Goal: Task Accomplishment & Management: Manage account settings

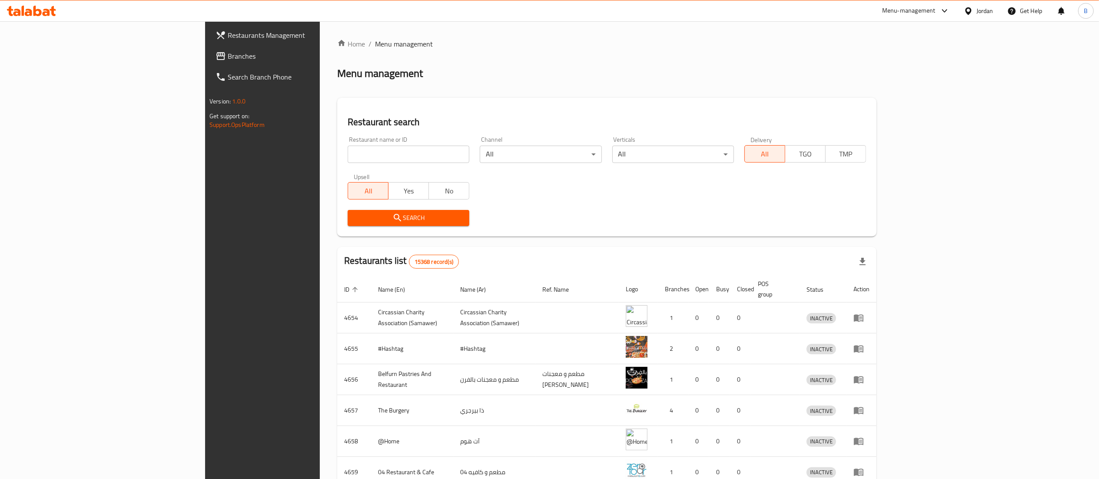
click at [228, 56] on span "Branches" at bounding box center [305, 56] width 154 height 10
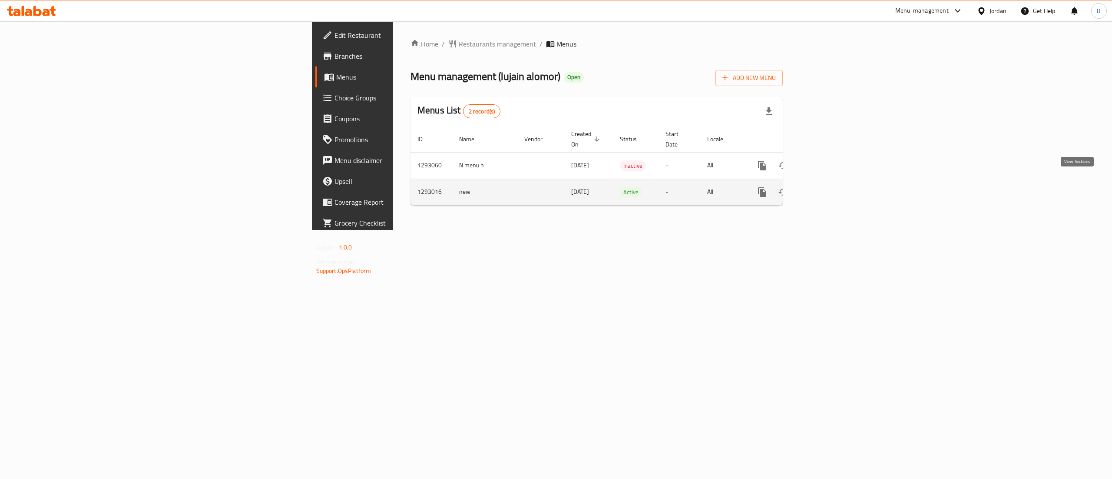
click at [829, 188] on icon "enhanced table" at bounding box center [825, 192] width 8 height 8
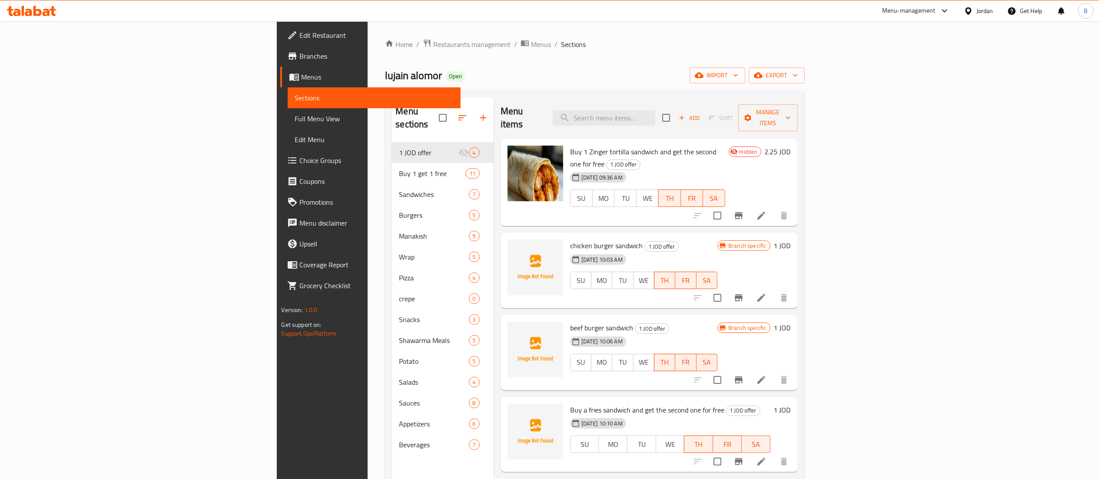
click at [720, 102] on div "Menu items Add Sort Manage items" at bounding box center [649, 117] width 297 height 41
click at [655, 113] on input "search" at bounding box center [604, 117] width 103 height 15
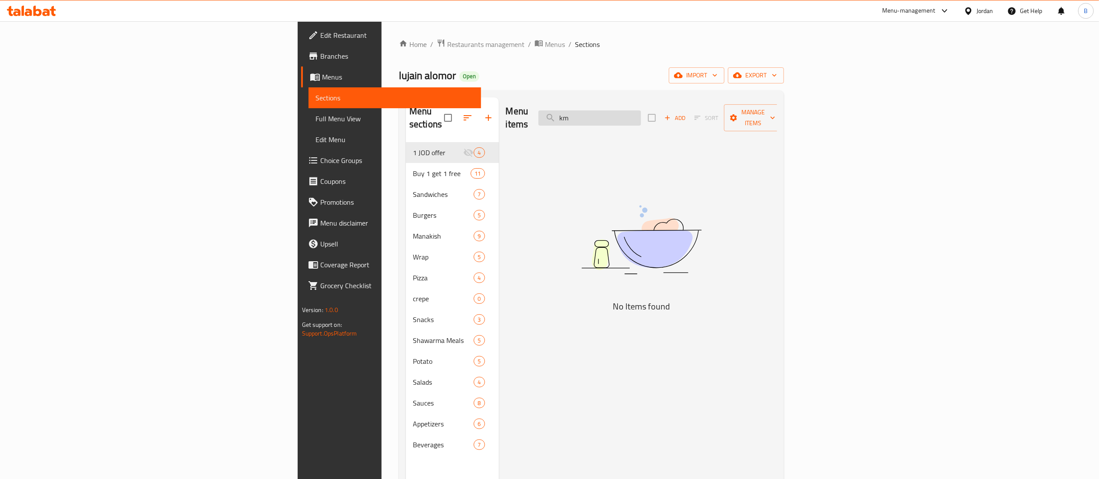
type input "k"
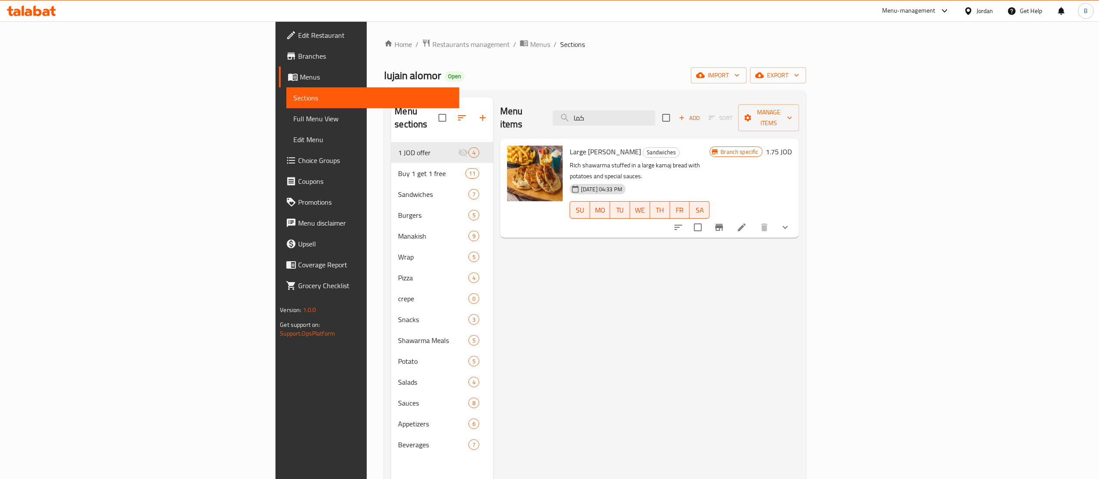
type input "كما"
click at [792, 146] on h6 "1.75 JOD" at bounding box center [779, 152] width 26 height 12
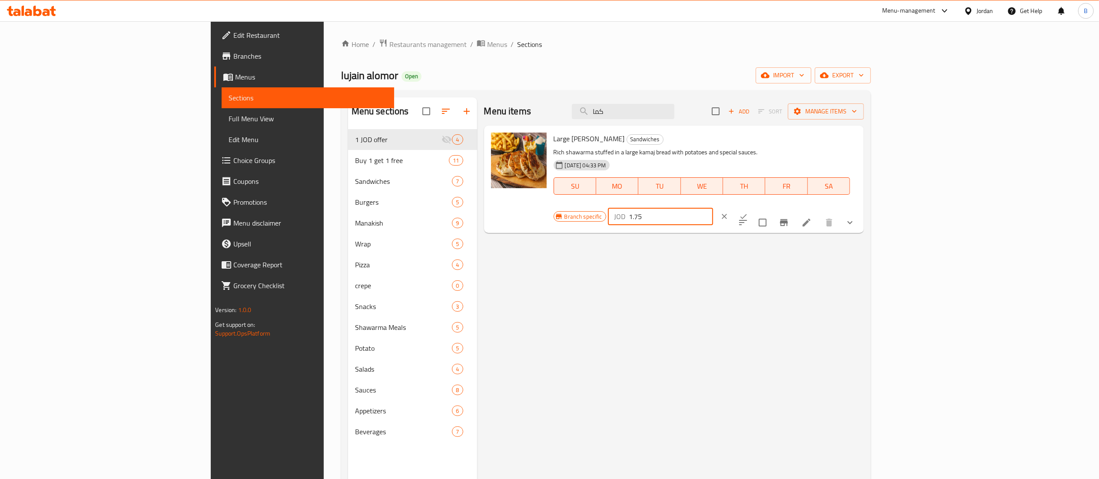
drag, startPoint x: 974, startPoint y: 152, endPoint x: 838, endPoint y: 161, distance: 136.3
click at [861, 155] on div "Large Kamaj Shawarma Sandwiches Rich shawarma stuffed in a large kamaj bread wi…" at bounding box center [705, 179] width 311 height 100
drag, startPoint x: 996, startPoint y: 147, endPoint x: 876, endPoint y: 158, distance: 120.4
click at [766, 207] on div "Branch specific JOD 2.25 ​" at bounding box center [660, 216] width 212 height 19
type input "2.25"
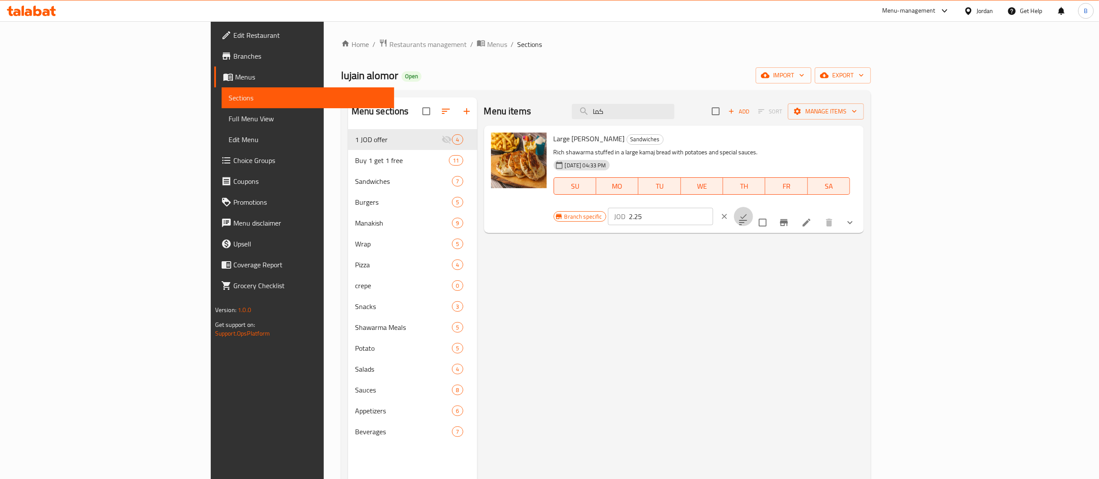
click at [748, 212] on icon "ok" at bounding box center [743, 216] width 9 height 9
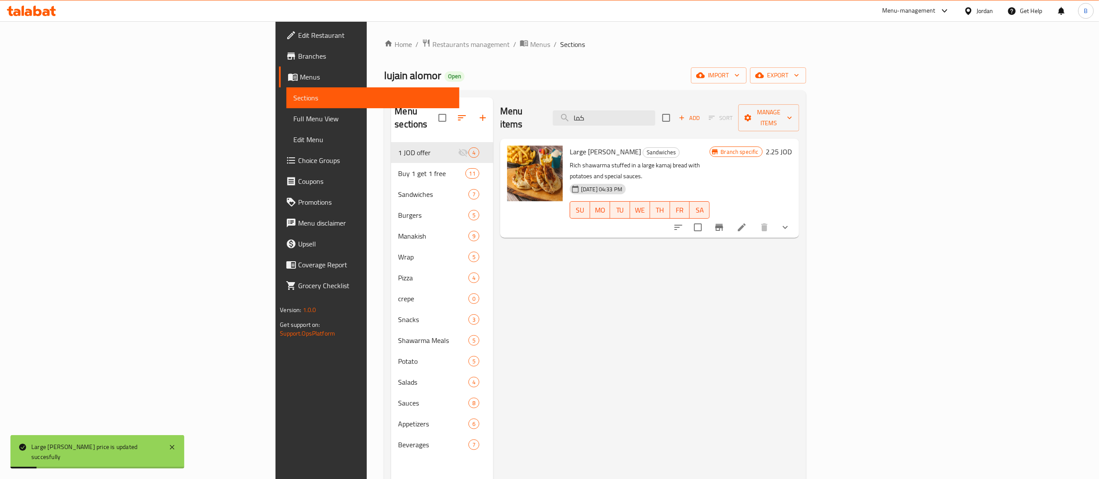
click at [723, 224] on icon "Branch-specific-item" at bounding box center [719, 227] width 8 height 7
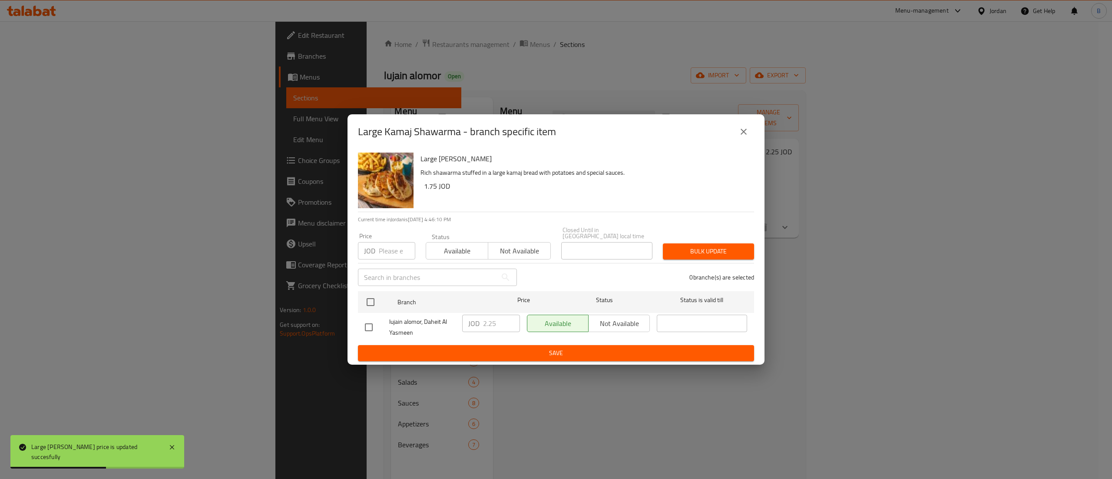
click at [746, 134] on icon "close" at bounding box center [744, 131] width 10 height 10
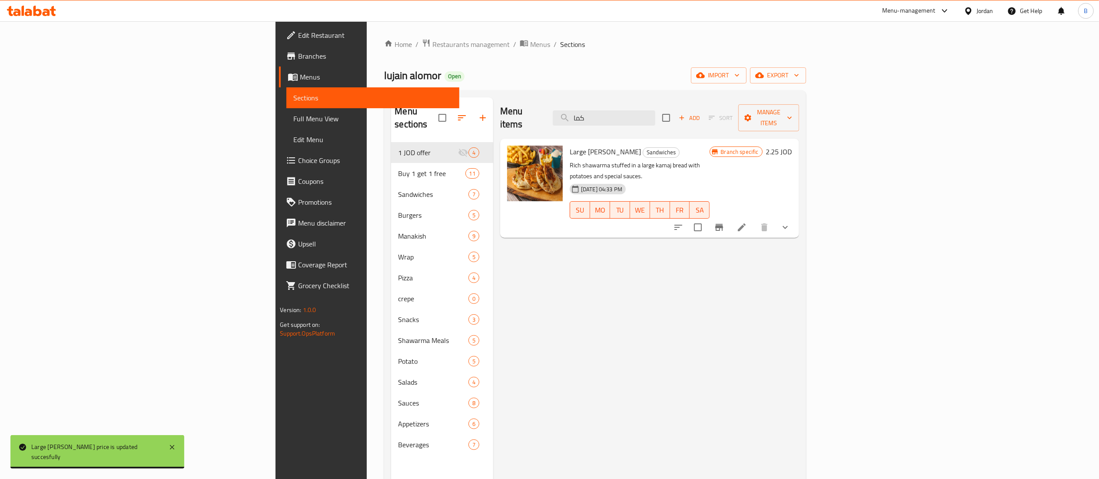
drag, startPoint x: 716, startPoint y: 116, endPoint x: 411, endPoint y: 137, distance: 306.2
click at [521, 117] on div "Menu items كما Add Sort Manage items" at bounding box center [649, 117] width 299 height 41
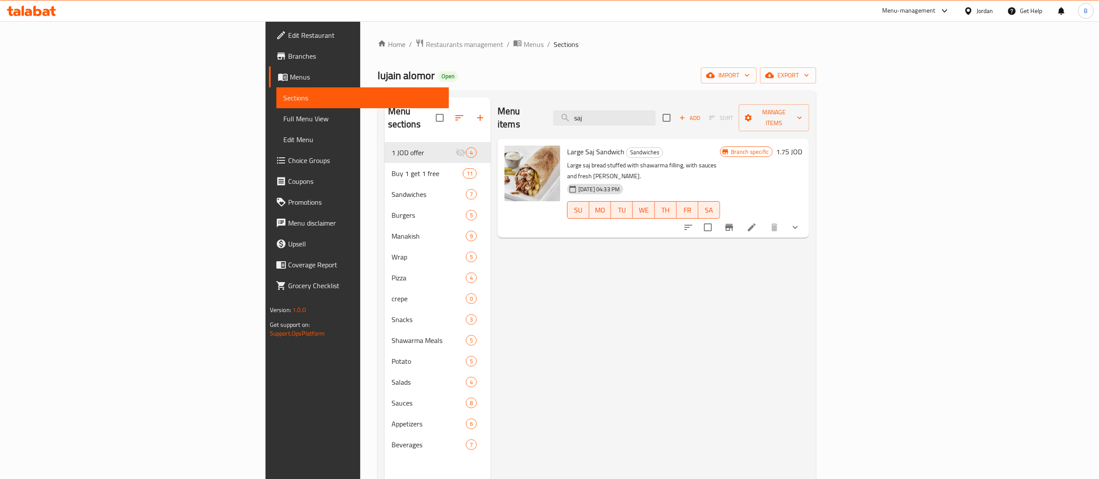
type input "saj"
click at [802, 146] on h6 "1.75 JOD" at bounding box center [789, 152] width 26 height 12
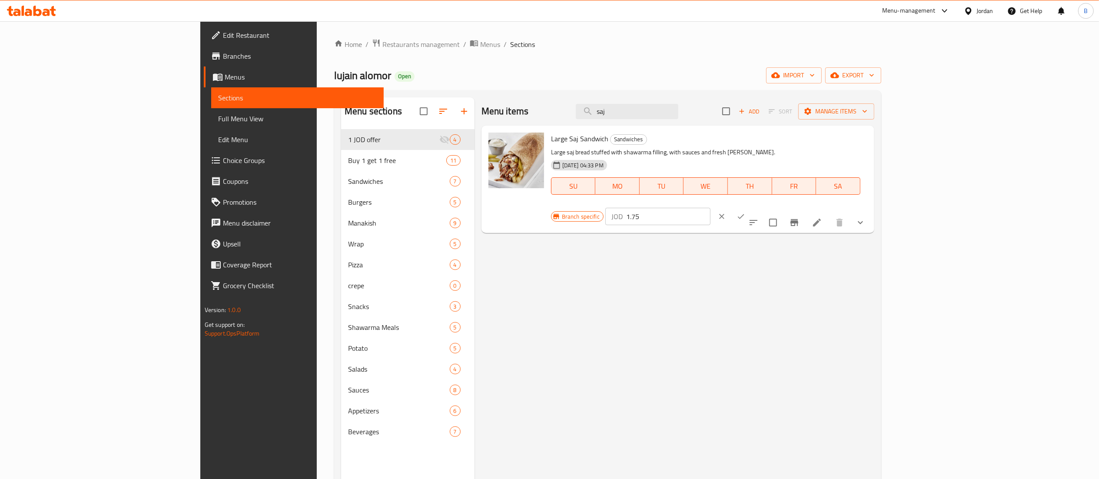
drag, startPoint x: 965, startPoint y: 146, endPoint x: 853, endPoint y: 147, distance: 112.5
click at [863, 147] on div "Large Saj Sandwich Sandwiches Large saj bread stuffed with shawarma filling, wi…" at bounding box center [708, 179] width 323 height 100
drag, startPoint x: 970, startPoint y: 146, endPoint x: 843, endPoint y: 143, distance: 127.4
click at [871, 144] on div "Large Saj Sandwich Sandwiches Large saj bread stuffed with shawarma filling, wi…" at bounding box center [708, 179] width 323 height 100
type input "2.25"
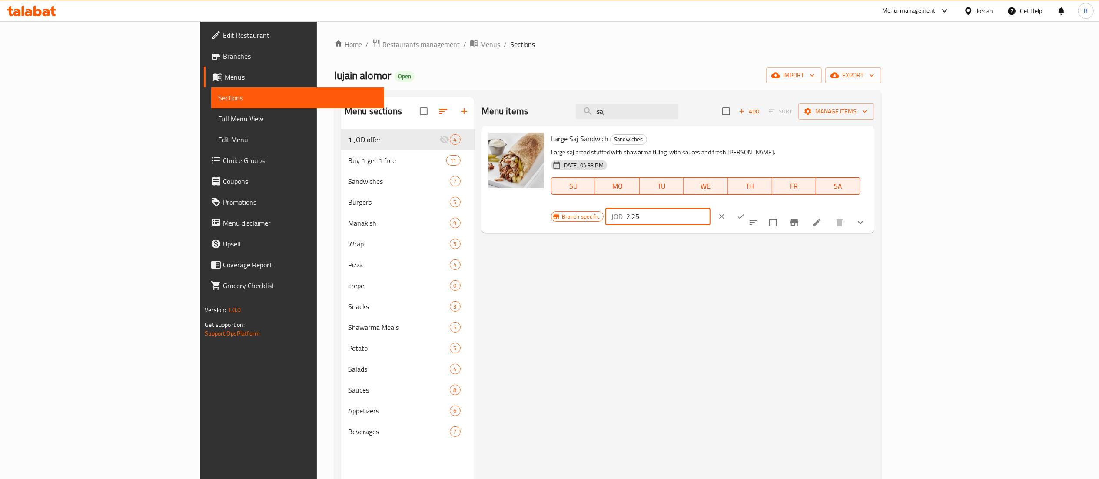
click at [745, 212] on icon "ok" at bounding box center [740, 216] width 9 height 9
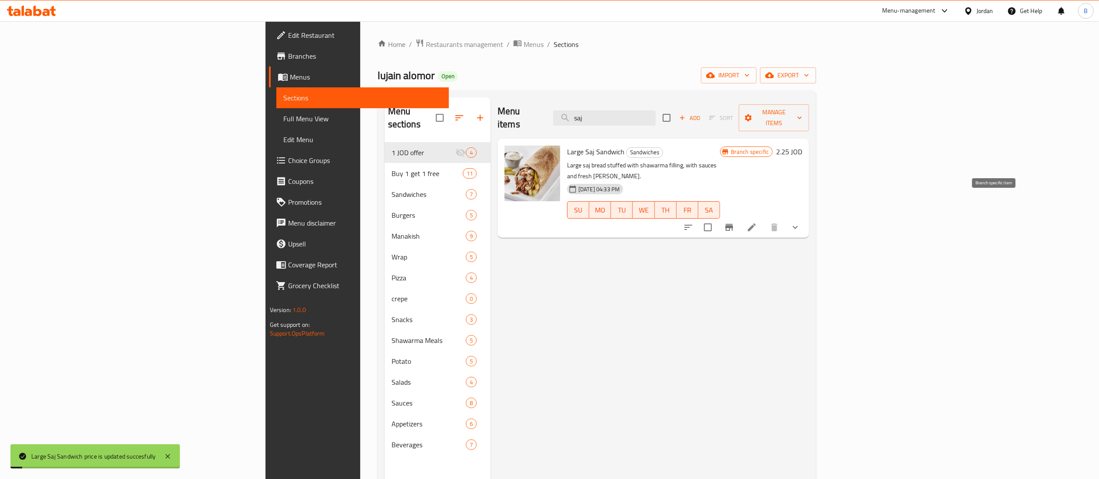
click at [733, 224] on icon "Branch-specific-item" at bounding box center [729, 227] width 8 height 7
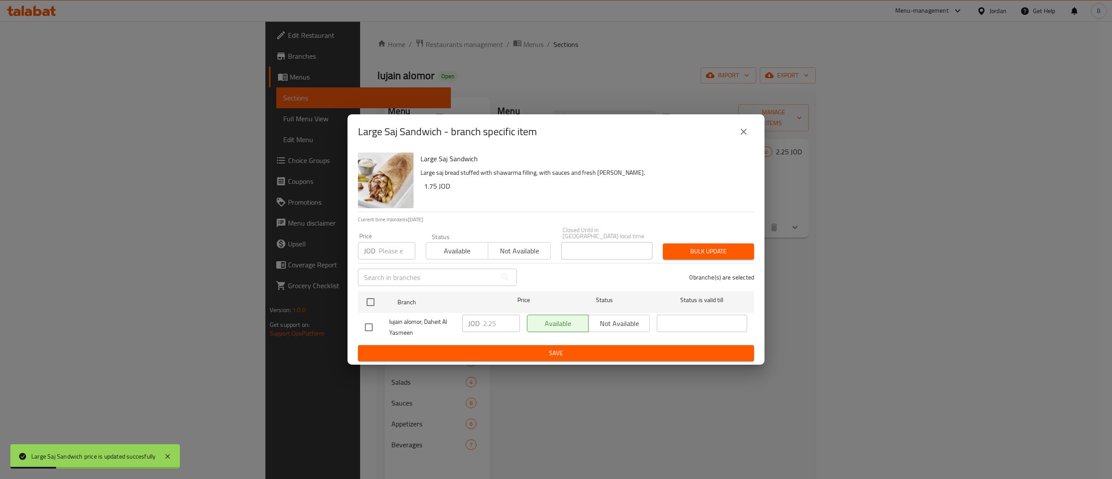
click at [746, 131] on icon "close" at bounding box center [744, 131] width 10 height 10
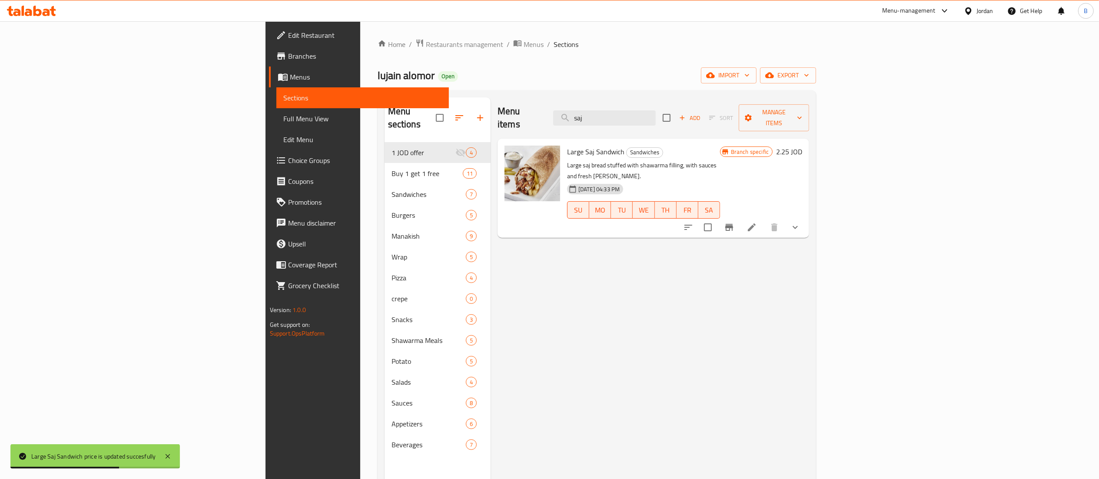
drag, startPoint x: 637, startPoint y: 109, endPoint x: 501, endPoint y: 109, distance: 135.1
click at [548, 109] on div "Menu items saj Add Sort Manage items" at bounding box center [654, 117] width 312 height 41
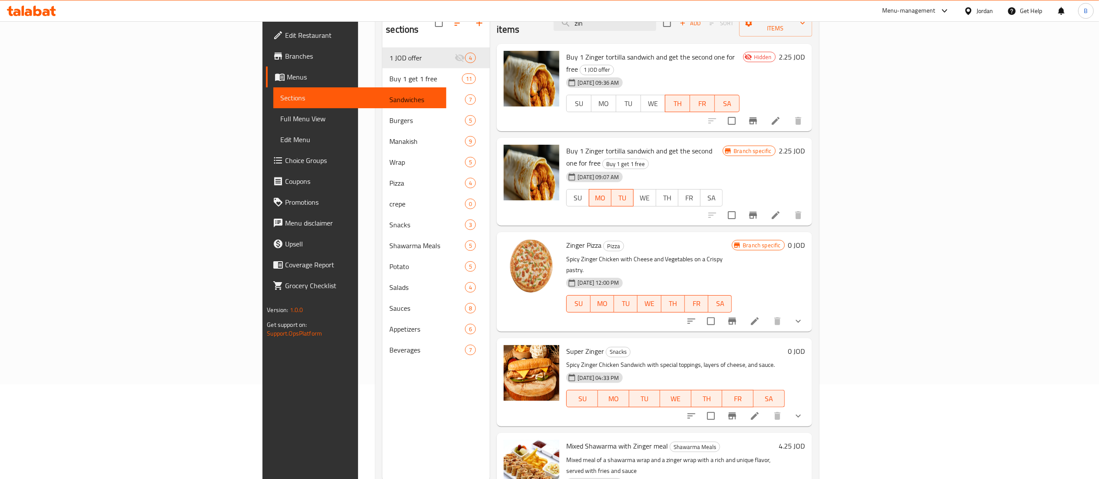
scroll to position [122, 0]
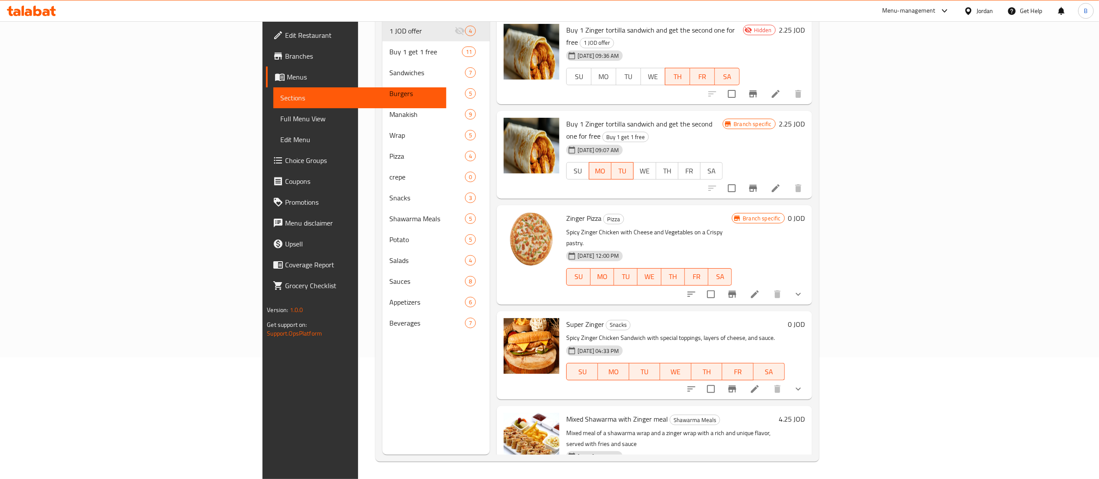
type input "zin"
click at [767, 381] on li at bounding box center [755, 389] width 24 height 16
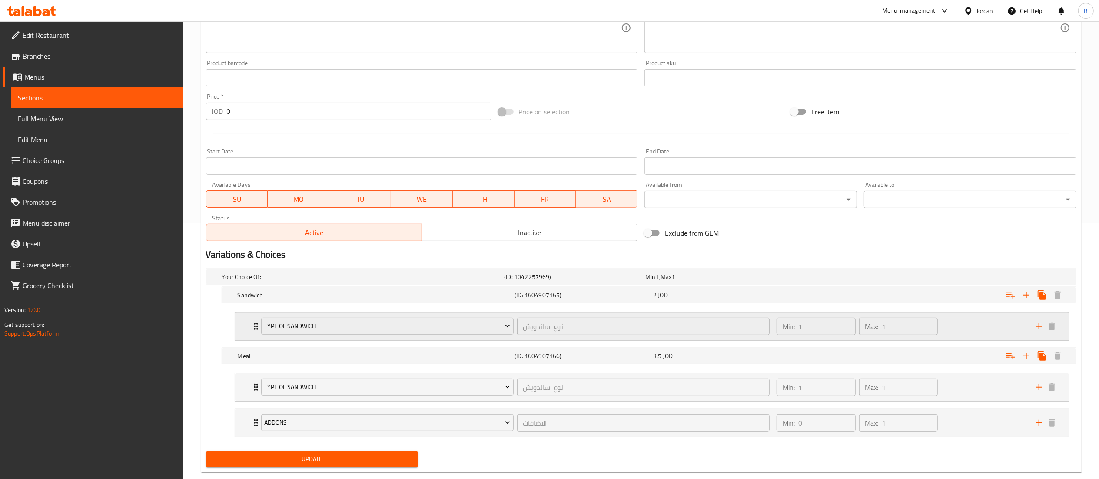
scroll to position [276, 0]
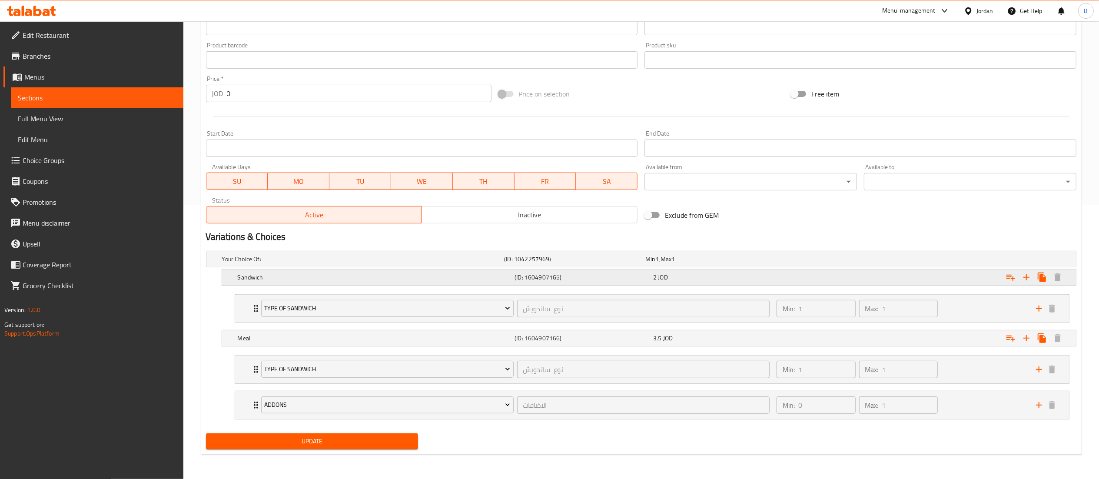
click at [687, 273] on div "2 JOD" at bounding box center [720, 277] width 135 height 9
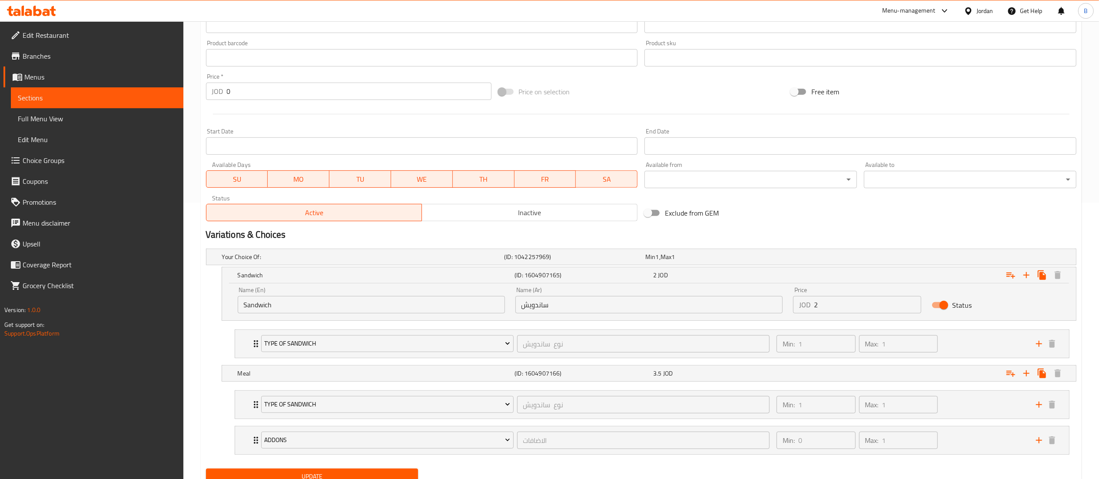
click at [849, 304] on input "2" at bounding box center [868, 304] width 108 height 17
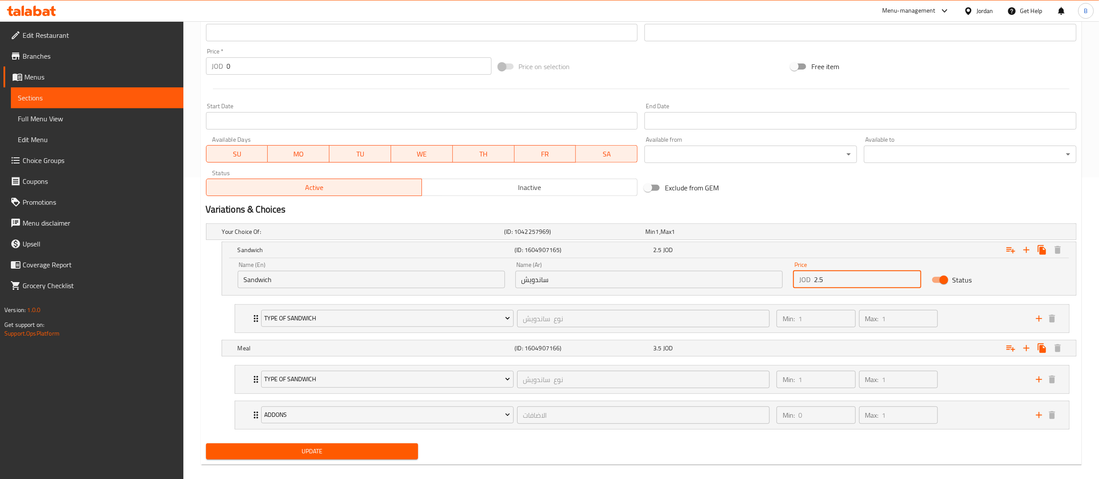
scroll to position [314, 0]
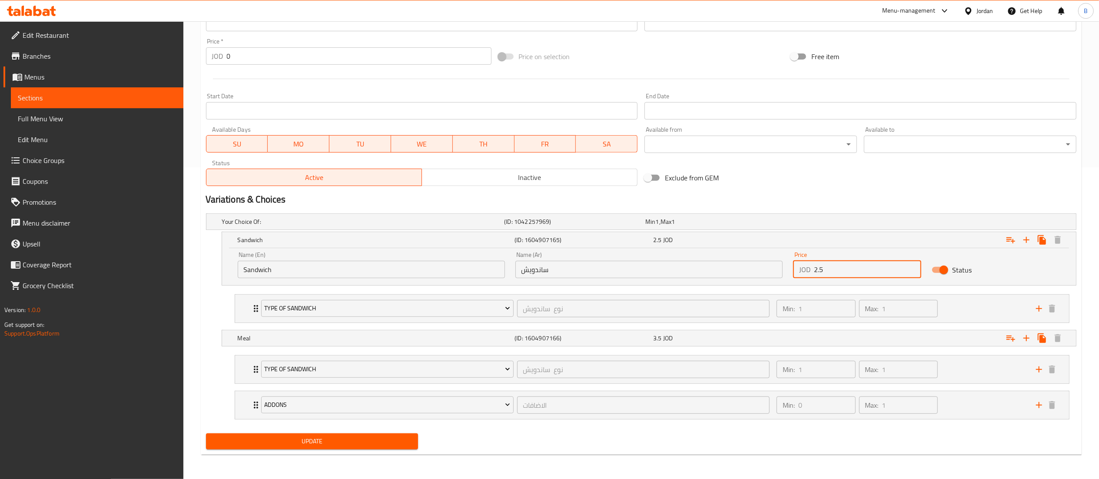
type input "2.5"
click at [353, 441] on span "Update" at bounding box center [312, 441] width 199 height 11
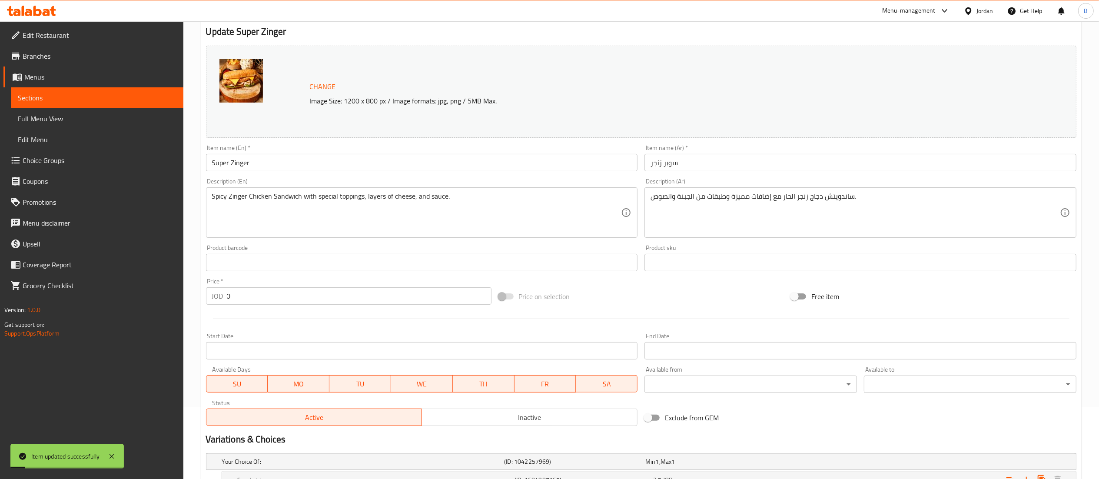
scroll to position [0, 0]
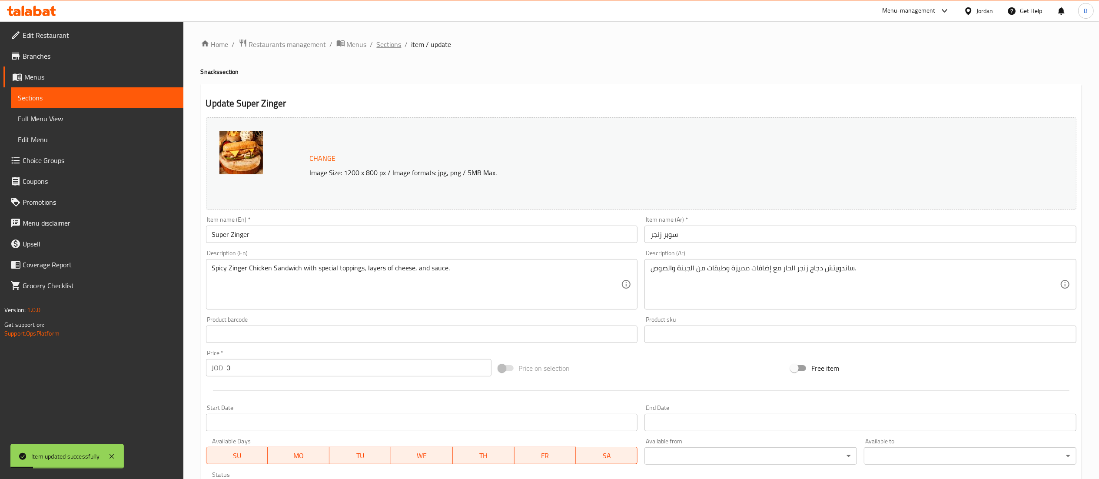
click at [383, 41] on span "Sections" at bounding box center [389, 44] width 25 height 10
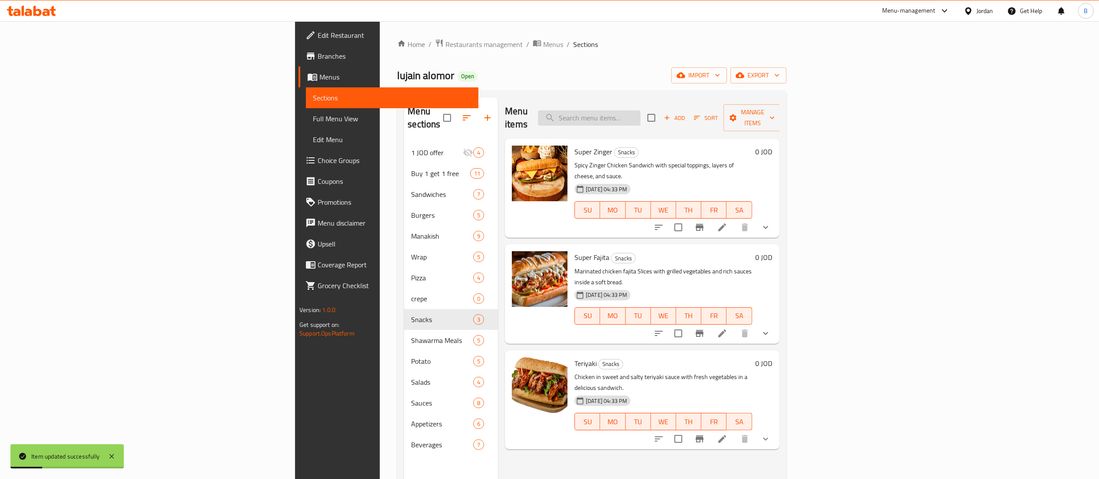
click at [640, 110] on input "search" at bounding box center [589, 117] width 103 height 15
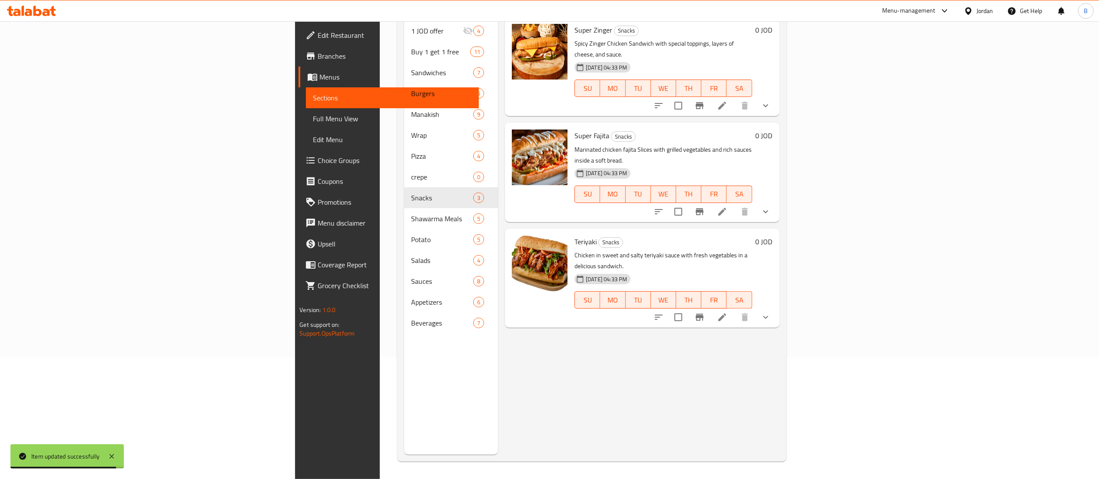
scroll to position [35, 0]
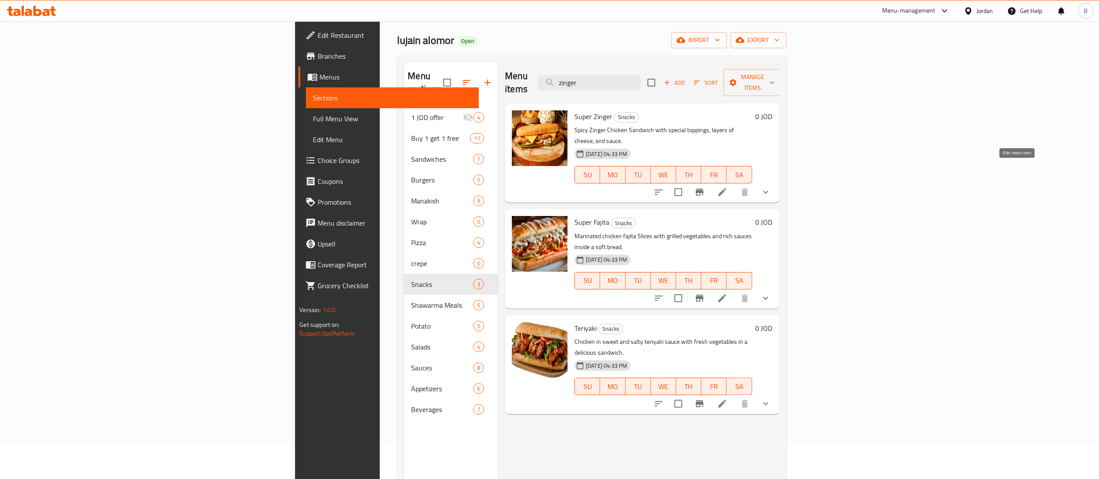
type input "zinger"
click at [727, 187] on icon at bounding box center [722, 192] width 10 height 10
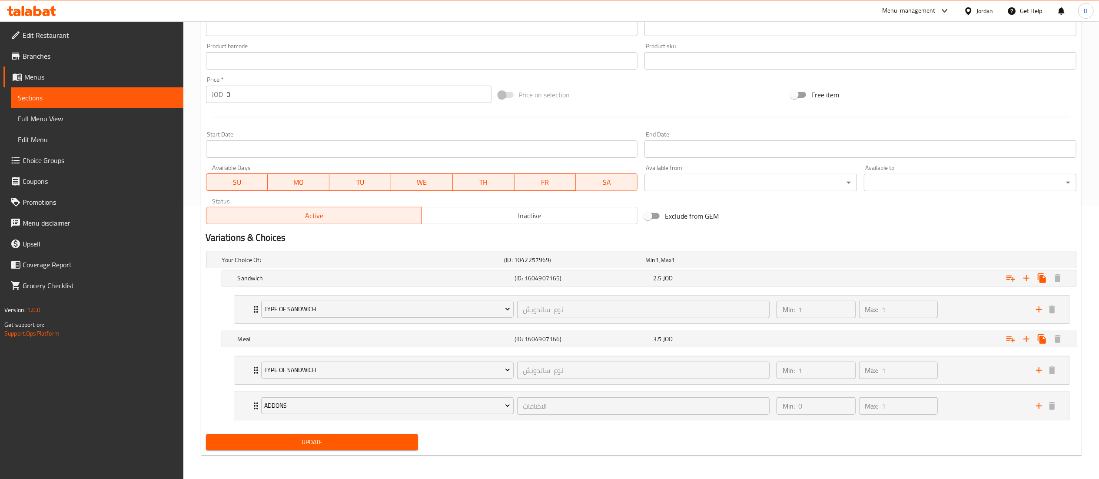
scroll to position [276, 0]
click at [649, 340] on h5 "(ID: 1604907166)" at bounding box center [581, 338] width 135 height 9
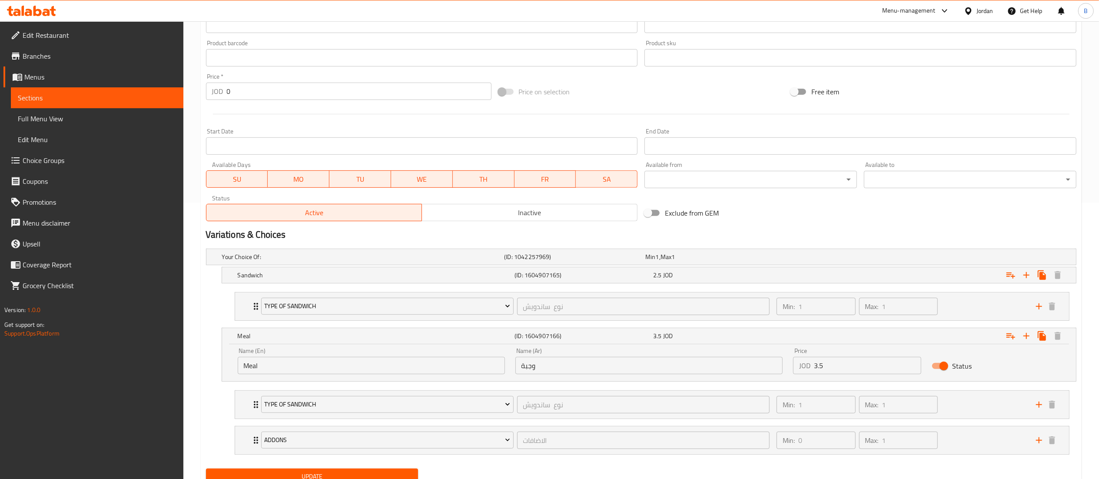
click at [833, 361] on input "3.5" at bounding box center [868, 365] width 108 height 17
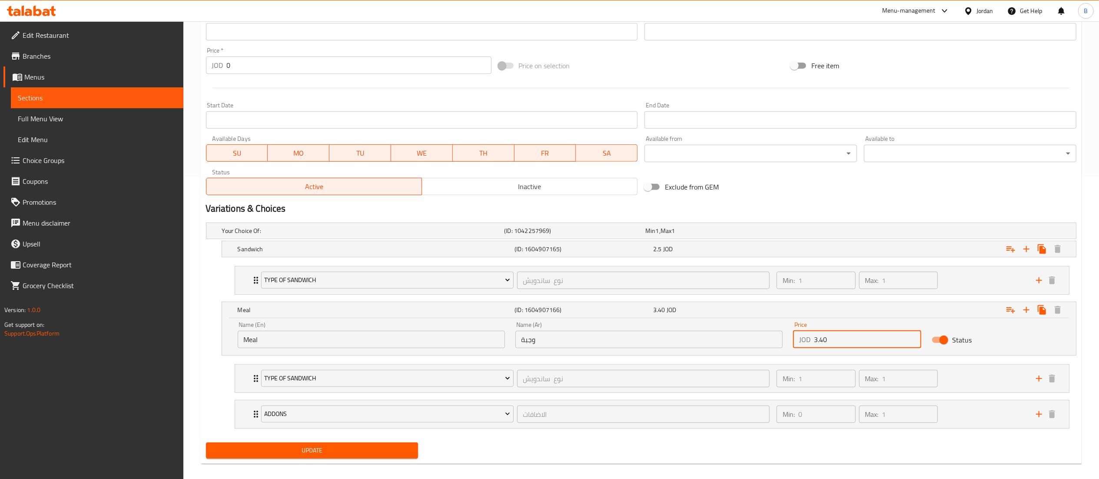
scroll to position [314, 0]
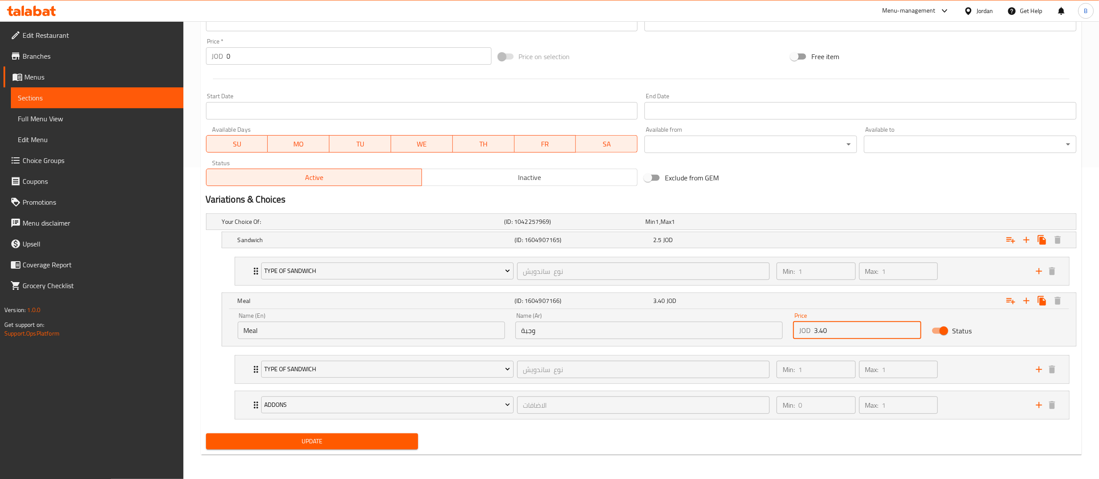
type input "3.40"
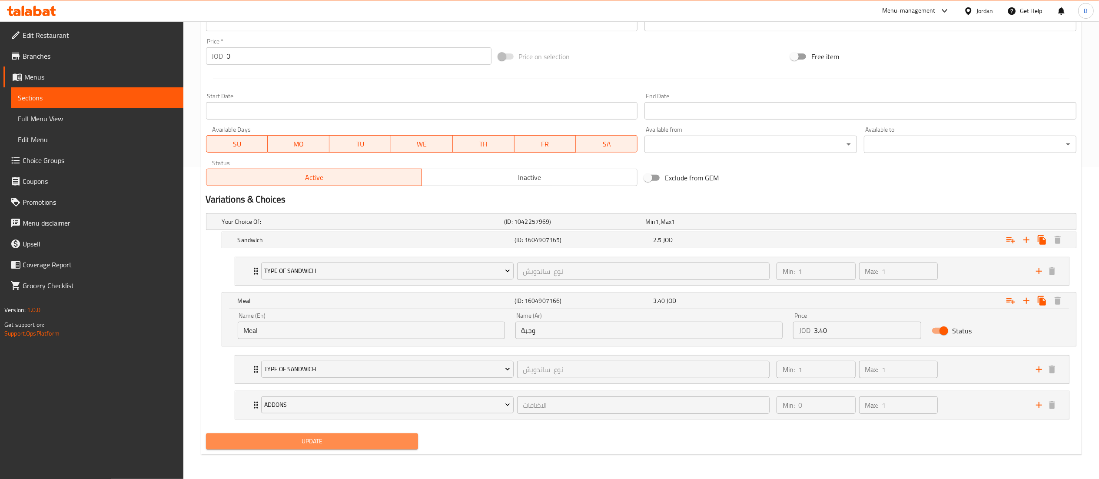
click at [331, 441] on span "Update" at bounding box center [312, 441] width 199 height 11
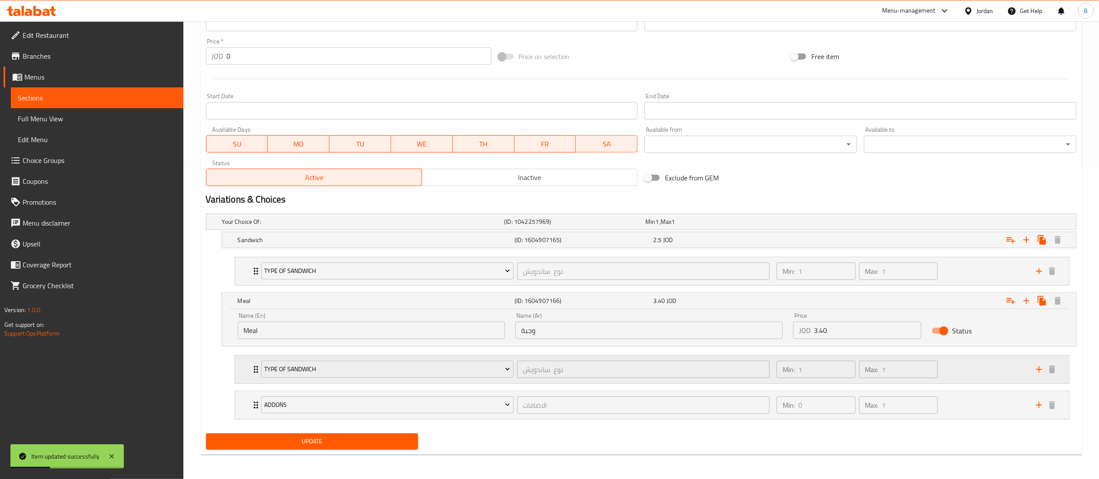
click at [972, 362] on div "Min: 1 ​ Max: 1 ​" at bounding box center [900, 369] width 259 height 28
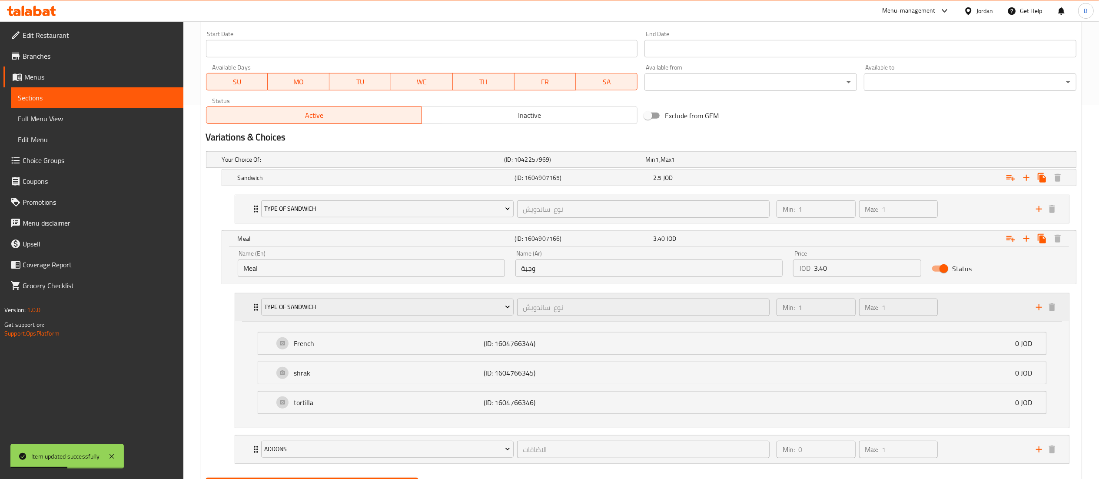
scroll to position [401, 0]
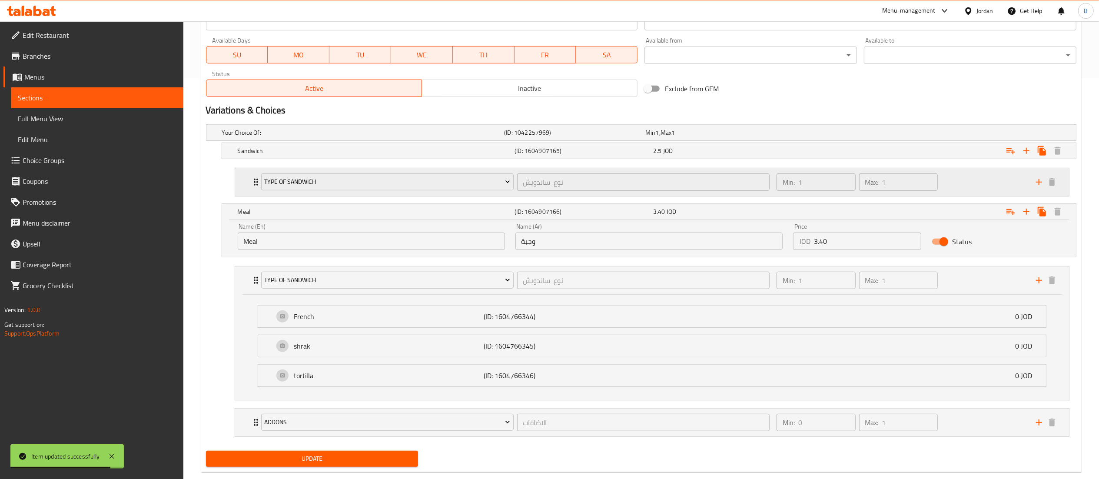
click at [969, 178] on div "Min: 1 ​ Max: 1 ​" at bounding box center [900, 182] width 259 height 28
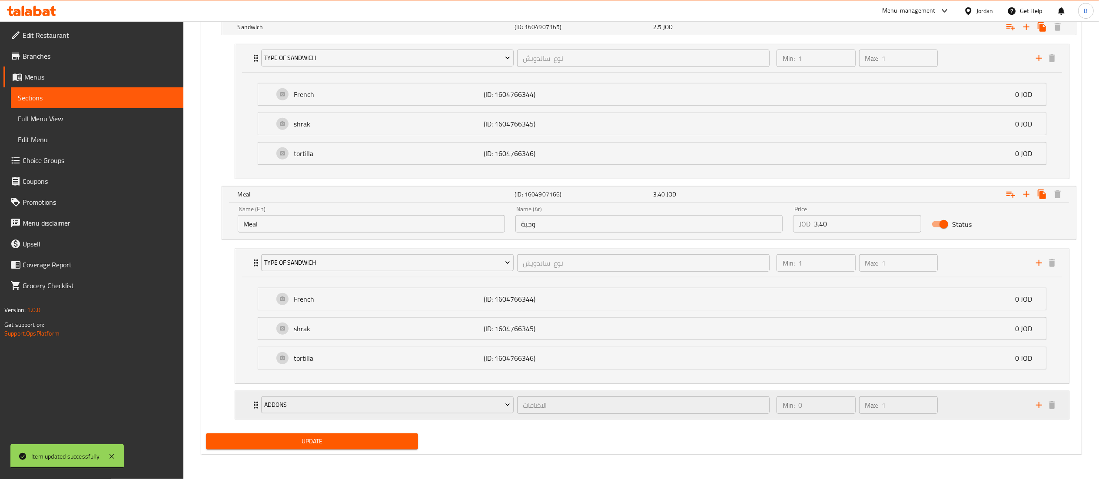
click at [970, 401] on div "Min: 0 ​ Max: 1 ​" at bounding box center [900, 405] width 259 height 28
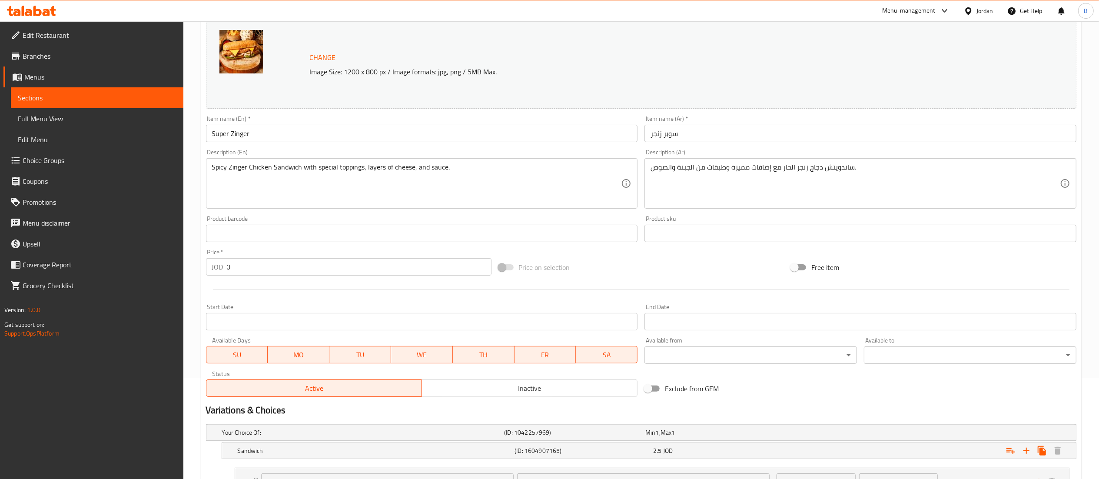
scroll to position [0, 0]
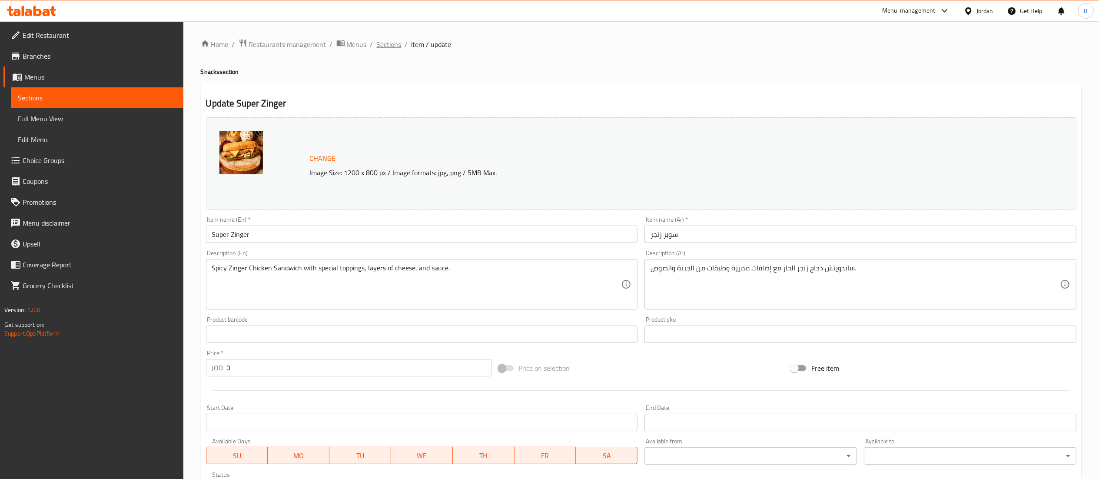
click at [377, 43] on span "Sections" at bounding box center [389, 44] width 25 height 10
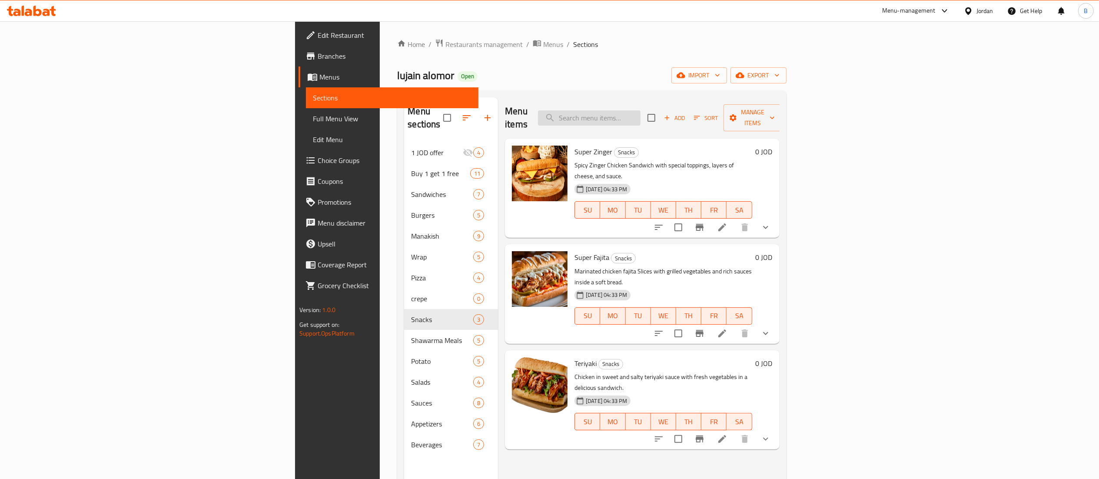
click at [640, 110] on input "search" at bounding box center [589, 117] width 103 height 15
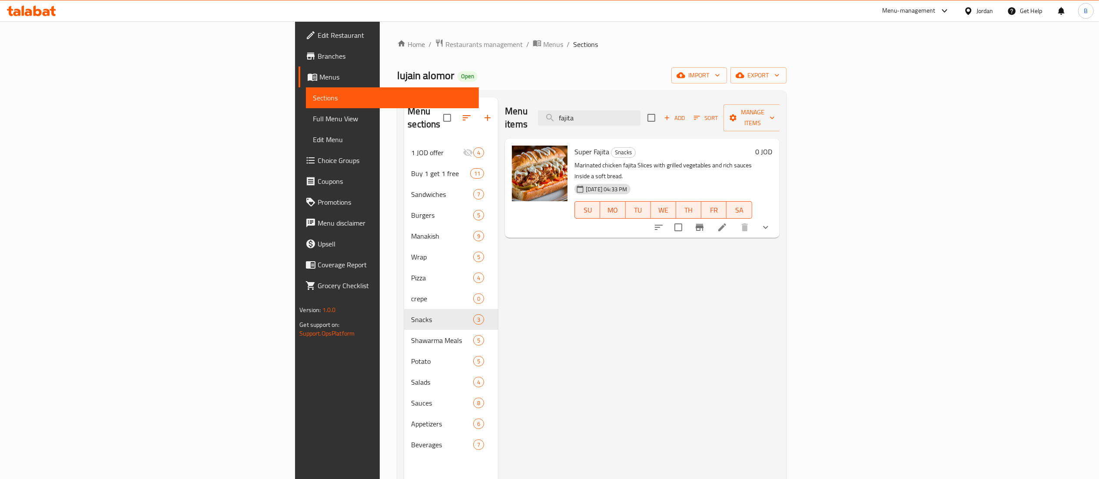
type input "fajita"
click at [727, 222] on icon at bounding box center [722, 227] width 10 height 10
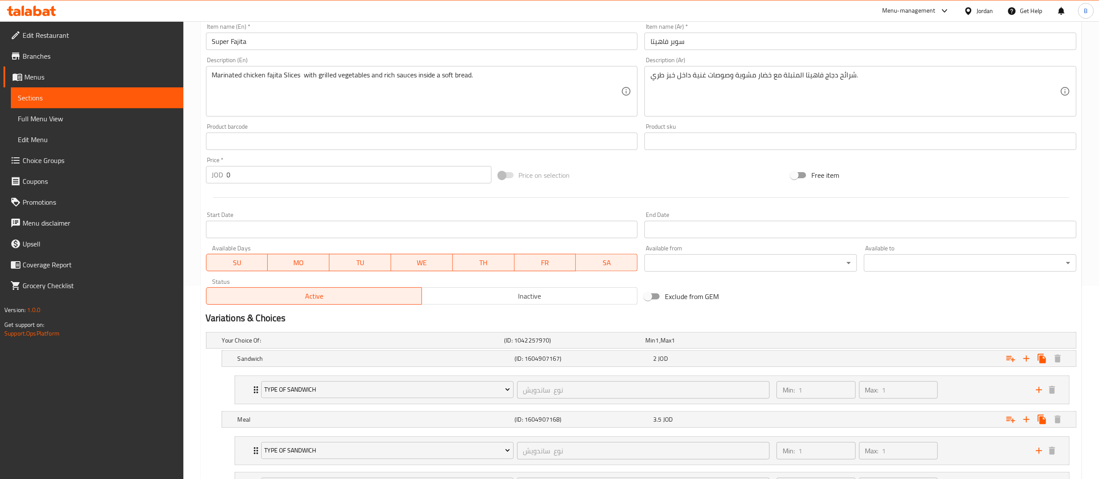
scroll to position [261, 0]
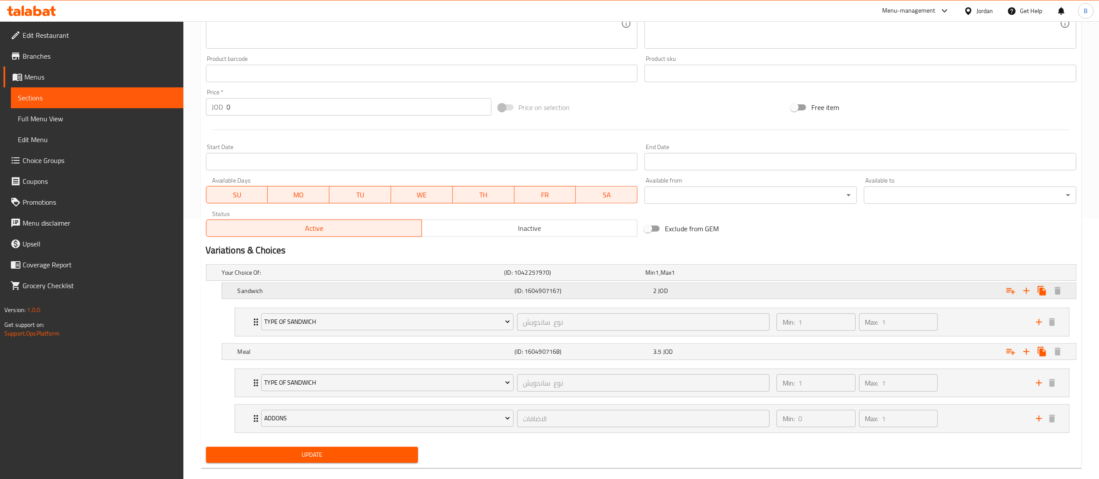
click at [683, 295] on div "2 JOD" at bounding box center [720, 290] width 135 height 9
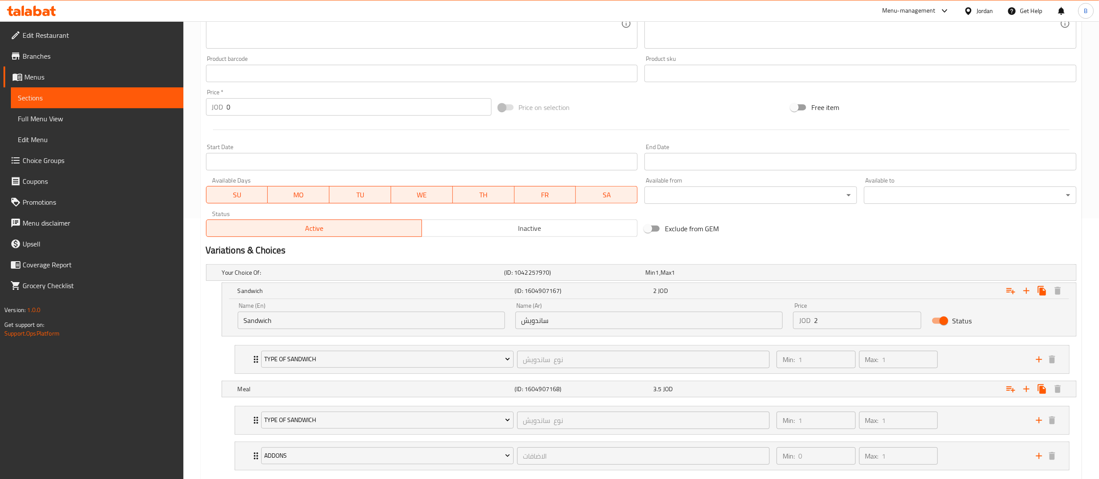
click at [857, 321] on input "2" at bounding box center [868, 320] width 108 height 17
type input "2.5"
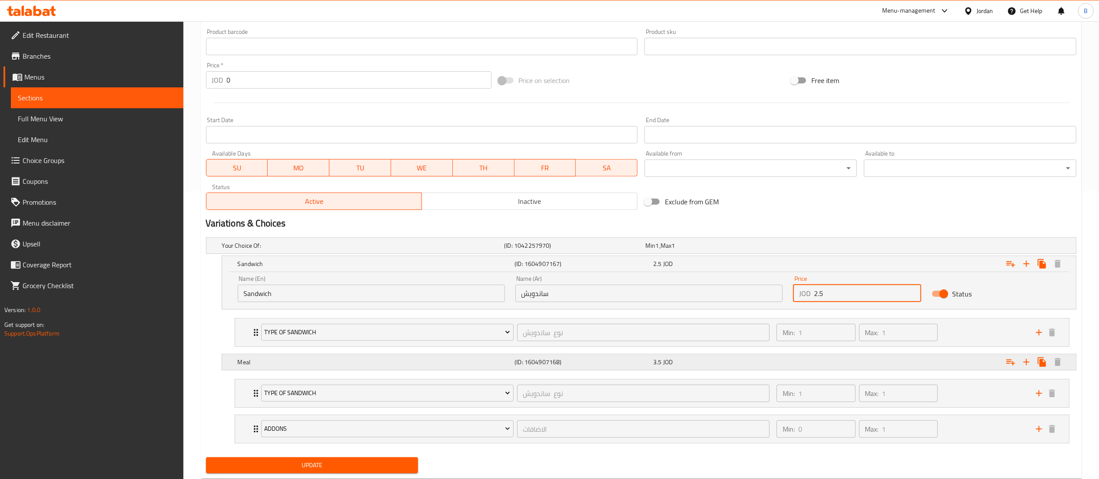
scroll to position [314, 0]
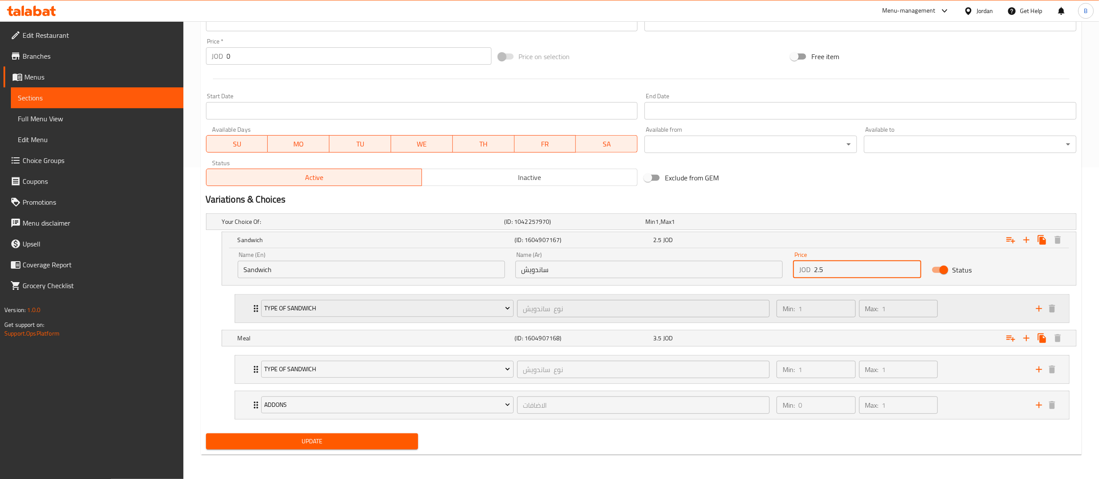
click at [972, 302] on div "Min: 1 ​ Max: 1 ​" at bounding box center [900, 309] width 259 height 28
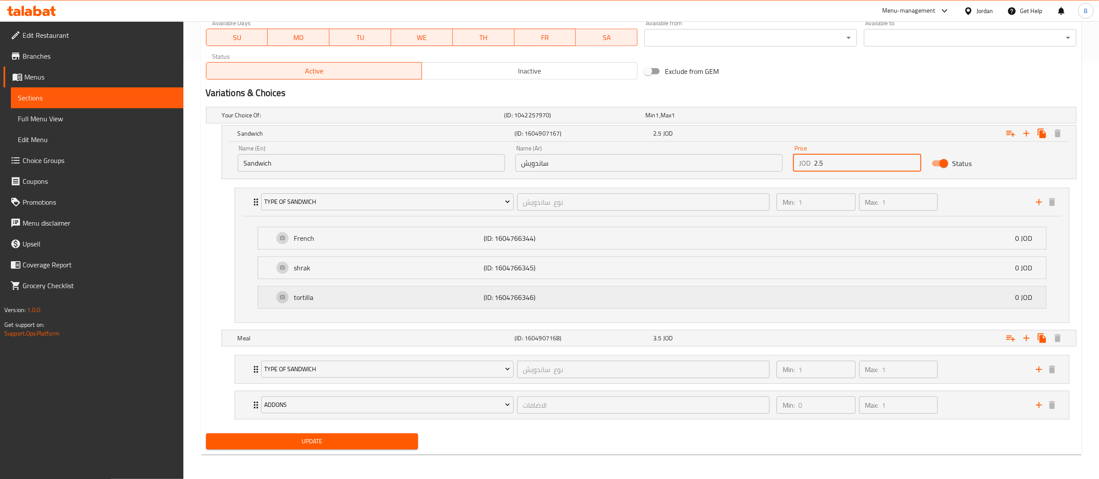
scroll to position [421, 0]
click at [982, 377] on div "Min: 1 ​ Max: 1 ​" at bounding box center [900, 369] width 259 height 28
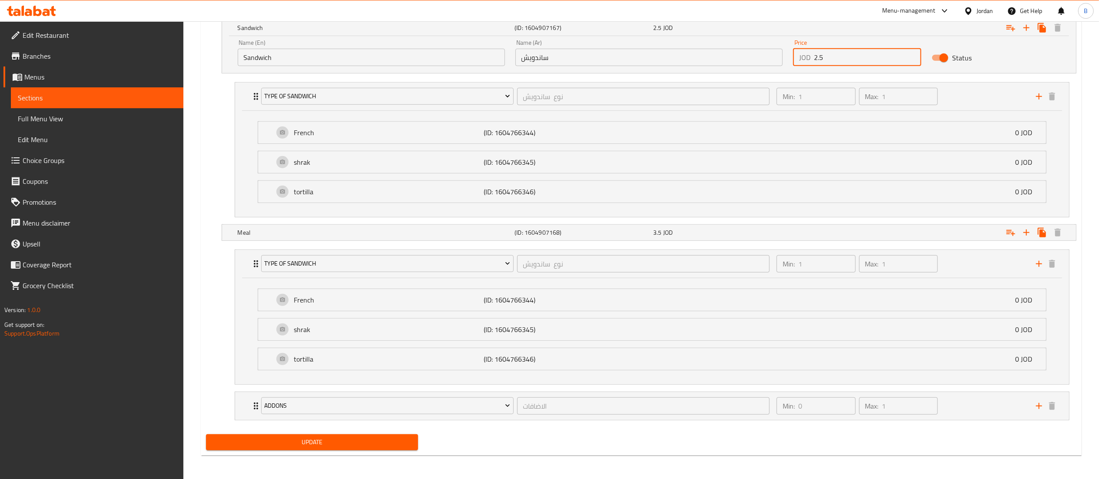
scroll to position [528, 0]
click at [981, 415] on div "Min: 0 ​ Max: 1 ​" at bounding box center [900, 405] width 259 height 28
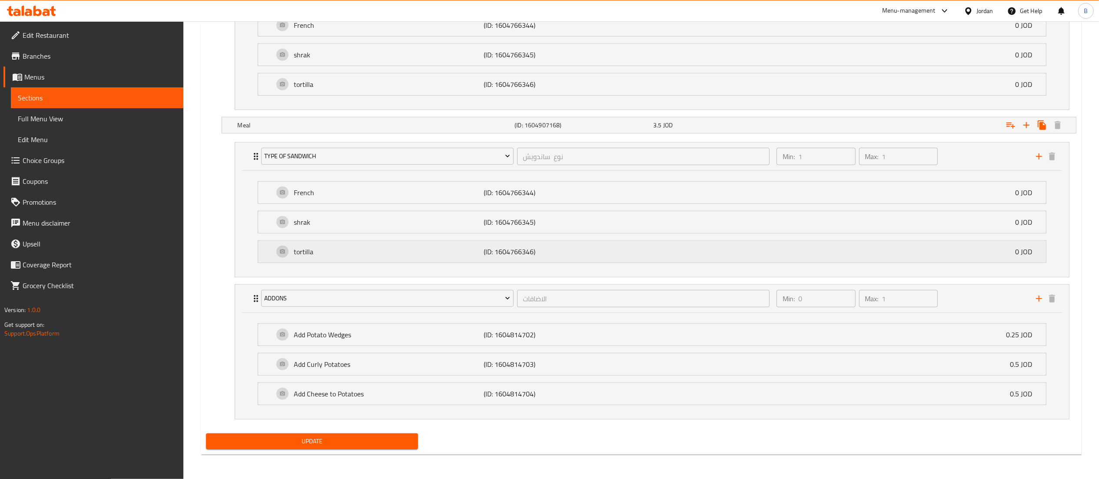
scroll to position [636, 0]
click at [653, 126] on span "3.5" at bounding box center [657, 124] width 8 height 11
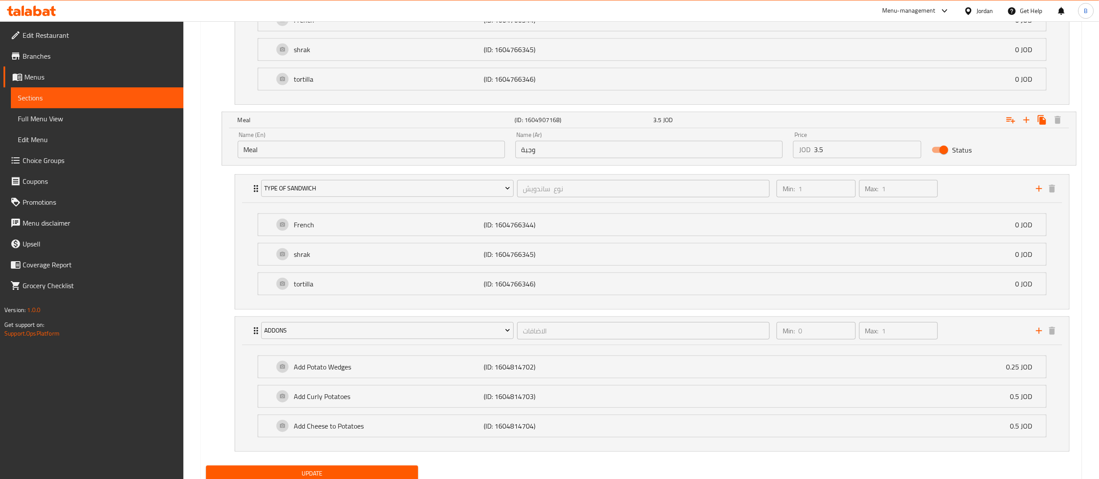
drag, startPoint x: 828, startPoint y: 150, endPoint x: 654, endPoint y: 149, distance: 173.4
click at [693, 149] on div "Name (En) Meal Name (En) Name (Ar) وجبة Name (Ar) Price JOD 3.5 Price Status" at bounding box center [648, 144] width 833 height 37
type input "4"
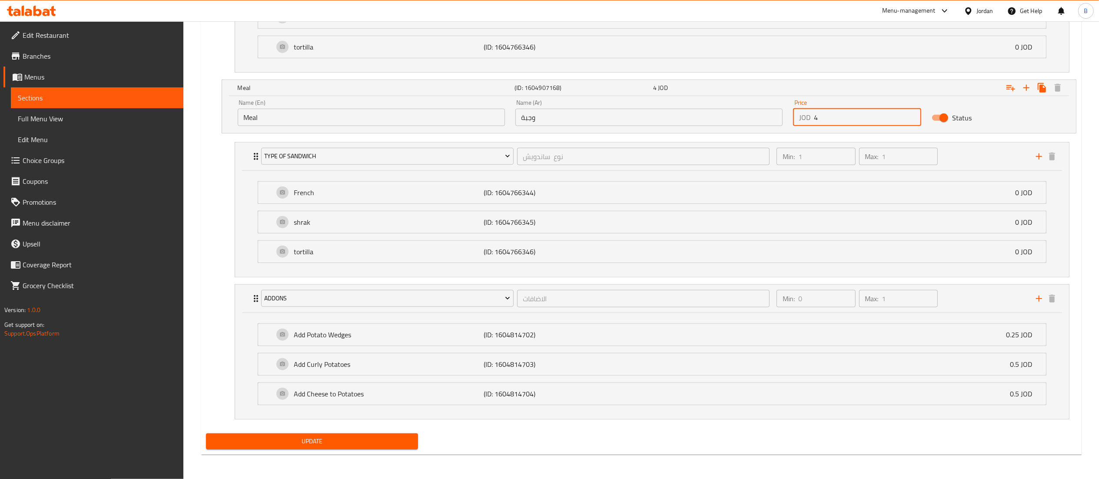
click at [378, 442] on span "Update" at bounding box center [312, 441] width 199 height 11
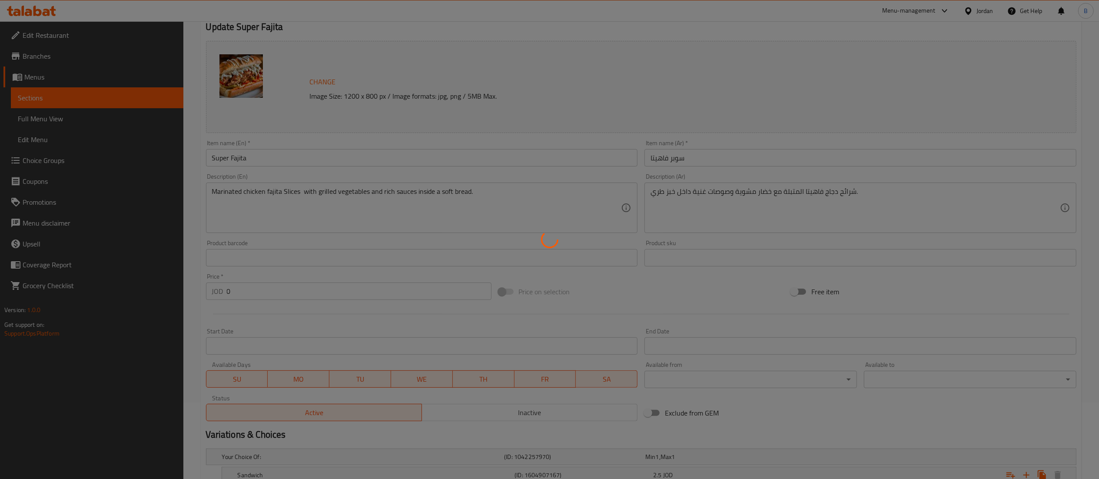
scroll to position [0, 0]
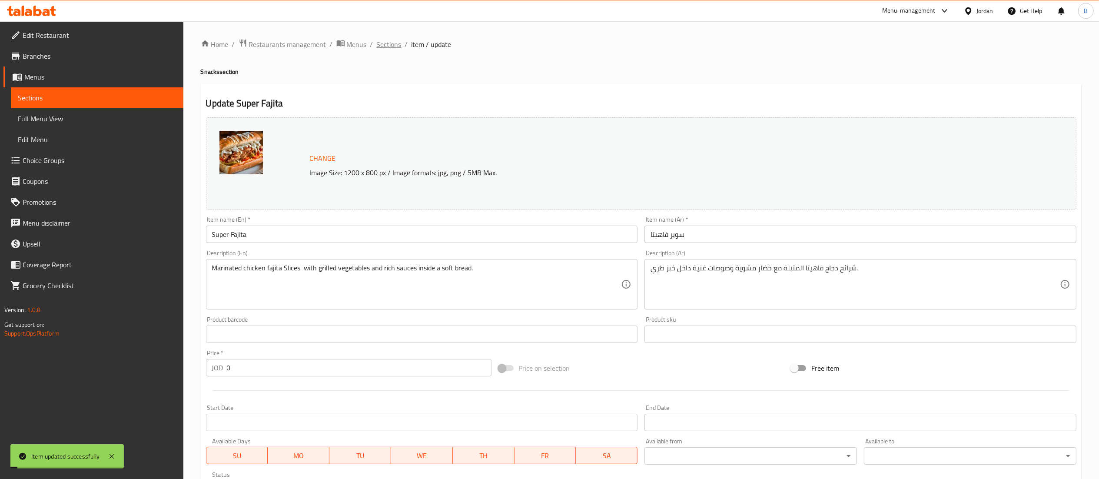
click at [389, 45] on span "Sections" at bounding box center [389, 44] width 25 height 10
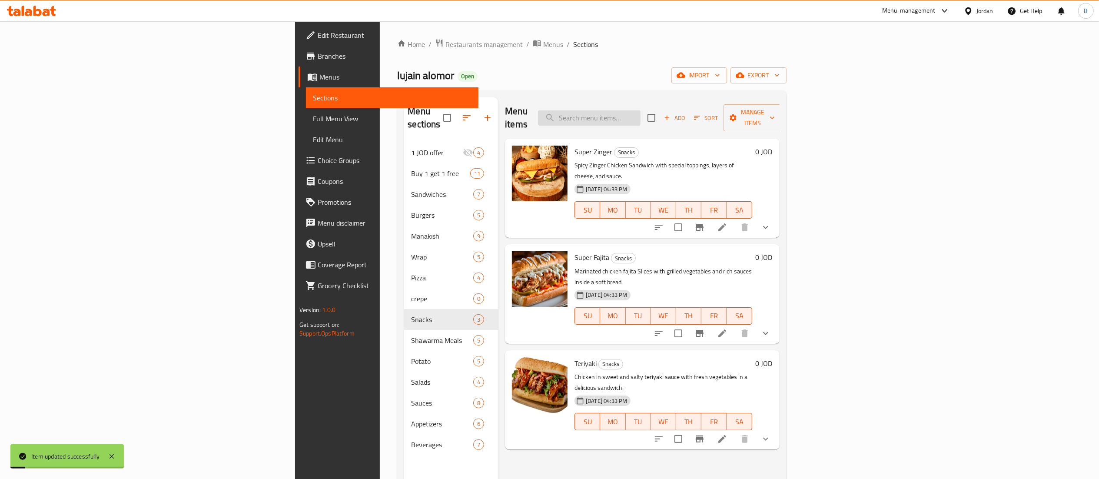
click at [640, 113] on input "search" at bounding box center [589, 117] width 103 height 15
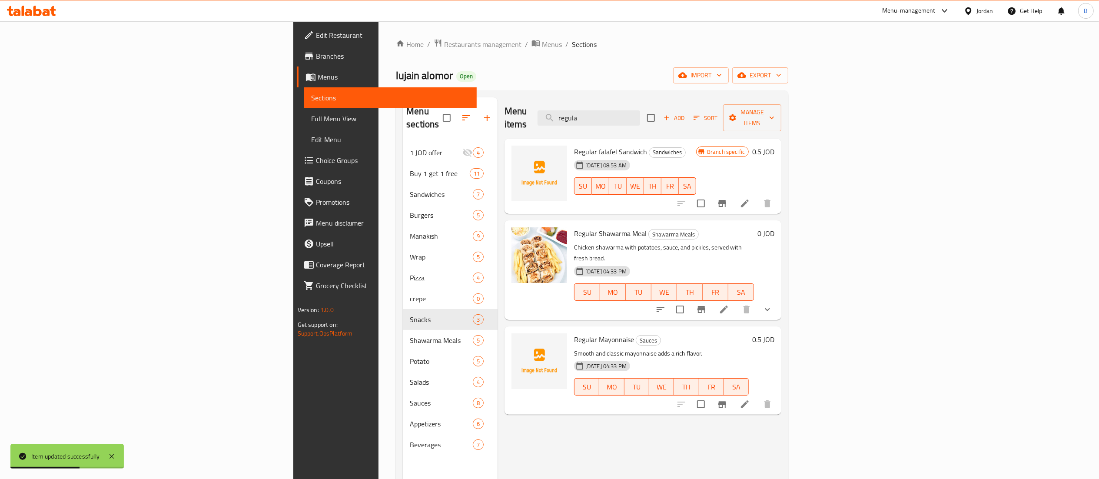
type input "regula"
click at [736, 302] on li at bounding box center [724, 310] width 24 height 16
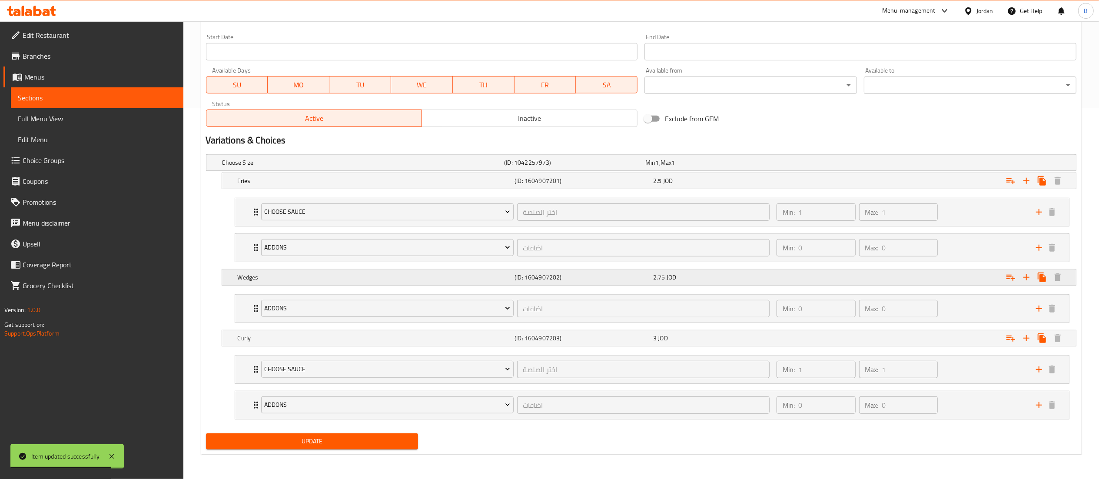
scroll to position [374, 0]
click at [593, 177] on h5 "(ID: 1604907201)" at bounding box center [581, 180] width 135 height 9
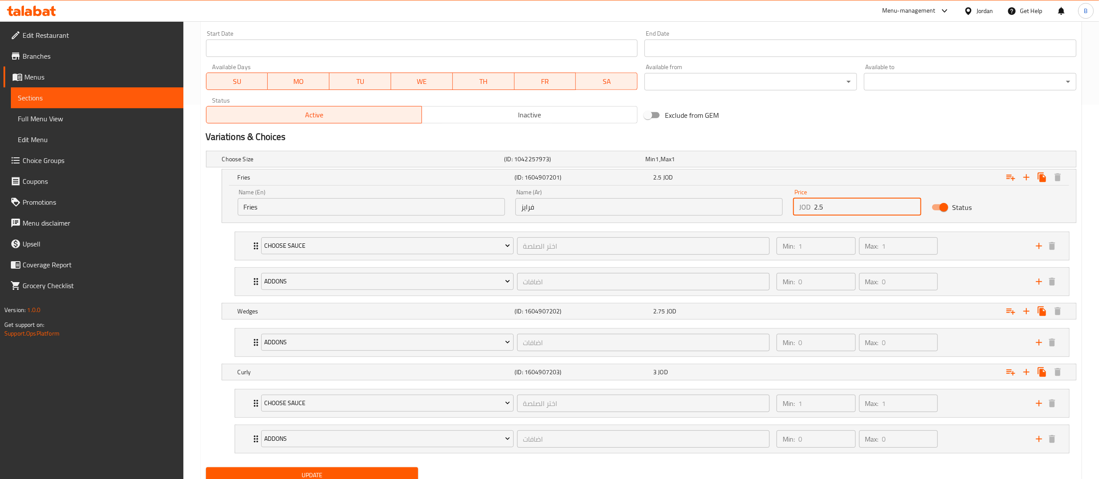
drag, startPoint x: 790, startPoint y: 208, endPoint x: 663, endPoint y: 230, distance: 128.9
click at [729, 208] on div "Name (En) Fries Name (En) Name (Ar) فرايز Name (Ar) Price JOD 2.5 Price Status" at bounding box center [648, 202] width 833 height 37
type input "3.25"
click at [974, 276] on div "Min: 0 ​ Max: 0 ​" at bounding box center [900, 282] width 259 height 28
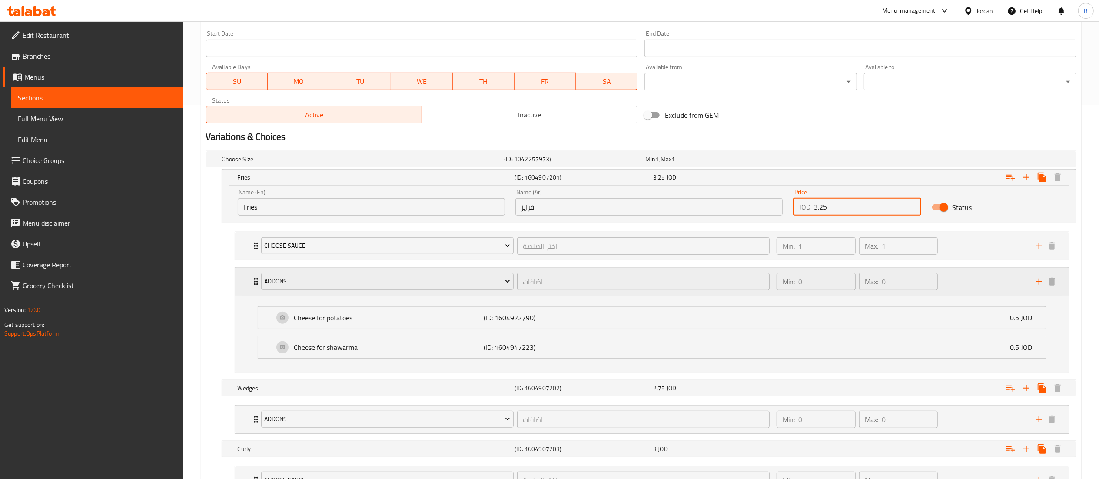
scroll to position [461, 0]
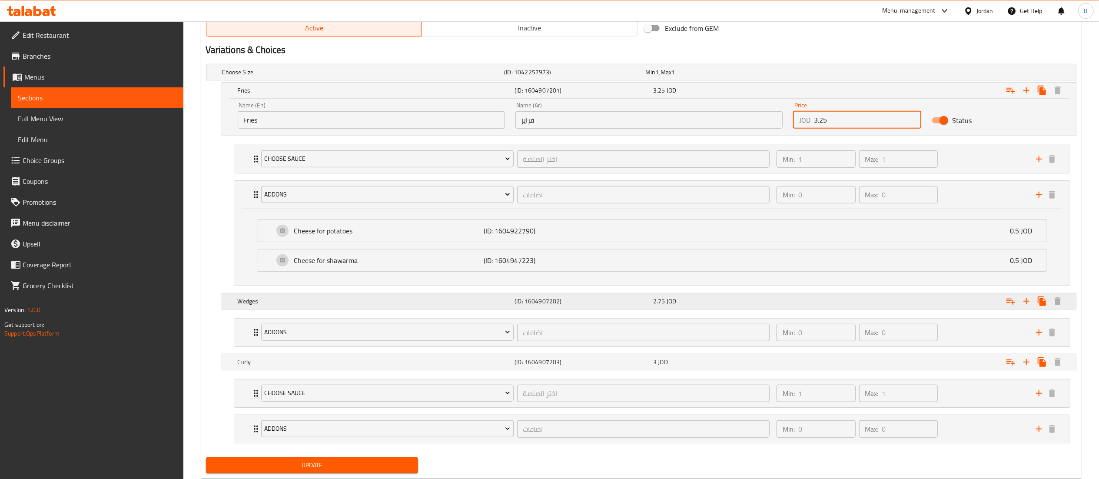
click at [722, 304] on div "2.75 JOD" at bounding box center [720, 301] width 135 height 9
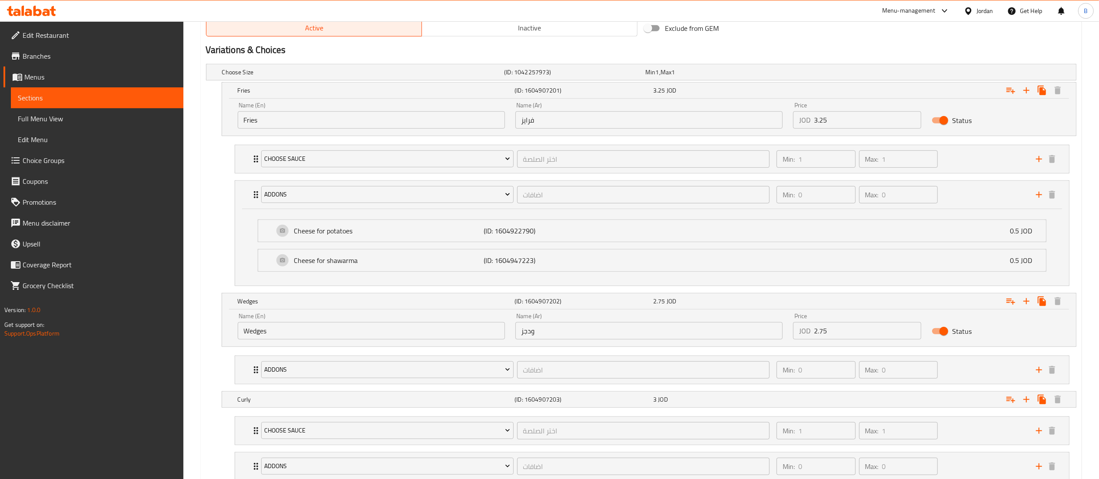
drag, startPoint x: 849, startPoint y: 338, endPoint x: 547, endPoint y: 322, distance: 302.0
click at [568, 322] on div "Name (En) Wedges Name (En) Name (Ar) ودجز Name (Ar) Price JOD 2.75 Price Status" at bounding box center [648, 326] width 833 height 37
type input "3.50"
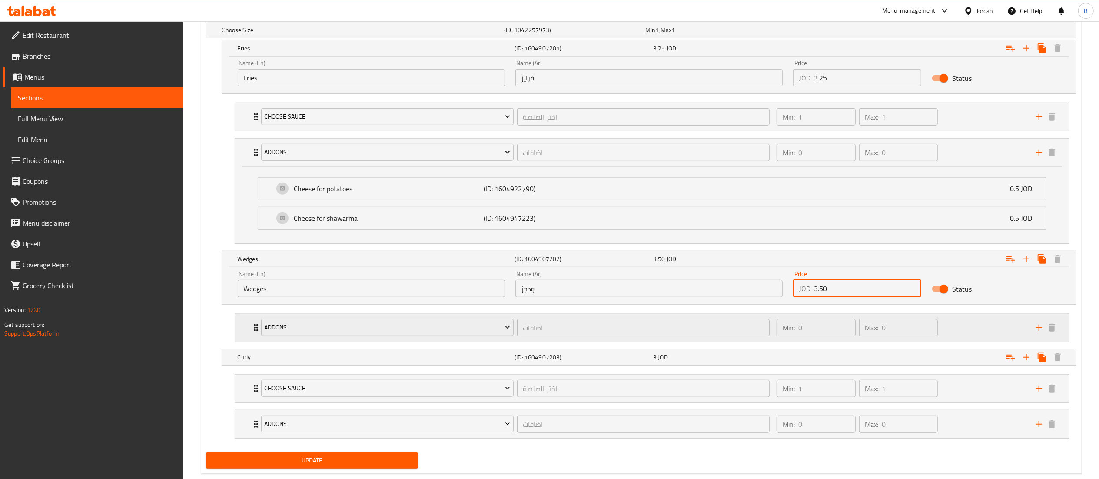
scroll to position [527, 0]
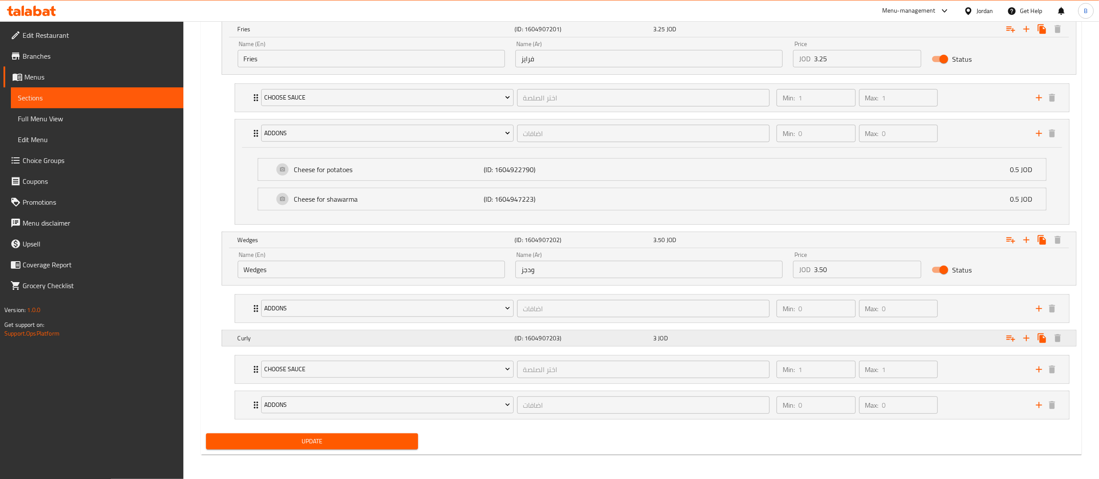
click at [710, 337] on div "3 JOD" at bounding box center [720, 338] width 135 height 9
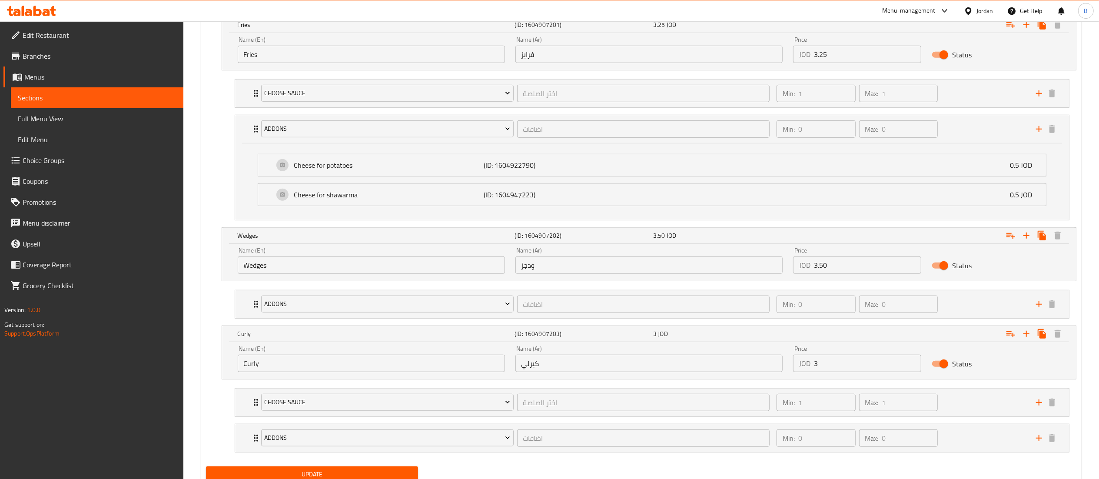
click at [857, 372] on input "3" at bounding box center [868, 363] width 108 height 17
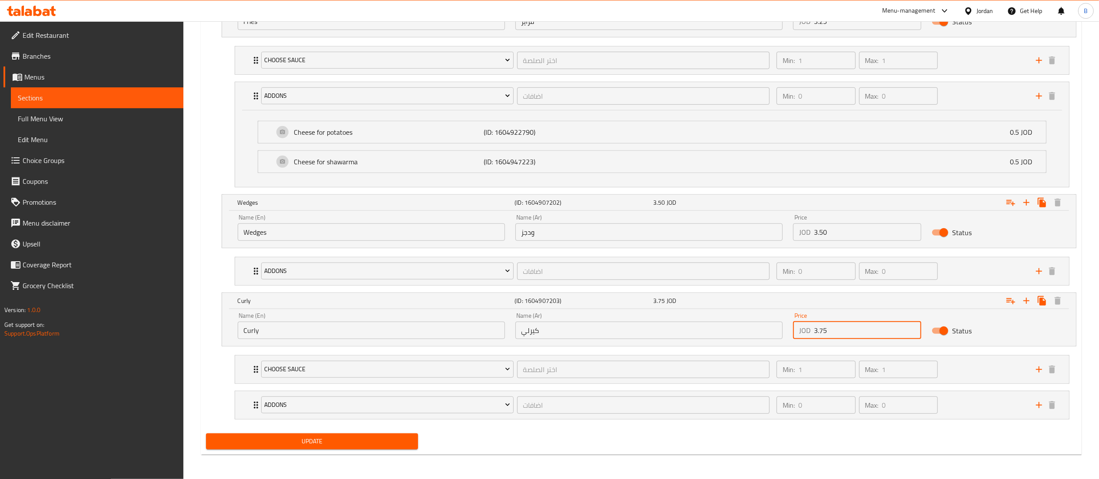
type input "3.75"
click at [390, 450] on div "Update" at bounding box center [311, 441] width 219 height 23
drag, startPoint x: 342, startPoint y: 439, endPoint x: 394, endPoint y: 453, distance: 54.0
click at [342, 439] on span "Update" at bounding box center [312, 441] width 199 height 11
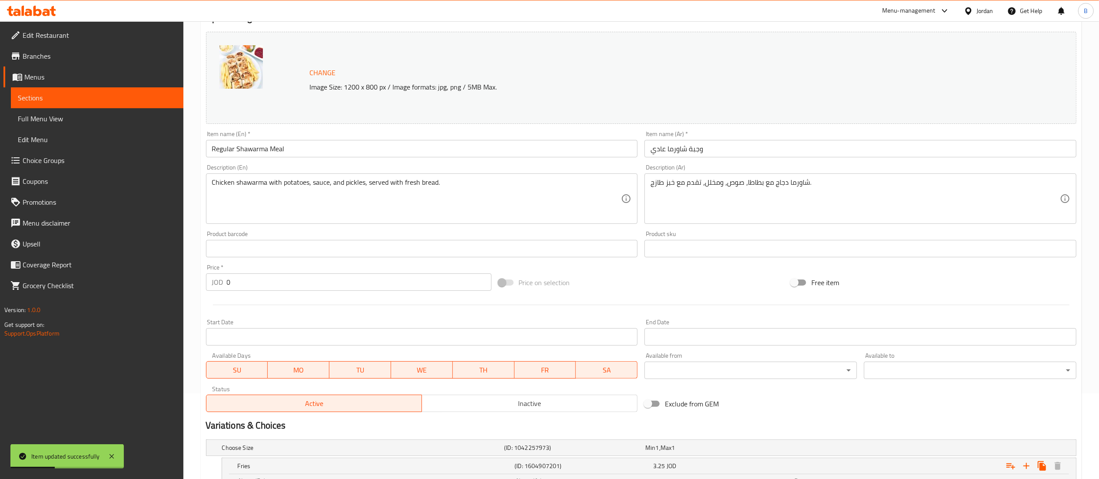
scroll to position [0, 0]
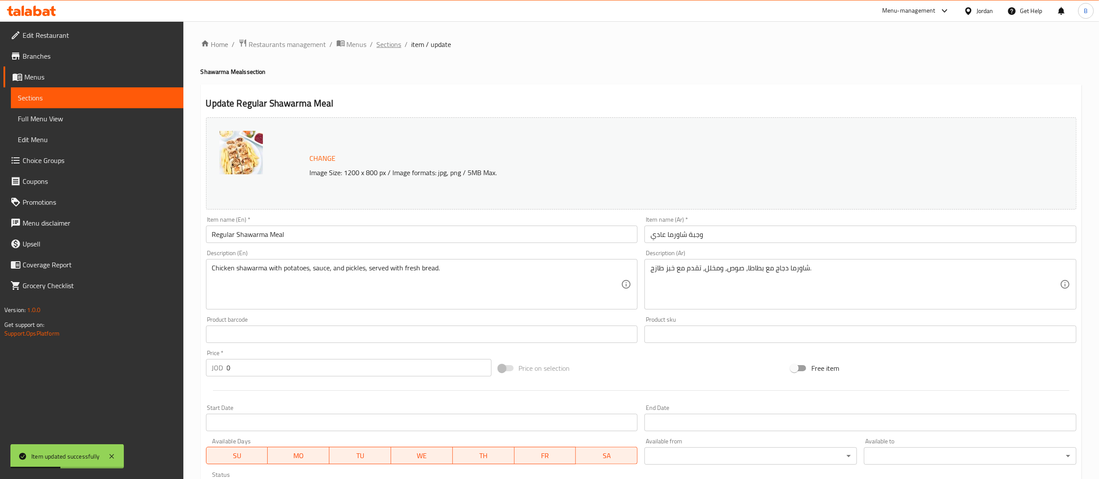
click at [395, 47] on span "Sections" at bounding box center [389, 44] width 25 height 10
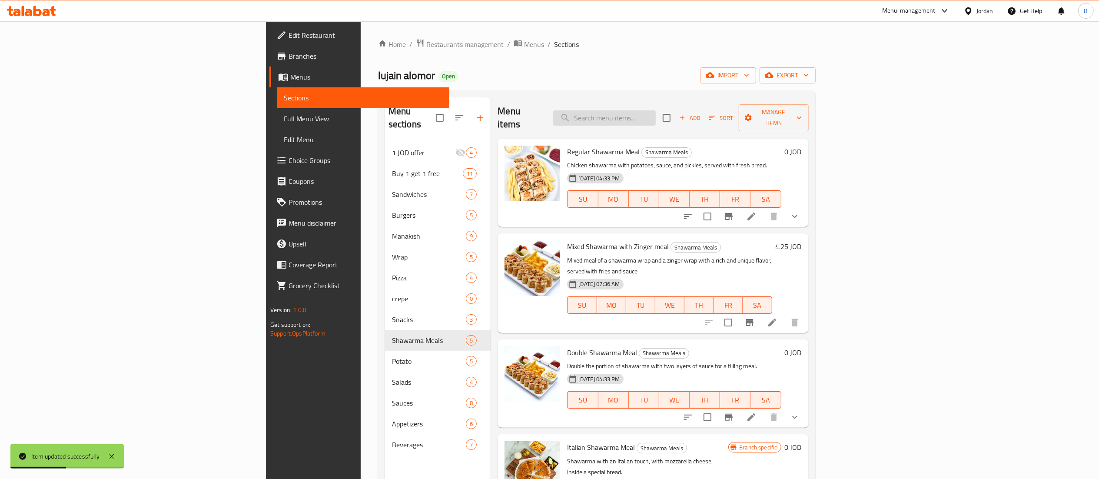
click at [656, 112] on input "search" at bounding box center [604, 117] width 103 height 15
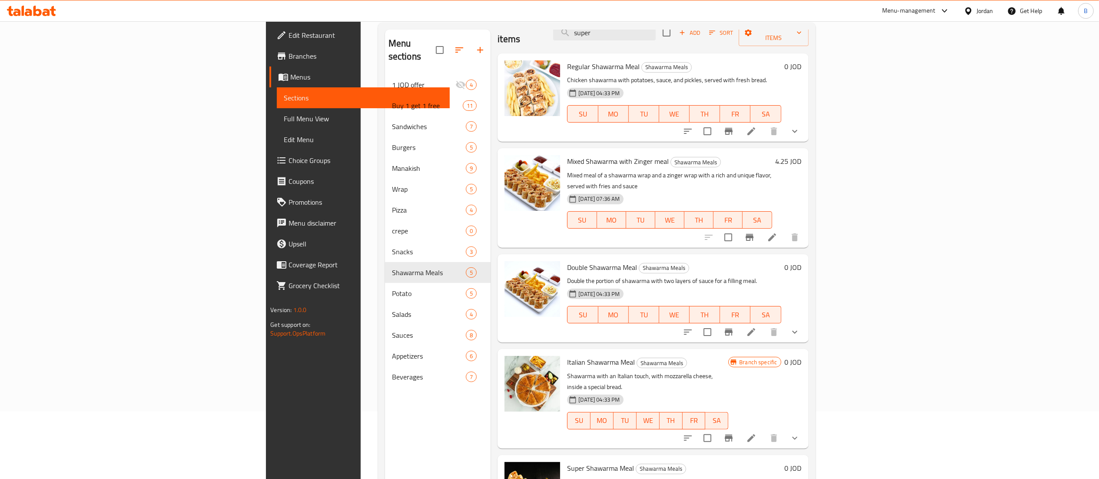
scroll to position [122, 0]
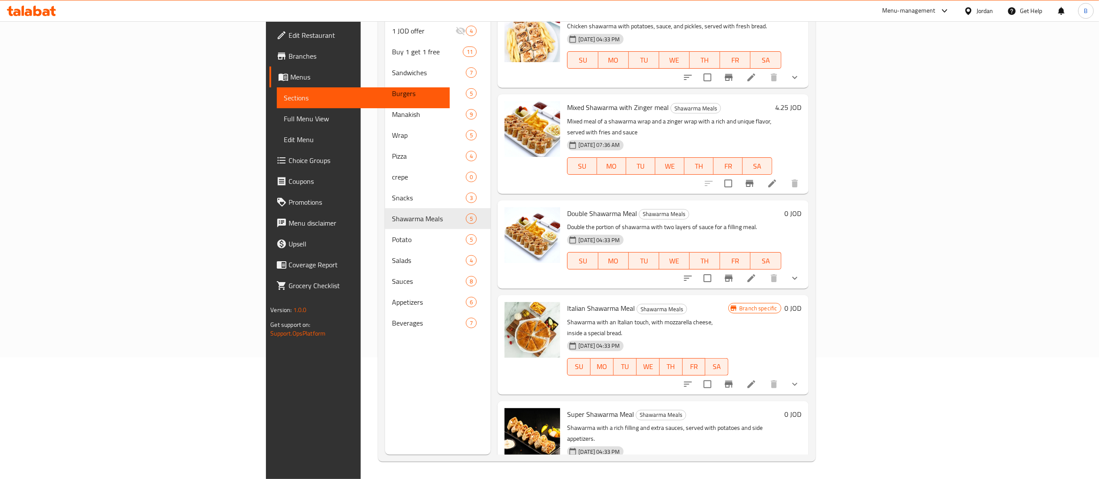
type input "super"
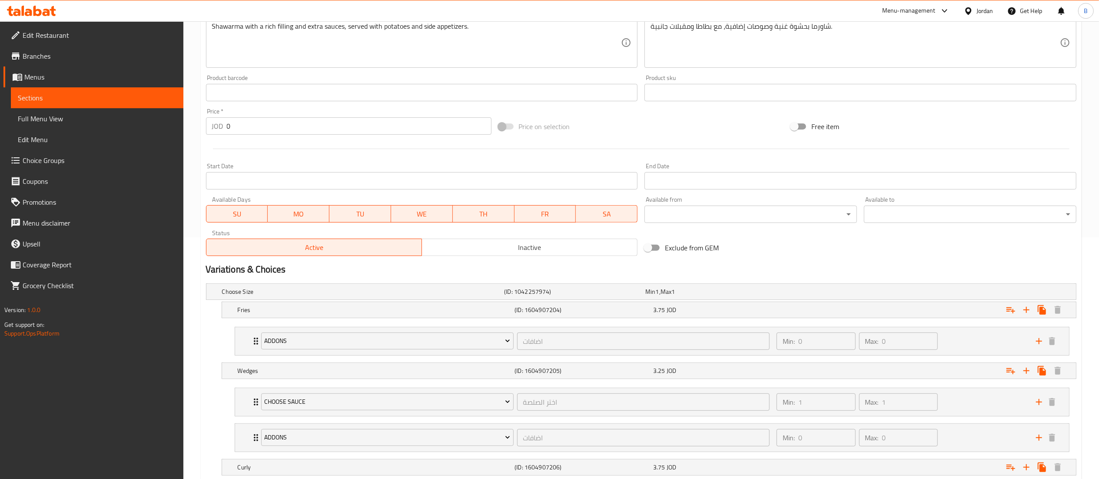
scroll to position [261, 0]
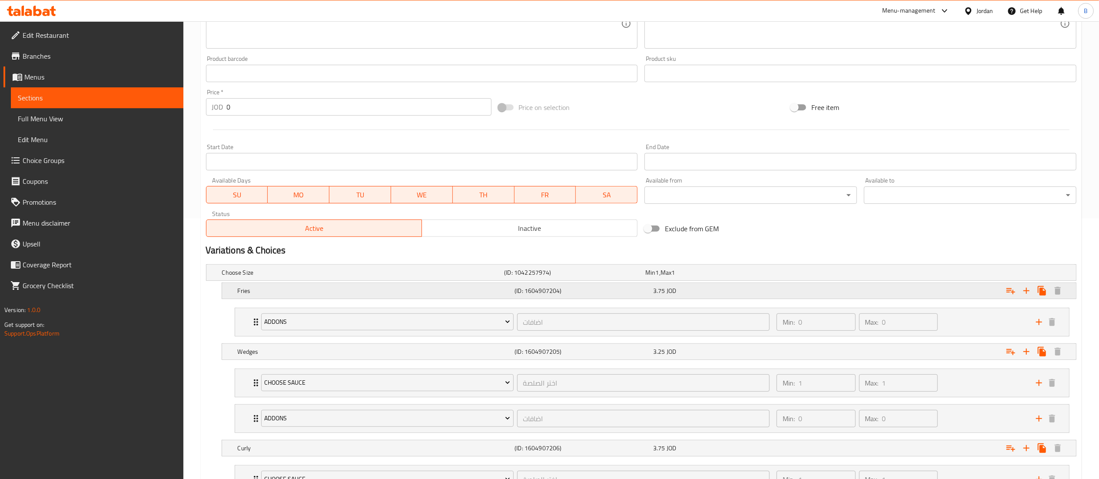
click at [591, 290] on h5 "(ID: 1604907204)" at bounding box center [581, 290] width 135 height 9
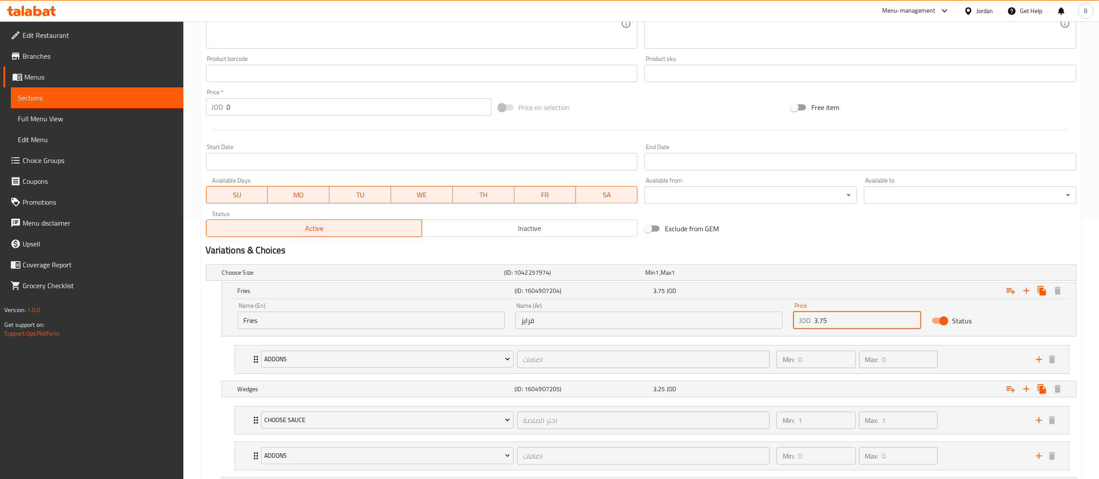
drag, startPoint x: 852, startPoint y: 318, endPoint x: 619, endPoint y: 310, distance: 233.0
click at [620, 310] on div "Name (En) Fries Name (En) Name (Ar) فرايز Name (Ar) Price JOD 3.75 Price Status" at bounding box center [648, 315] width 833 height 37
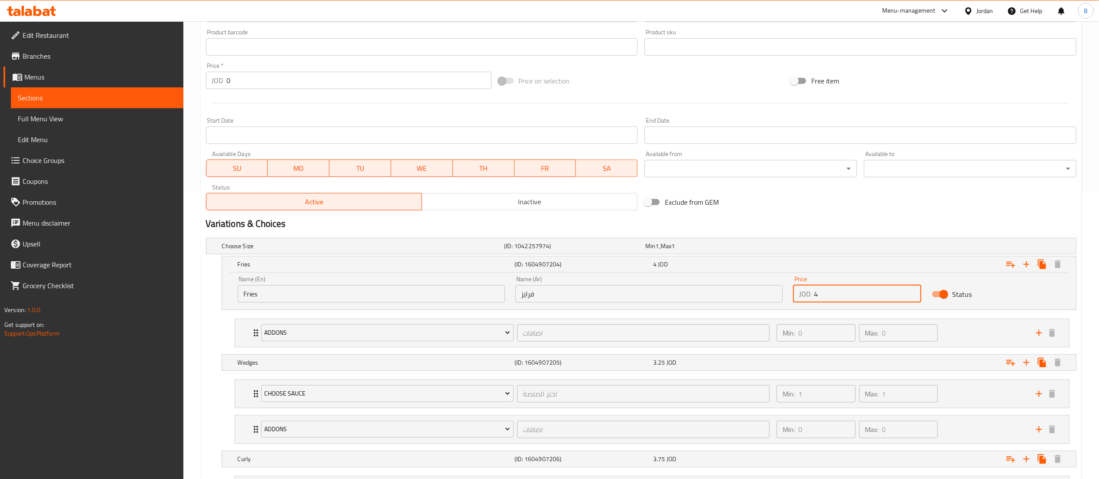
scroll to position [411, 0]
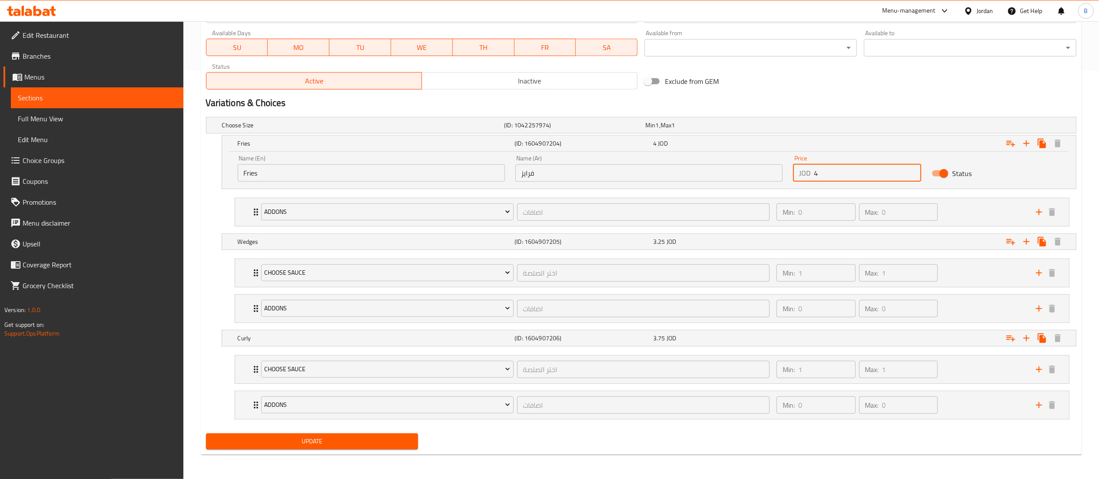
type input "4"
click at [646, 244] on div "(ID: 1604907205)" at bounding box center [582, 242] width 139 height 12
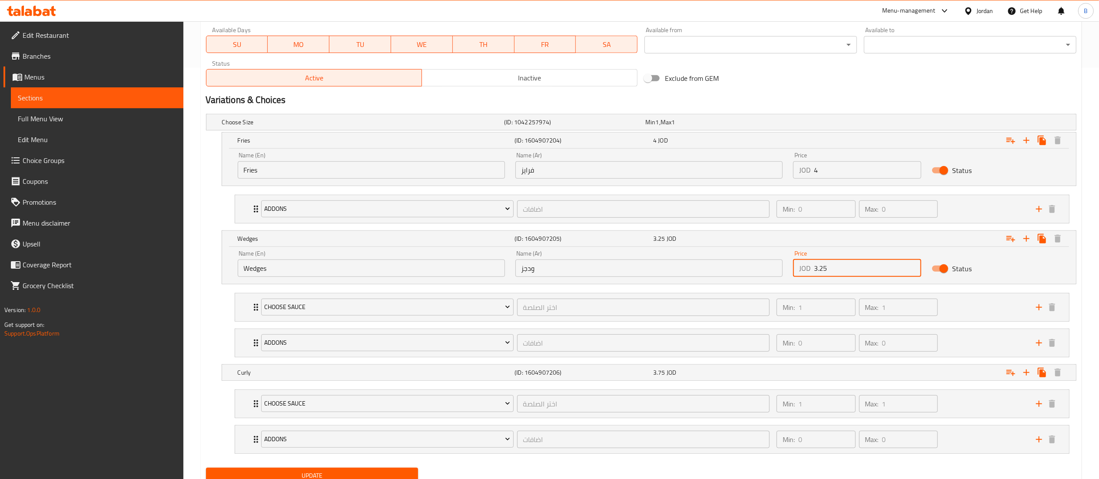
click at [818, 269] on input "3.25" at bounding box center [868, 267] width 108 height 17
type input "4.25"
click at [607, 375] on h5 "(ID: 1604907206)" at bounding box center [581, 372] width 135 height 9
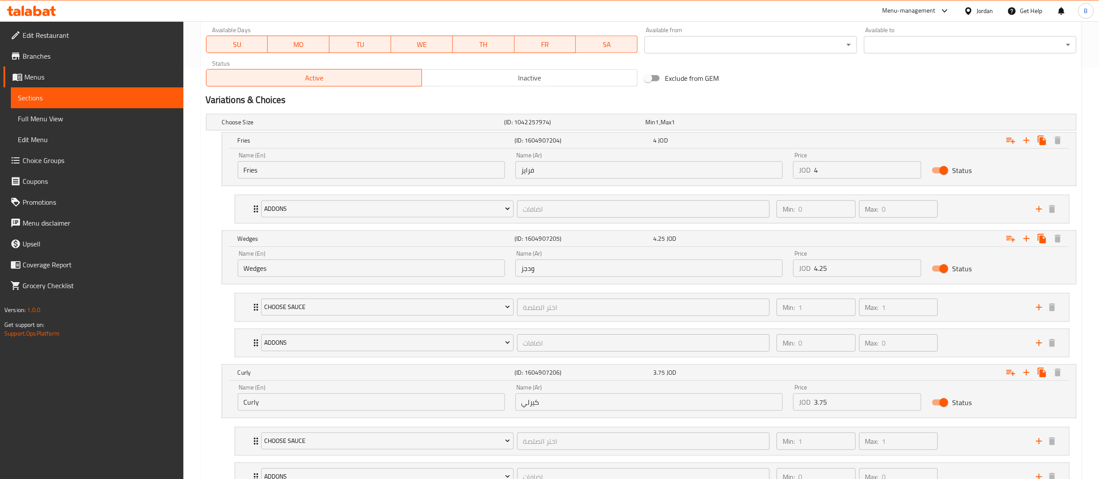
drag, startPoint x: 817, startPoint y: 406, endPoint x: 690, endPoint y: 406, distance: 127.3
click at [697, 406] on div "Name (En) Curly Name (En) Name (Ar) كيرلي Name (Ar) Price JOD 3.75 Price Status" at bounding box center [648, 397] width 833 height 37
type input "4"
type input "5.40"
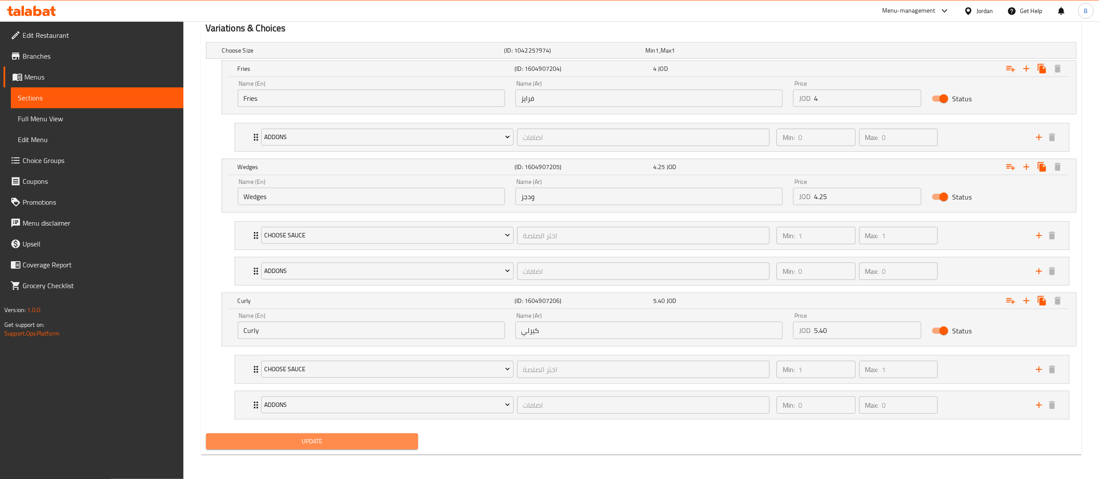
click at [332, 438] on span "Update" at bounding box center [312, 441] width 199 height 11
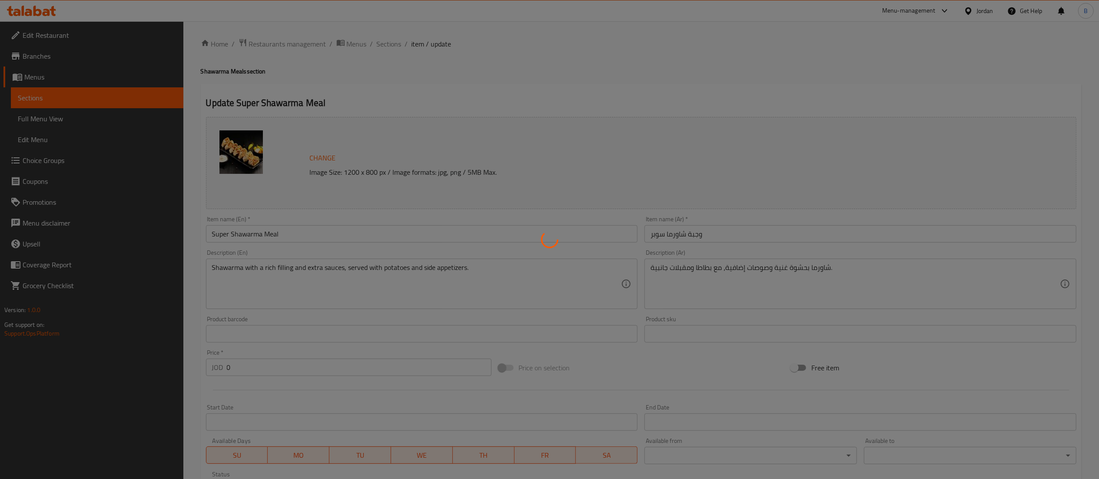
scroll to position [0, 0]
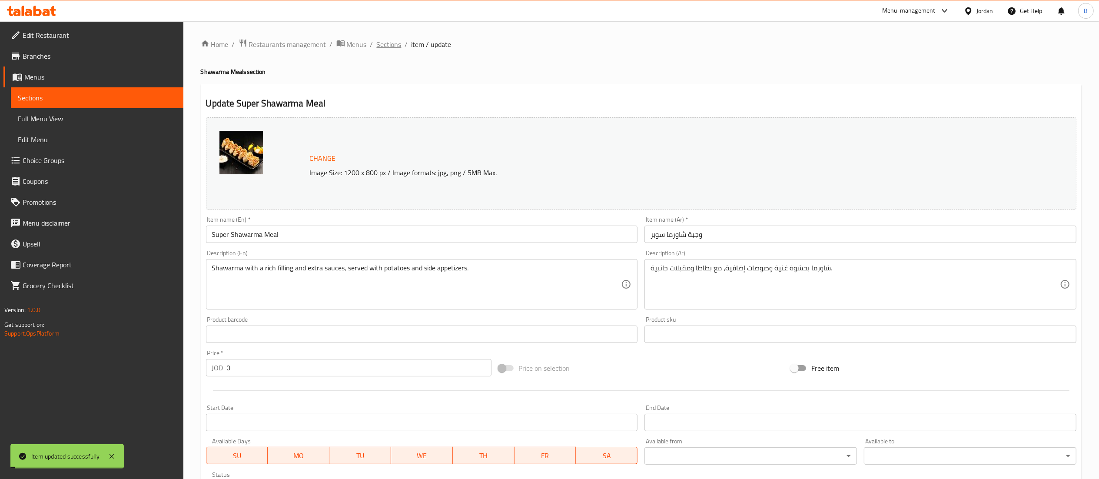
click at [392, 43] on span "Sections" at bounding box center [389, 44] width 25 height 10
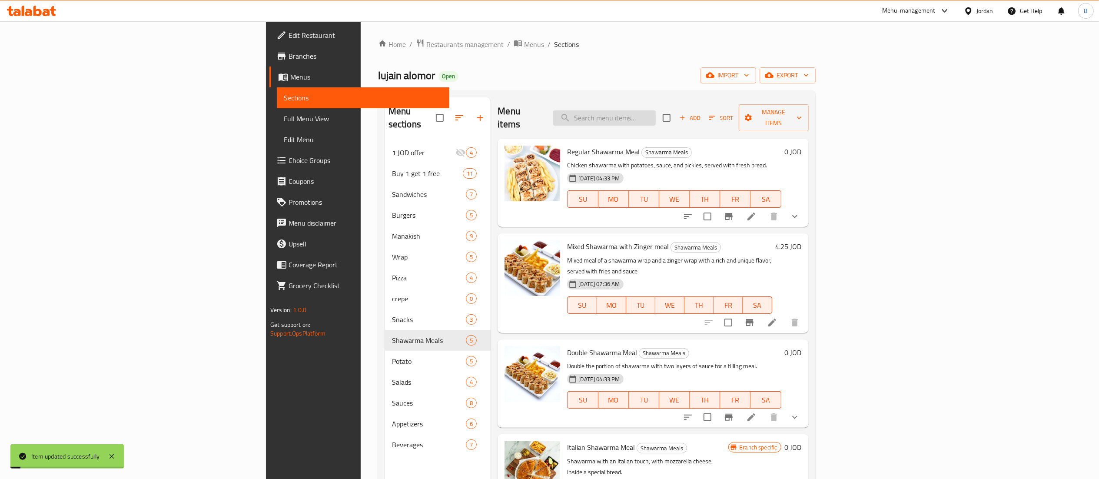
click at [656, 111] on input "search" at bounding box center [604, 117] width 103 height 15
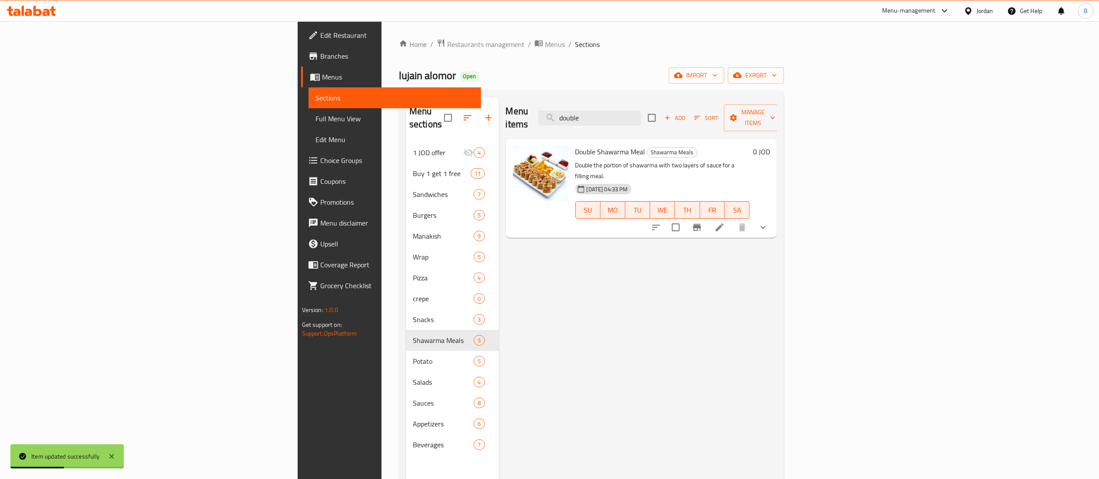
type input "double"
click at [725, 222] on icon at bounding box center [719, 227] width 10 height 10
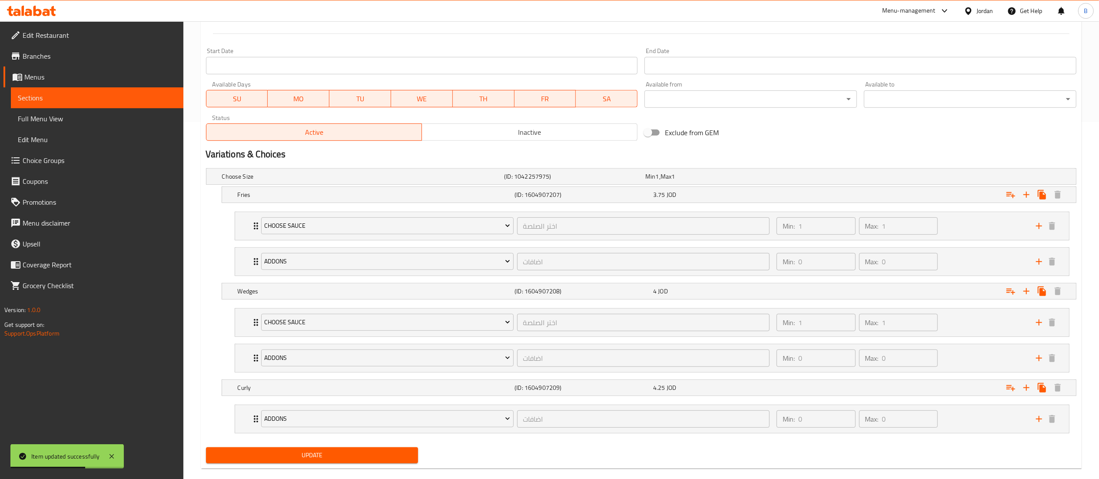
scroll to position [374, 0]
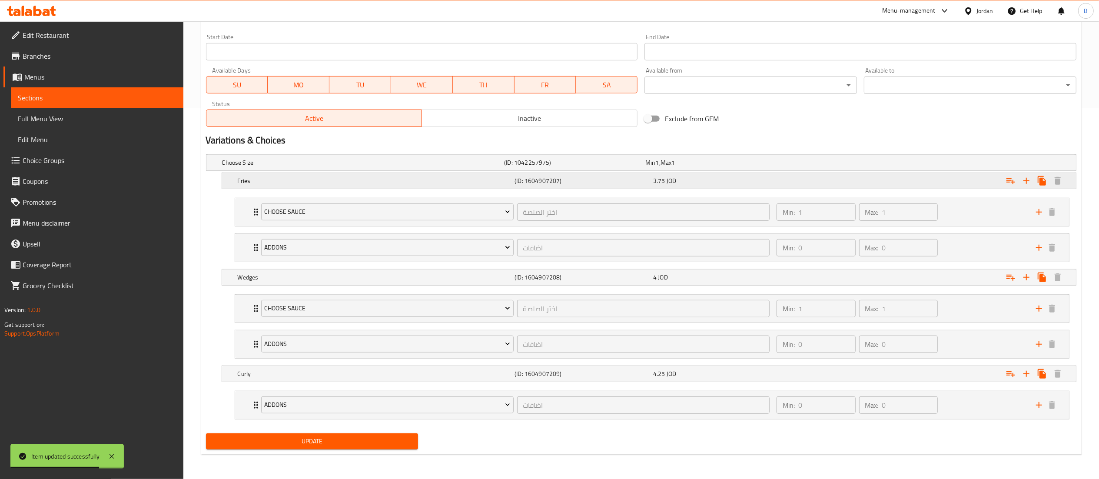
click at [621, 175] on div "(ID: 1604907207)" at bounding box center [582, 181] width 139 height 12
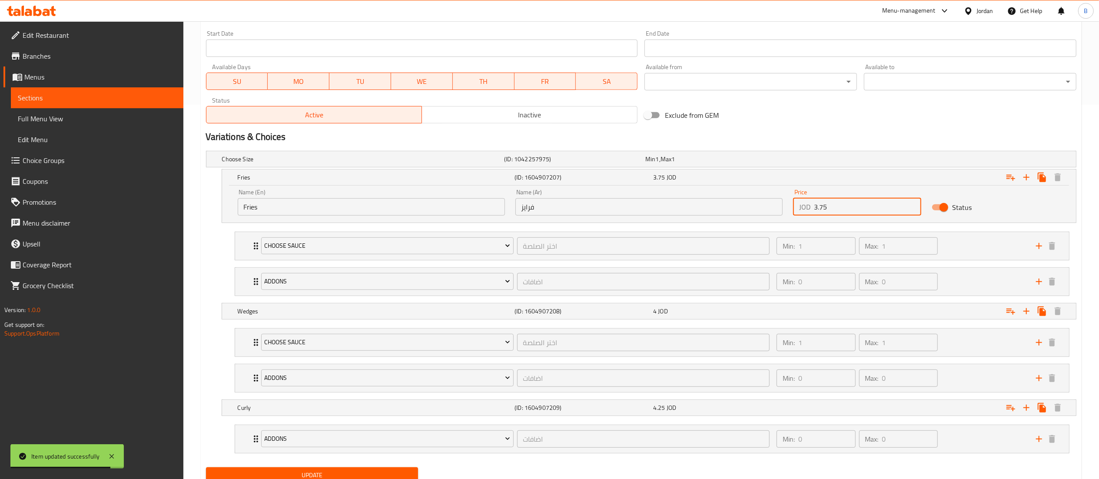
drag, startPoint x: 849, startPoint y: 204, endPoint x: 701, endPoint y: 198, distance: 147.9
click at [711, 198] on div "Name (En) Fries Name (En) Name (Ar) فرايز Name (Ar) Price JOD 3.75 Price Status" at bounding box center [648, 202] width 833 height 37
type input "4.50"
click at [692, 314] on div "4 JOD" at bounding box center [720, 311] width 135 height 9
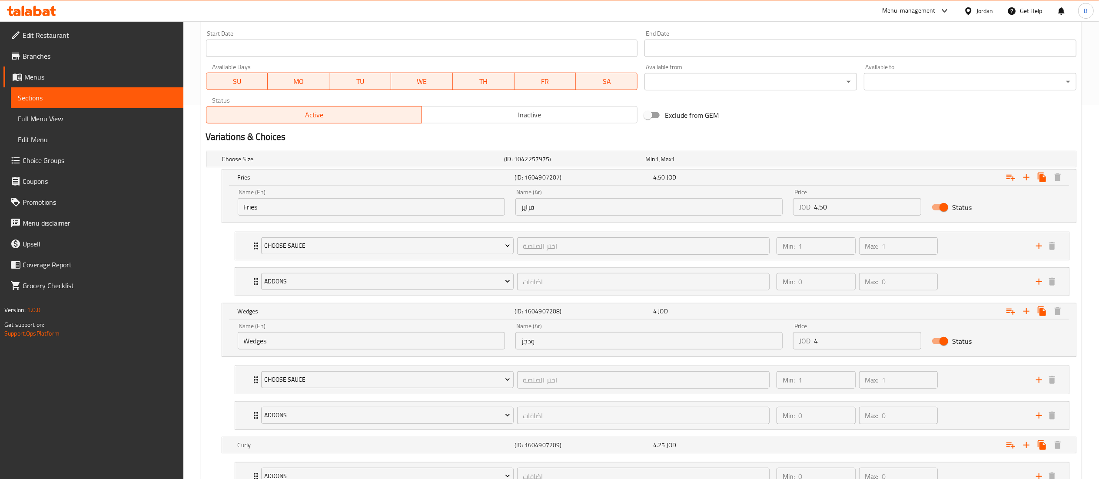
click at [838, 349] on input "4" at bounding box center [868, 340] width 108 height 17
type input "4.75"
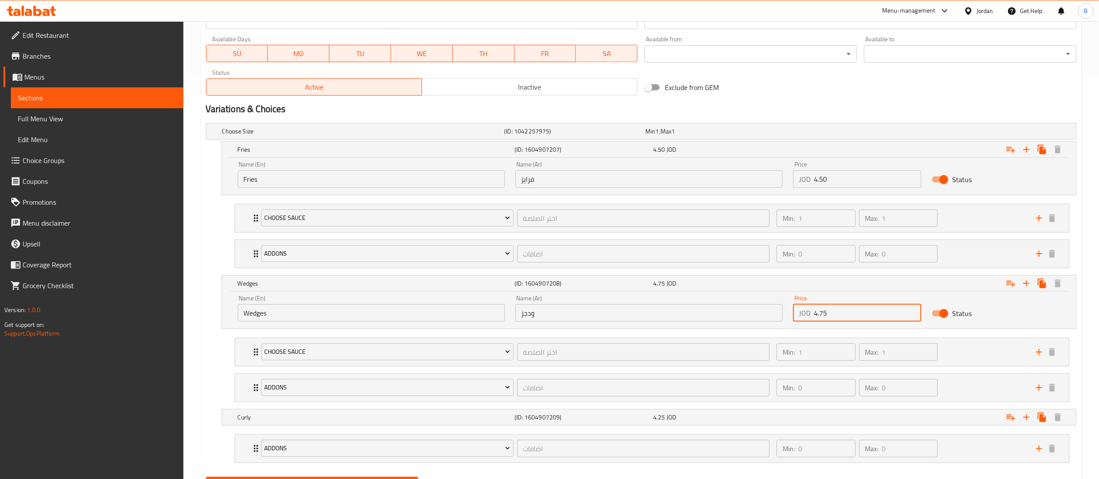
scroll to position [449, 0]
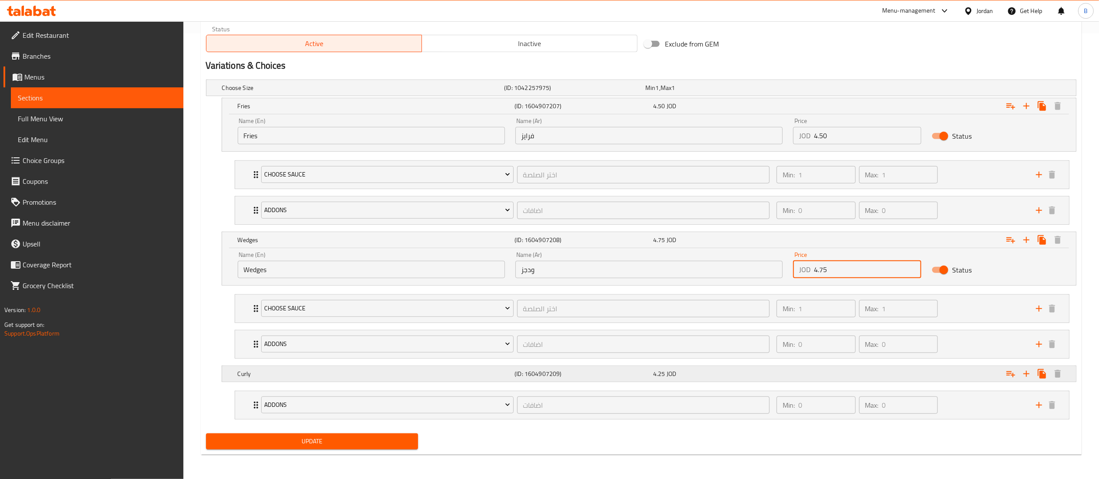
click at [680, 378] on div "4.25 JOD" at bounding box center [720, 374] width 139 height 12
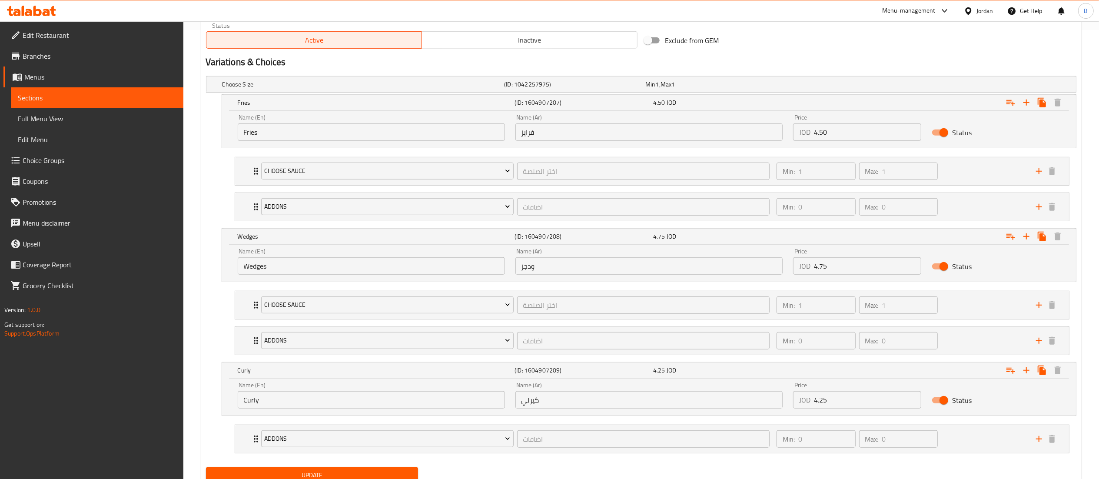
drag, startPoint x: 828, startPoint y: 401, endPoint x: 739, endPoint y: 398, distance: 89.1
click at [748, 398] on div "Name (En) Curly Name (En) Name (Ar) كيرلي Name (Ar) Price JOD 4.25 Price Status" at bounding box center [648, 395] width 833 height 37
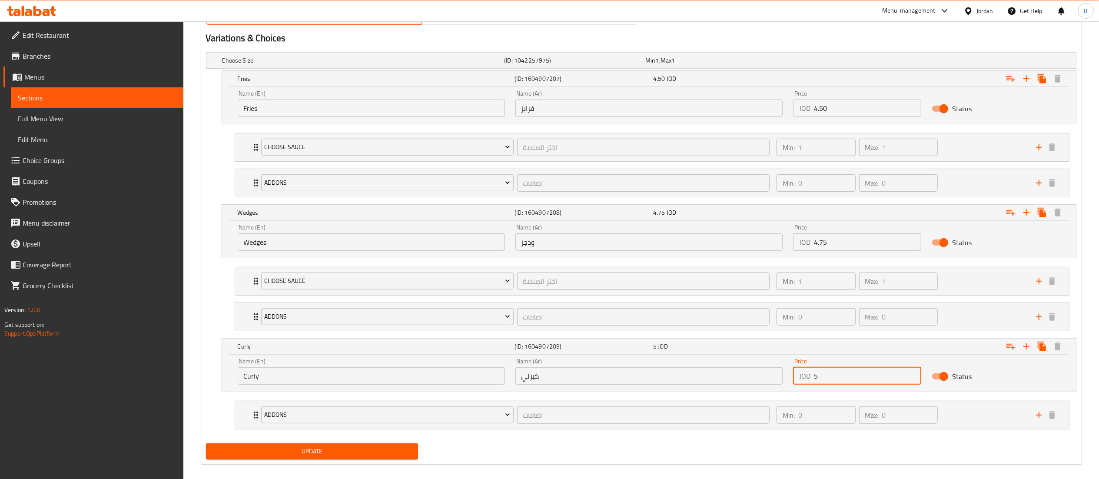
scroll to position [486, 0]
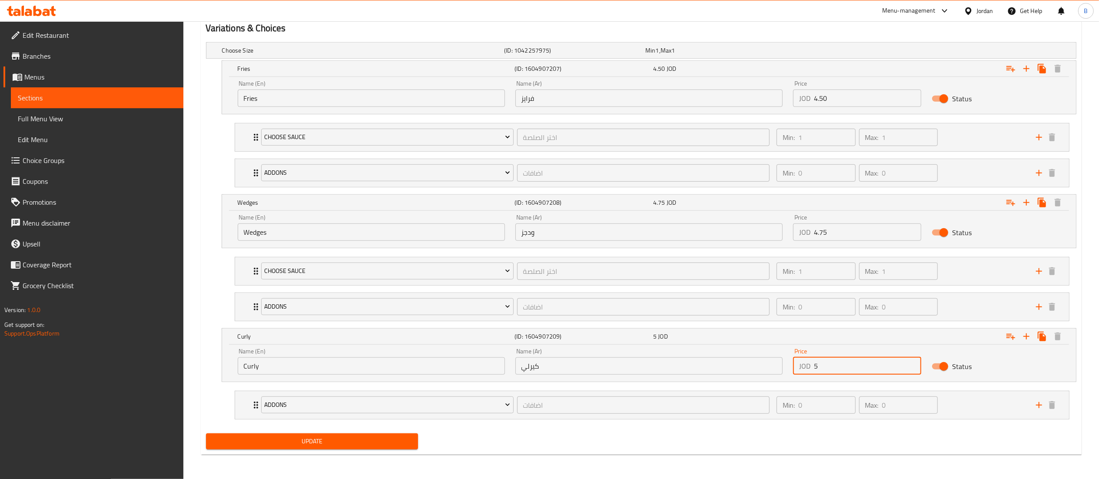
type input "5"
click at [411, 439] on span "Update" at bounding box center [312, 441] width 199 height 11
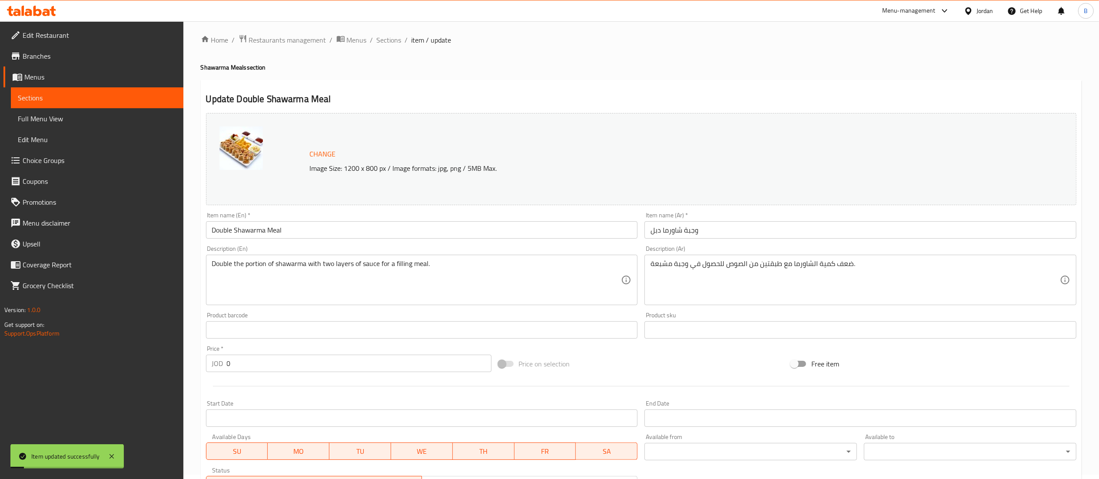
scroll to position [0, 0]
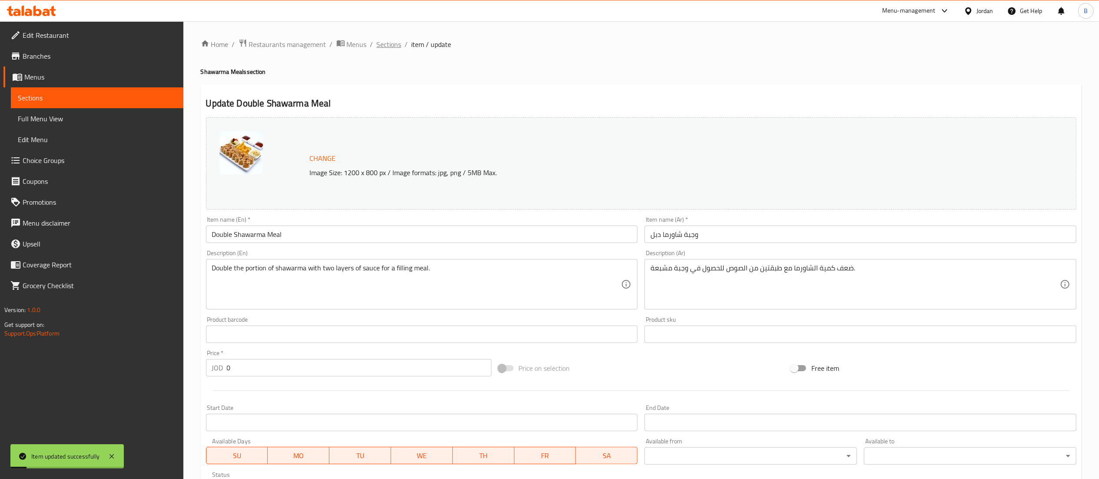
click at [381, 45] on span "Sections" at bounding box center [389, 44] width 25 height 10
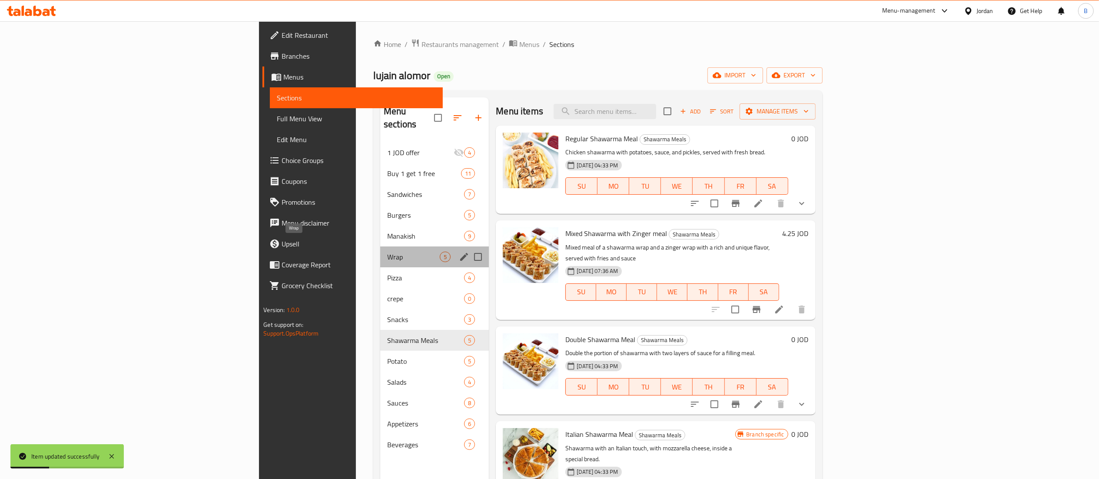
click at [387, 252] on span "Wrap" at bounding box center [413, 257] width 53 height 10
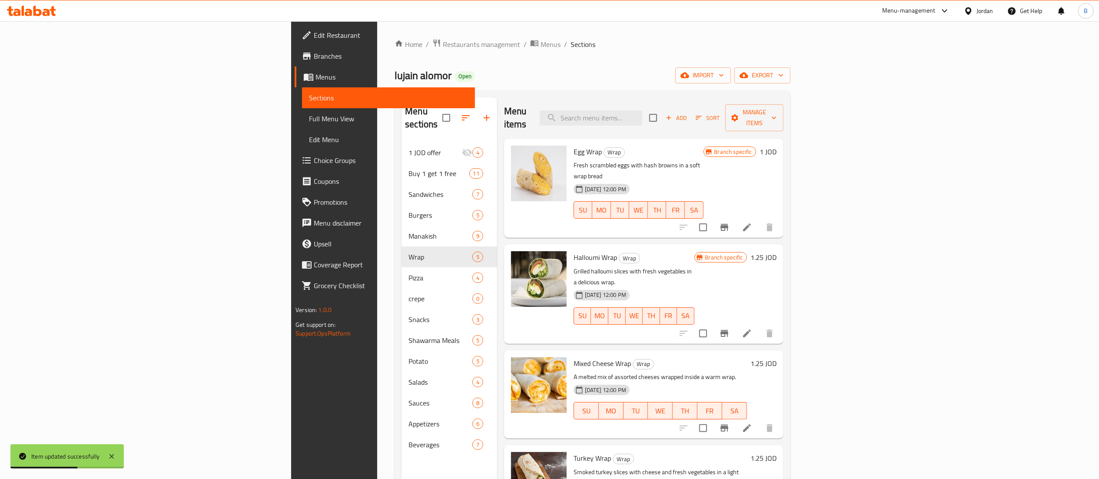
click at [776, 146] on h6 "1 JOD" at bounding box center [768, 152] width 17 height 12
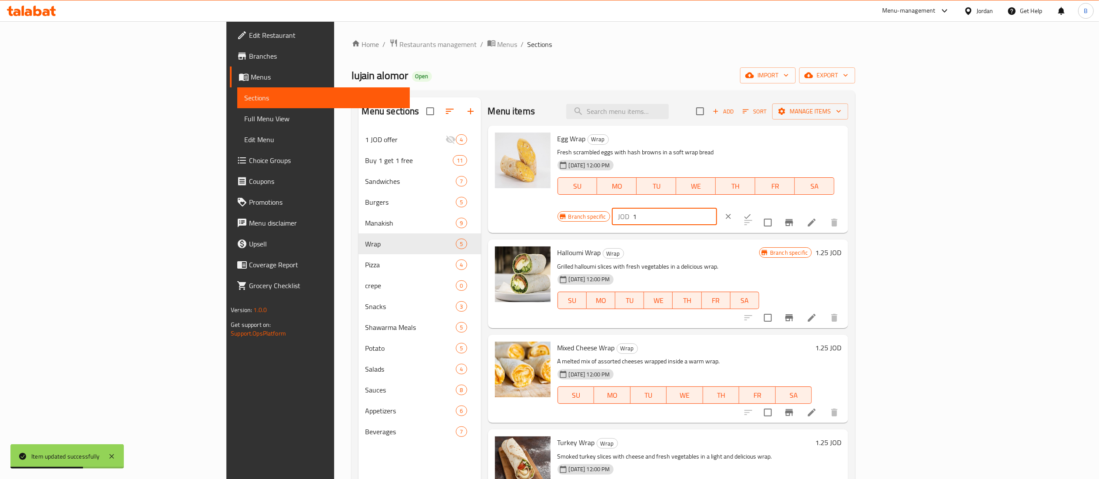
click at [717, 208] on input "1" at bounding box center [675, 216] width 84 height 17
type input "1.75"
click at [752, 212] on icon "ok" at bounding box center [747, 216] width 9 height 9
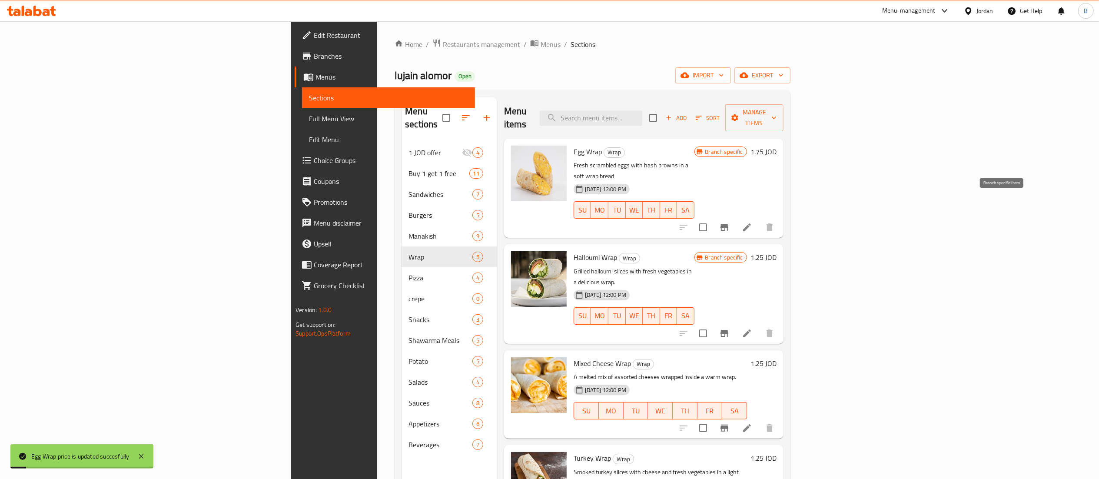
click at [730, 222] on icon "Branch-specific-item" at bounding box center [724, 227] width 10 height 10
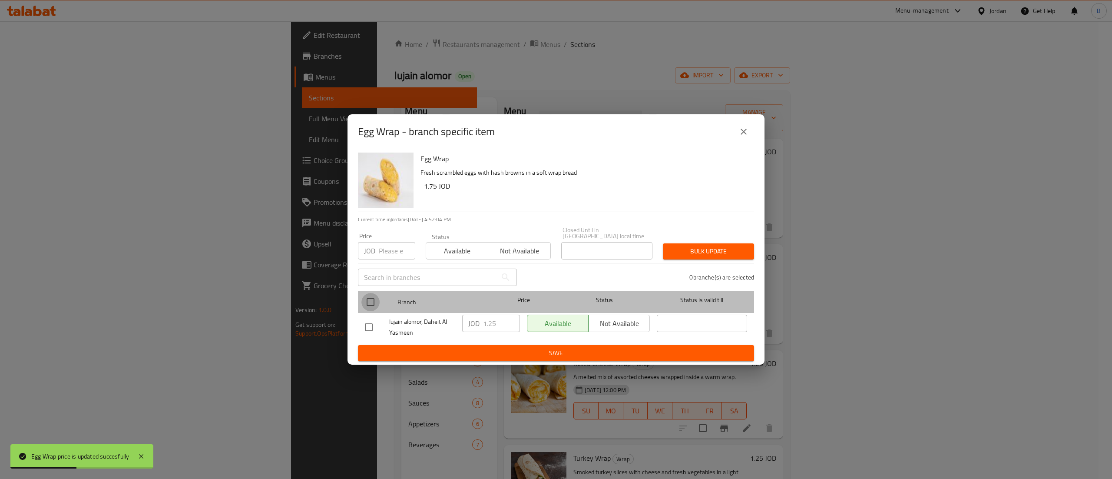
click at [375, 299] on input "checkbox" at bounding box center [371, 302] width 18 height 18
checkbox input "true"
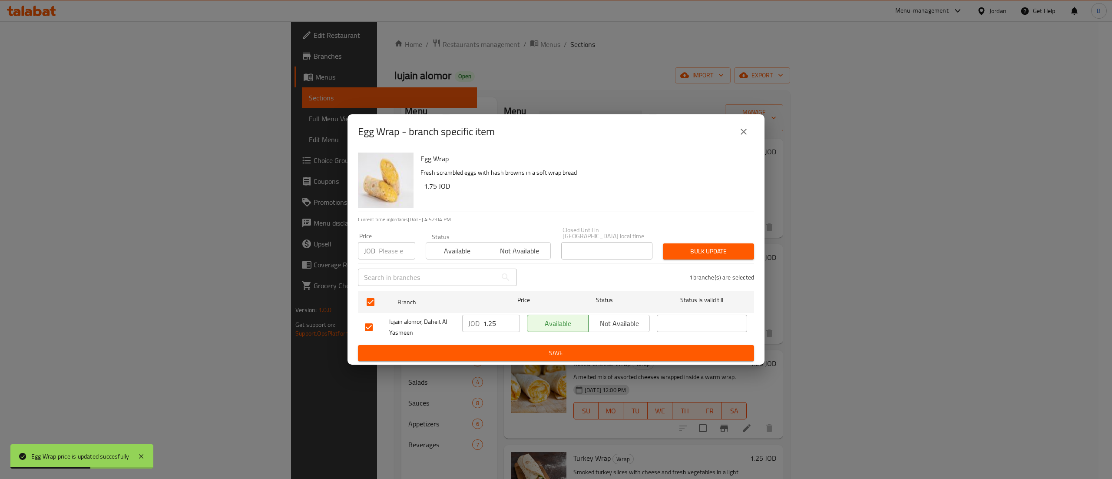
click at [506, 323] on input "1.25" at bounding box center [501, 323] width 37 height 17
type input "1.75"
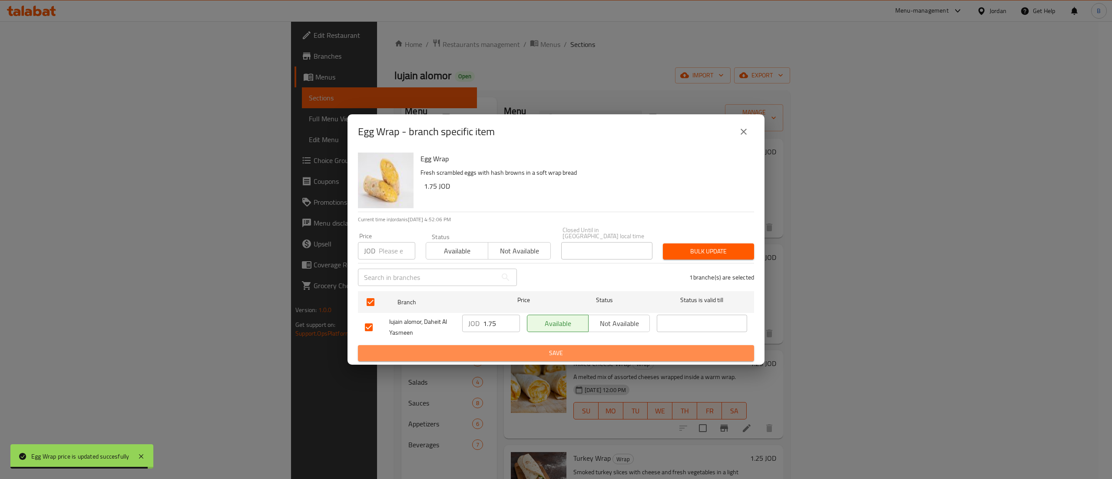
click at [561, 351] on span "Save" at bounding box center [556, 353] width 382 height 11
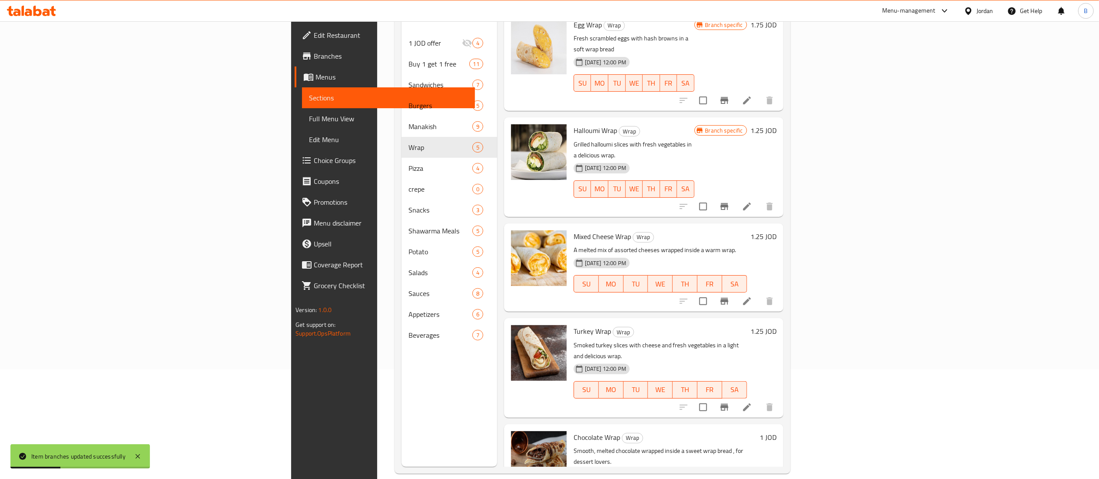
scroll to position [122, 0]
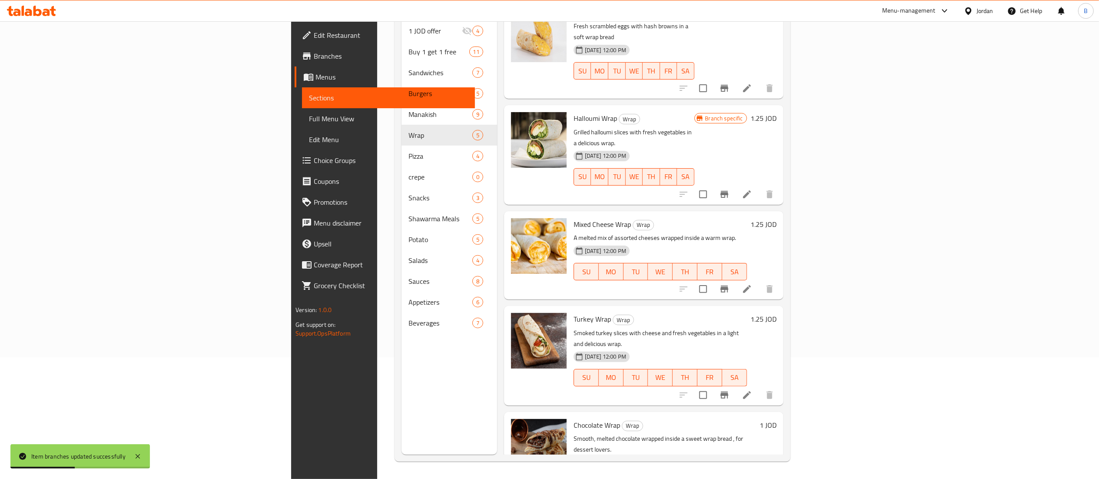
click at [776, 218] on h6 "1.25 JOD" at bounding box center [763, 224] width 26 height 12
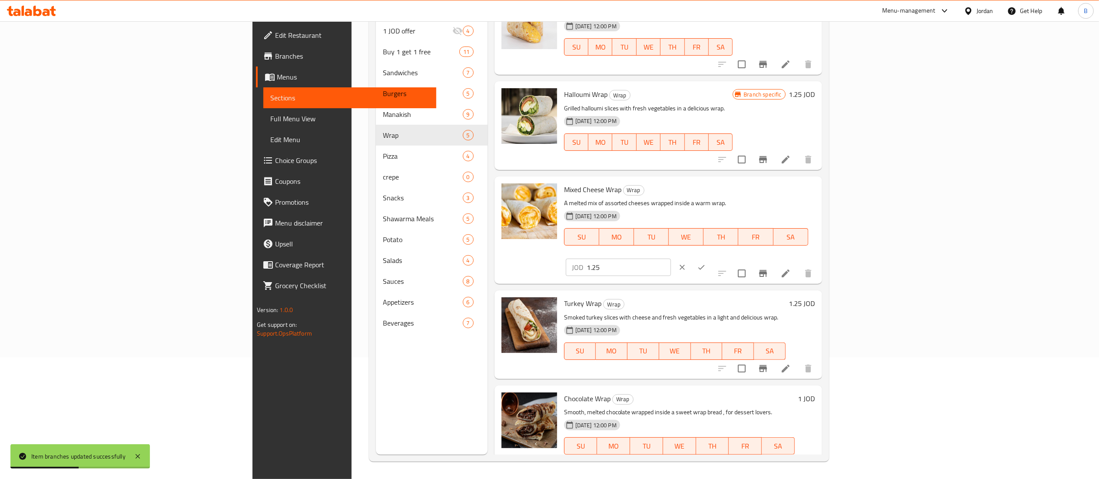
click at [671, 259] on input "1.25" at bounding box center [629, 267] width 84 height 17
type input "1.75"
click at [706, 263] on icon "ok" at bounding box center [701, 267] width 9 height 9
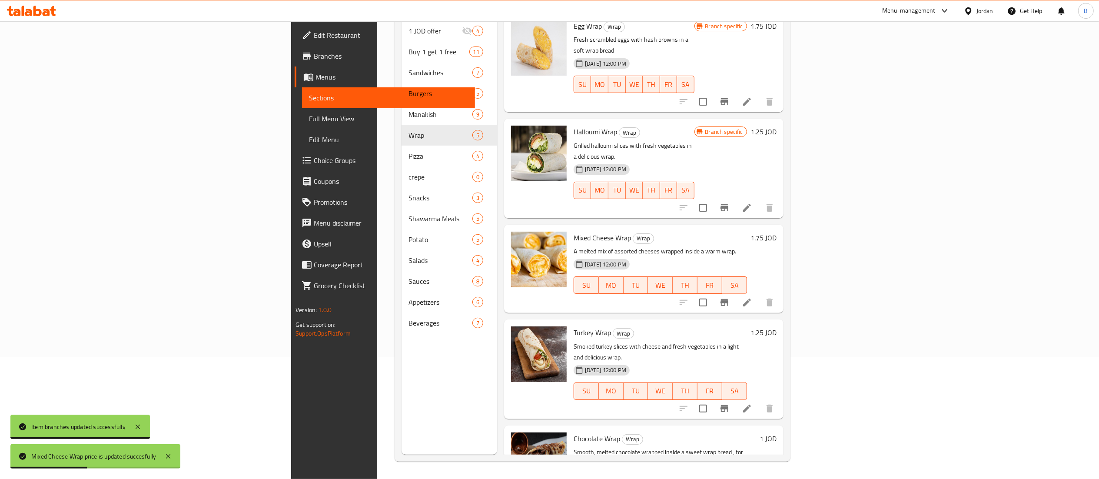
scroll to position [0, 0]
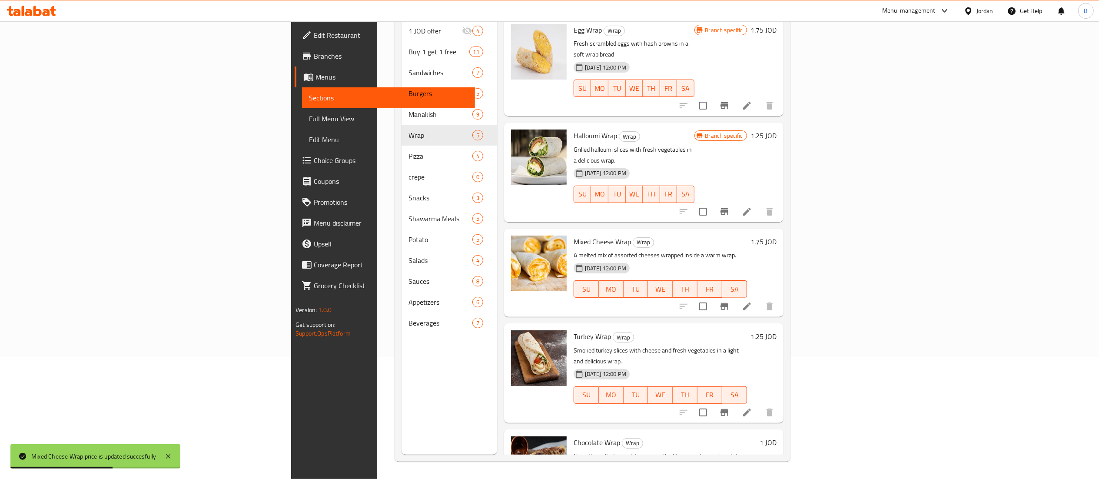
click at [776, 129] on h6 "1.25 JOD" at bounding box center [763, 135] width 26 height 12
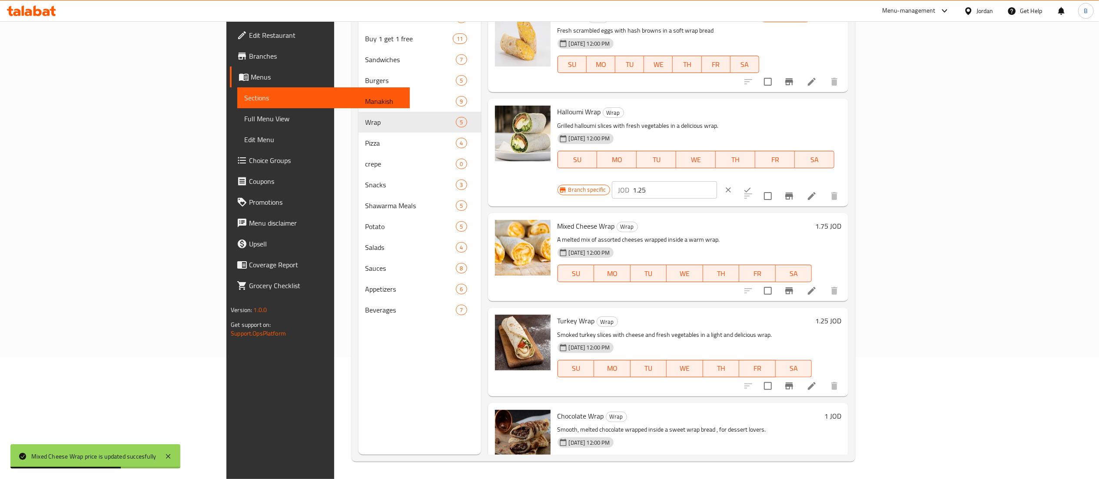
click at [717, 181] on input "1.25" at bounding box center [675, 189] width 84 height 17
drag, startPoint x: 975, startPoint y: 123, endPoint x: 878, endPoint y: 120, distance: 97.0
click at [770, 180] on div "Branch specific JOD 1.75 ​" at bounding box center [663, 189] width 212 height 19
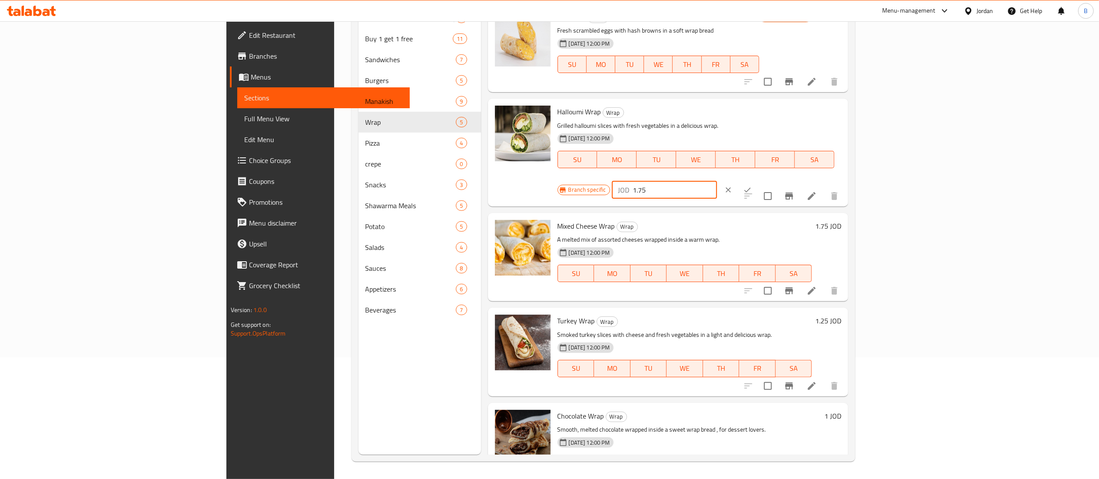
type input "1.75"
click at [757, 180] on div at bounding box center [738, 189] width 38 height 19
click at [752, 186] on icon "ok" at bounding box center [747, 190] width 9 height 9
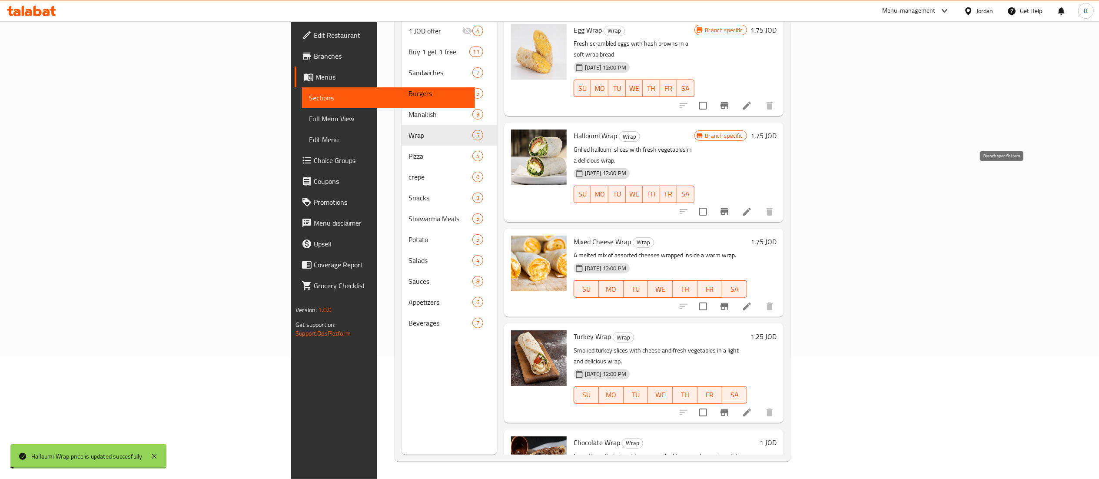
click at [728, 208] on icon "Branch-specific-item" at bounding box center [724, 211] width 8 height 7
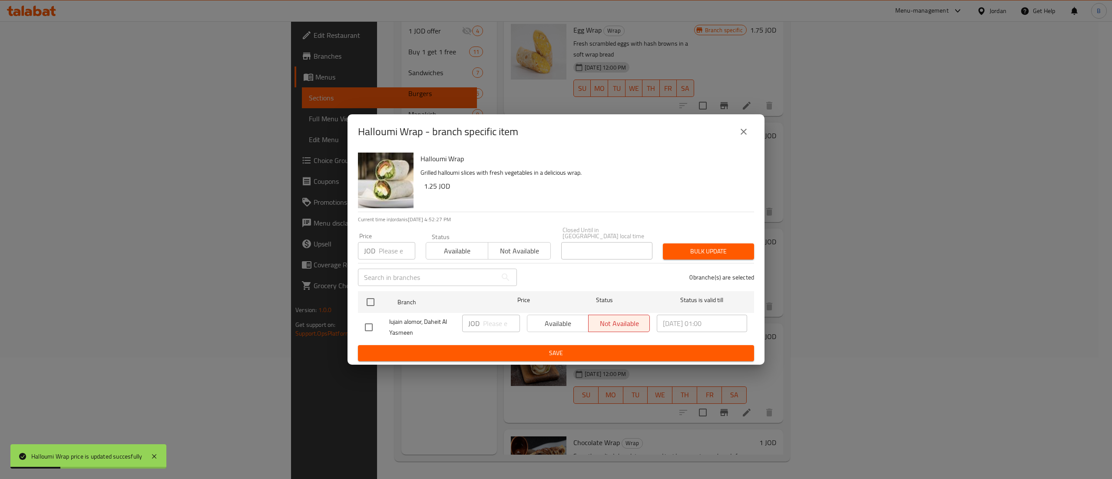
drag, startPoint x: 568, startPoint y: 312, endPoint x: 569, endPoint y: 321, distance: 8.7
click at [569, 315] on div "Available Not available" at bounding box center [588, 323] width 123 height 17
click at [569, 322] on div "Available Not available" at bounding box center [588, 323] width 123 height 17
click at [373, 301] on input "checkbox" at bounding box center [371, 302] width 18 height 18
checkbox input "true"
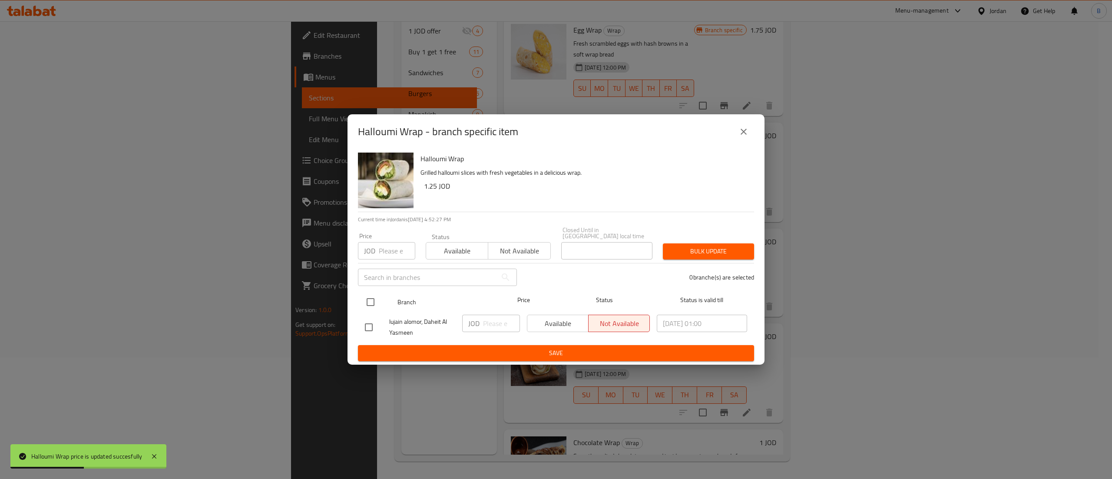
checkbox input "true"
click at [560, 330] on div "Available Not available" at bounding box center [589, 327] width 130 height 32
click at [557, 321] on span "Available" at bounding box center [558, 323] width 54 height 13
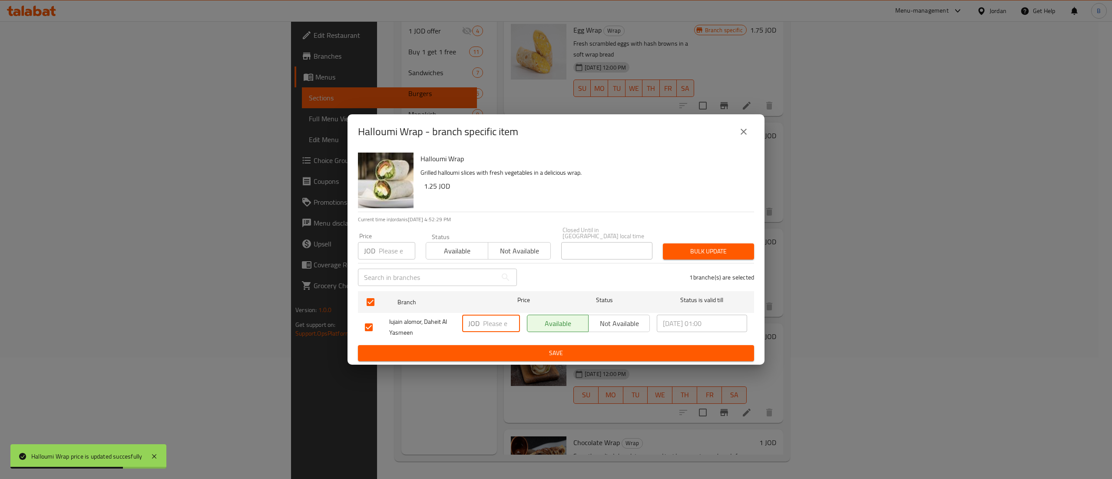
click at [496, 318] on input "number" at bounding box center [501, 323] width 37 height 17
paste input "1.75"
type input "1.75"
click at [505, 348] on span "Save" at bounding box center [556, 353] width 382 height 11
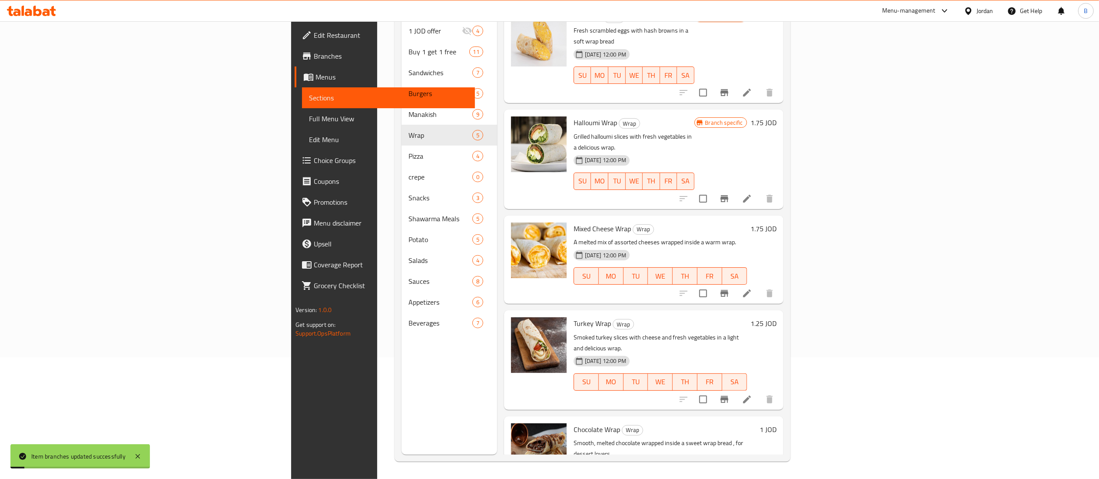
scroll to position [17, 0]
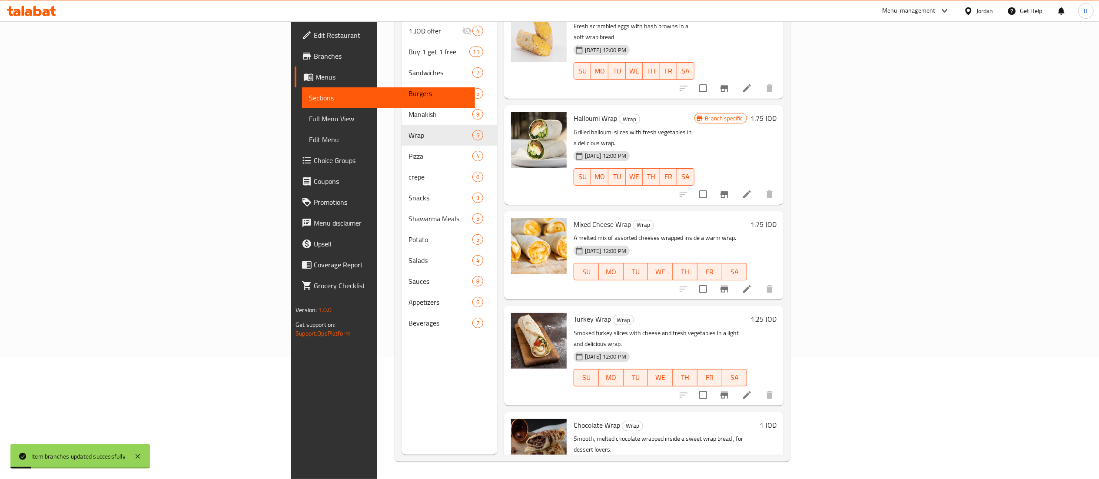
click at [776, 313] on h6 "1.25 JOD" at bounding box center [763, 319] width 26 height 12
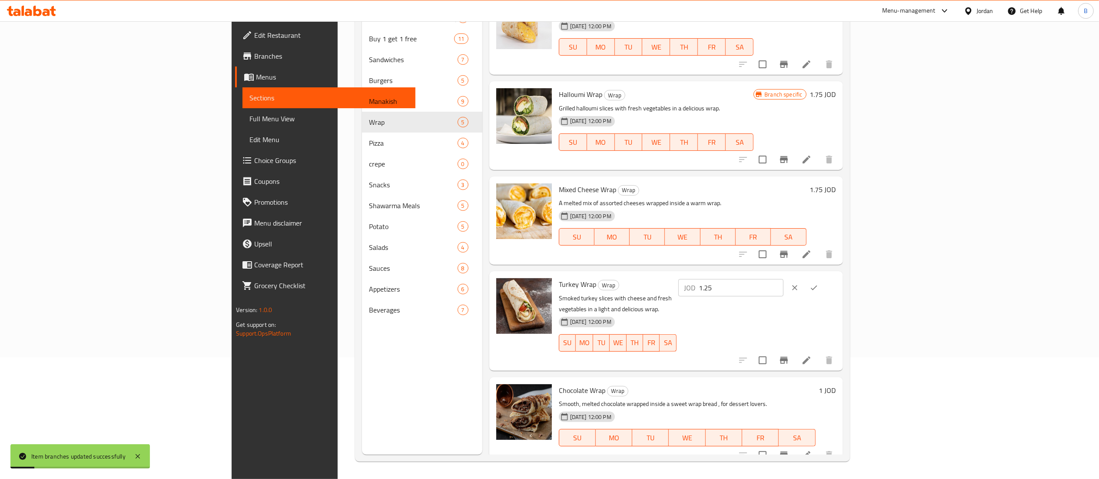
click at [783, 289] on input "1.25" at bounding box center [741, 287] width 84 height 17
type input "1.75"
click at [823, 289] on button "ok" at bounding box center [813, 287] width 19 height 19
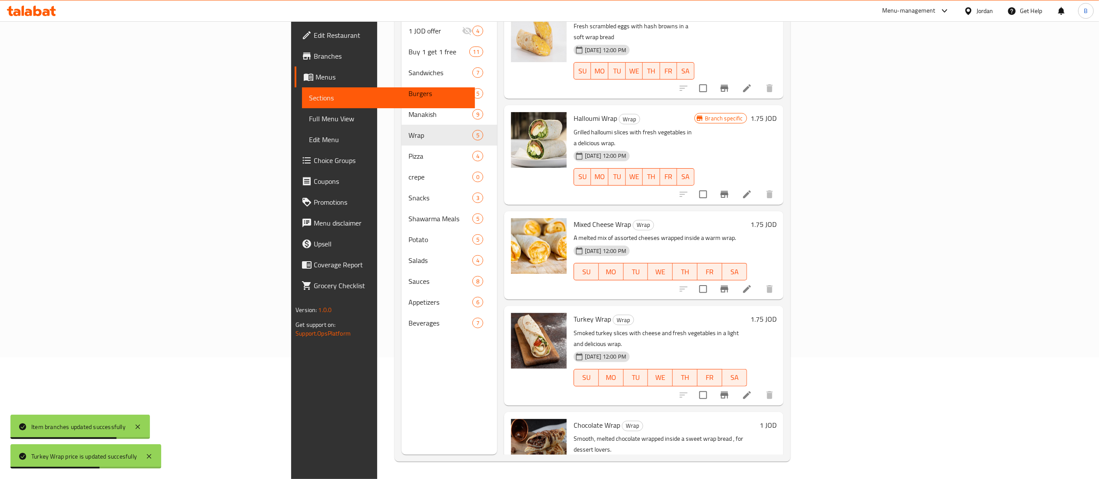
click at [776, 419] on h6 "1 JOD" at bounding box center [768, 425] width 17 height 12
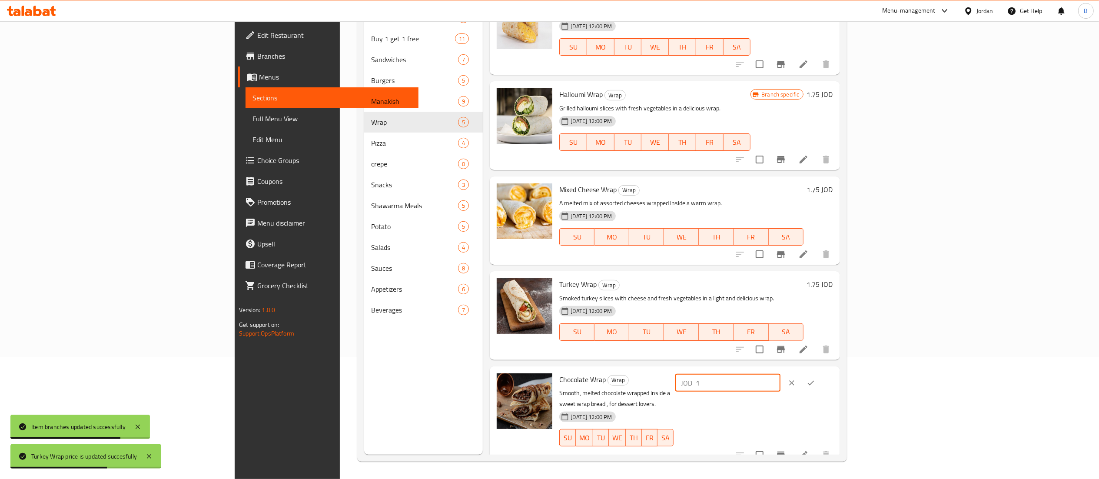
click at [780, 379] on input "1" at bounding box center [738, 382] width 84 height 17
type input "1.5"
click at [814, 381] on icon "ok" at bounding box center [810, 382] width 7 height 5
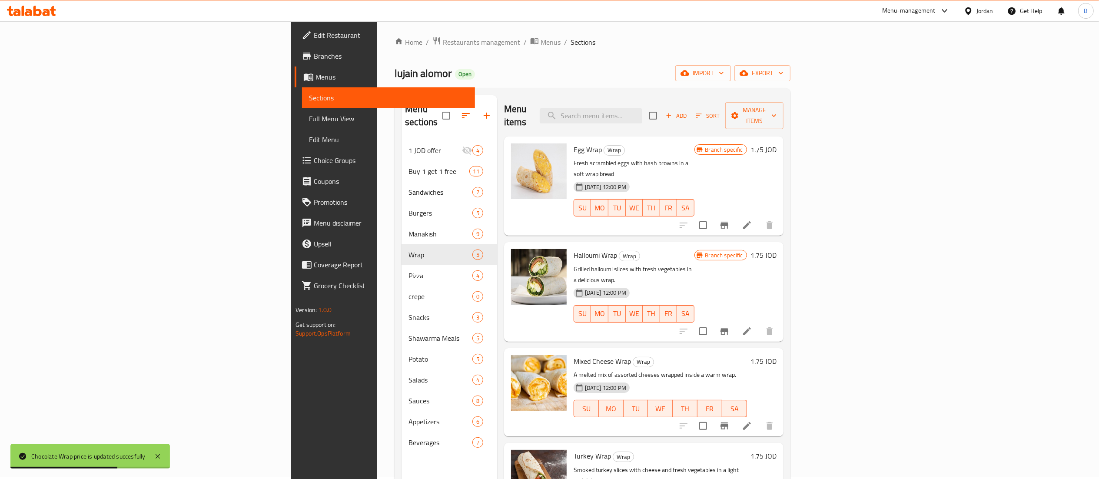
scroll to position [0, 0]
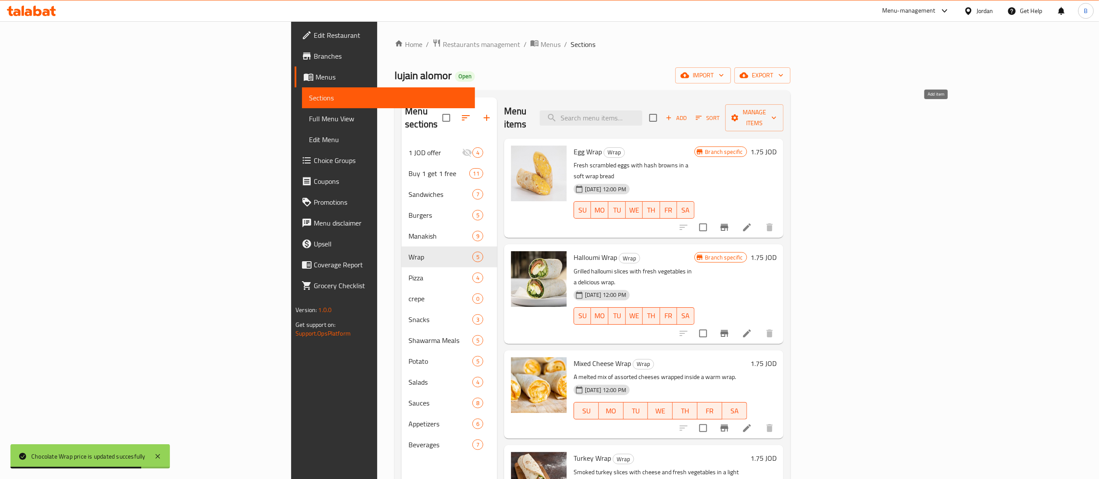
click at [688, 113] on span "Add" at bounding box center [675, 118] width 23 height 10
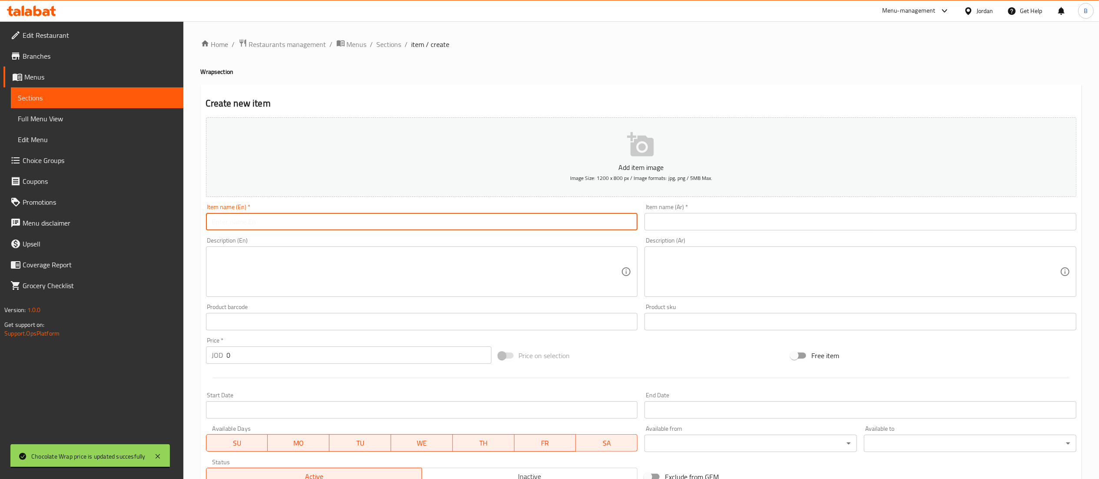
click at [506, 215] on input "text" at bounding box center [422, 221] width 432 height 17
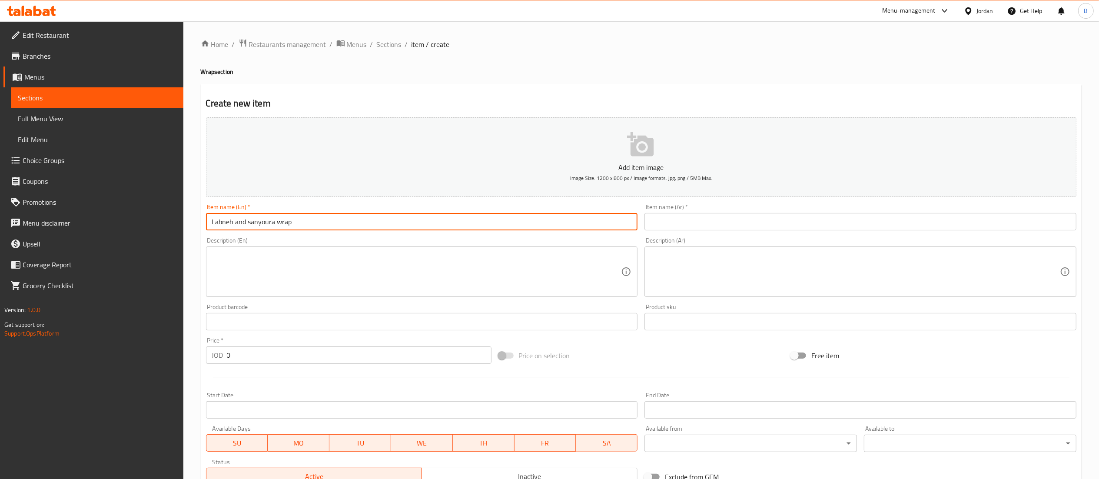
type input "Labneh and sanyoura wrap"
click at [739, 219] on input "text" at bounding box center [860, 221] width 432 height 17
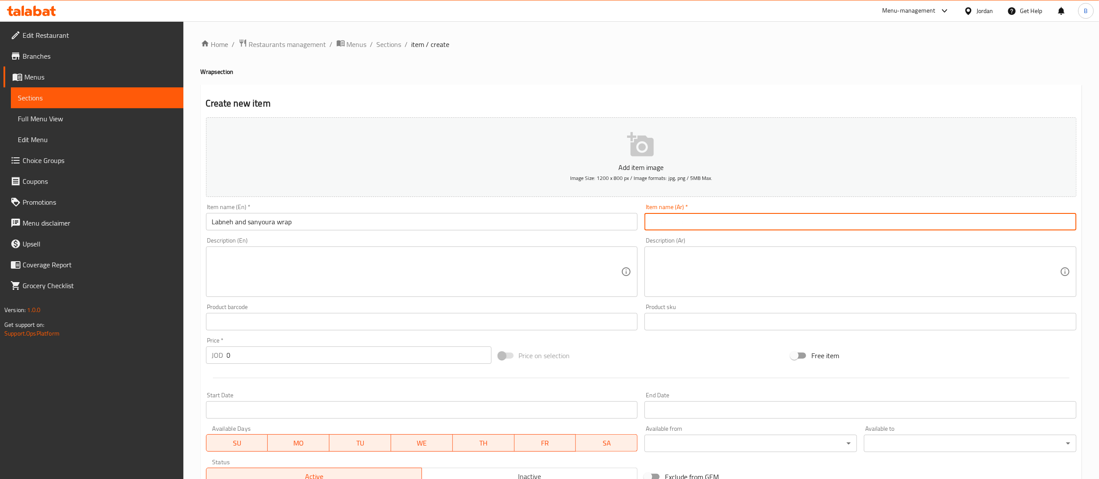
paste input "راب لبنه وسنيوره"
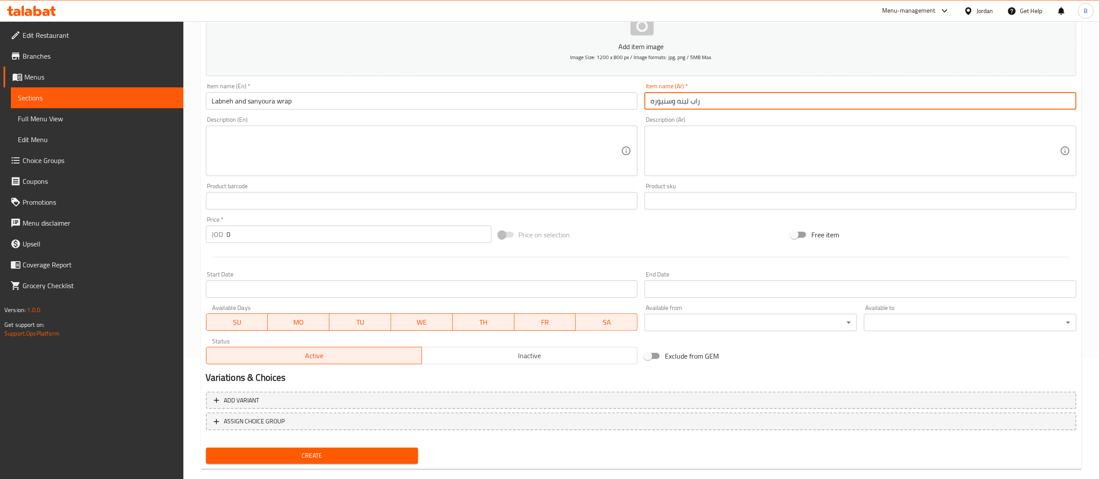
scroll to position [134, 0]
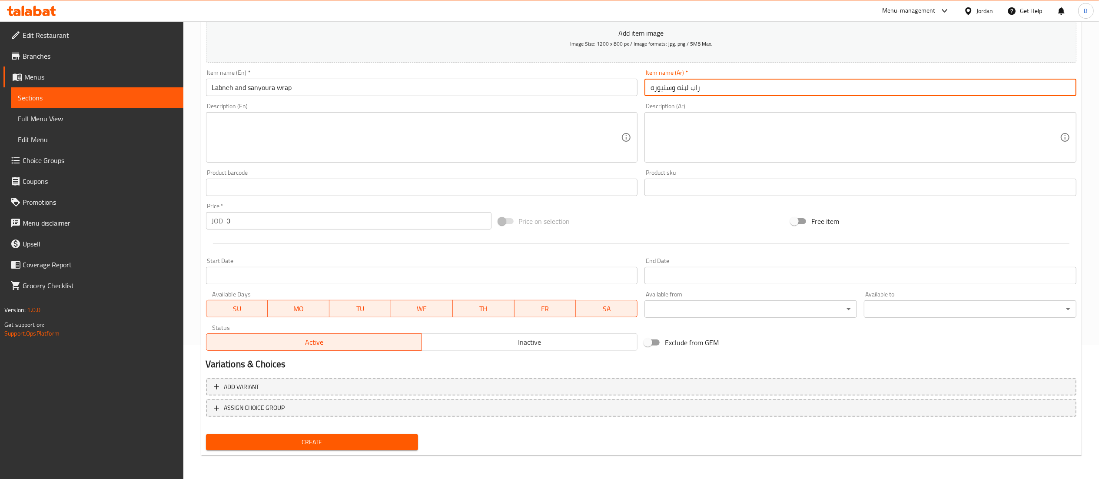
type input "راب لبنه وسنيوره"
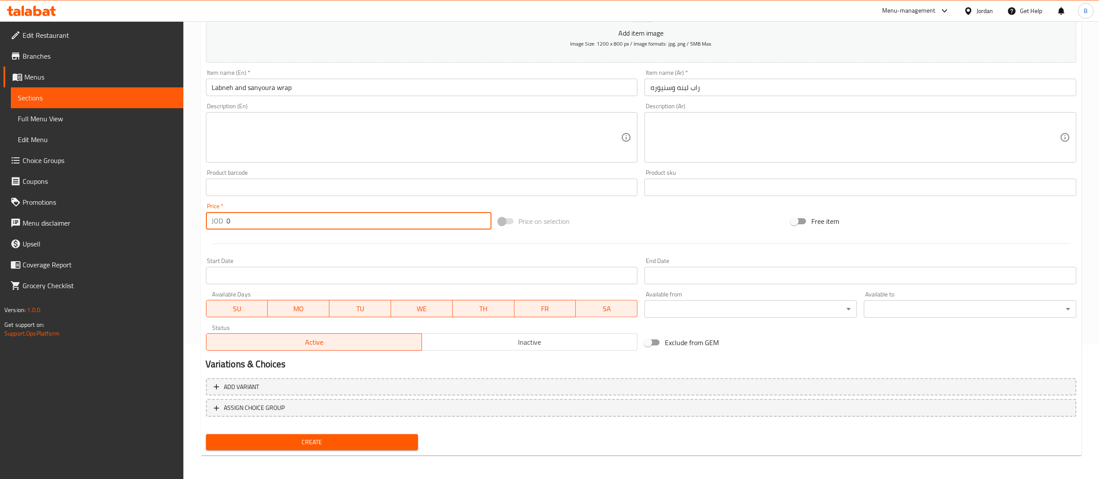
drag, startPoint x: 275, startPoint y: 221, endPoint x: 39, endPoint y: 191, distance: 237.8
click at [45, 192] on div "Edit Restaurant Branches Menus Sections Full Menu View Edit Menu Choice Groups …" at bounding box center [549, 183] width 1099 height 593
type input "1.75"
click at [383, 443] on span "Create" at bounding box center [312, 442] width 199 height 11
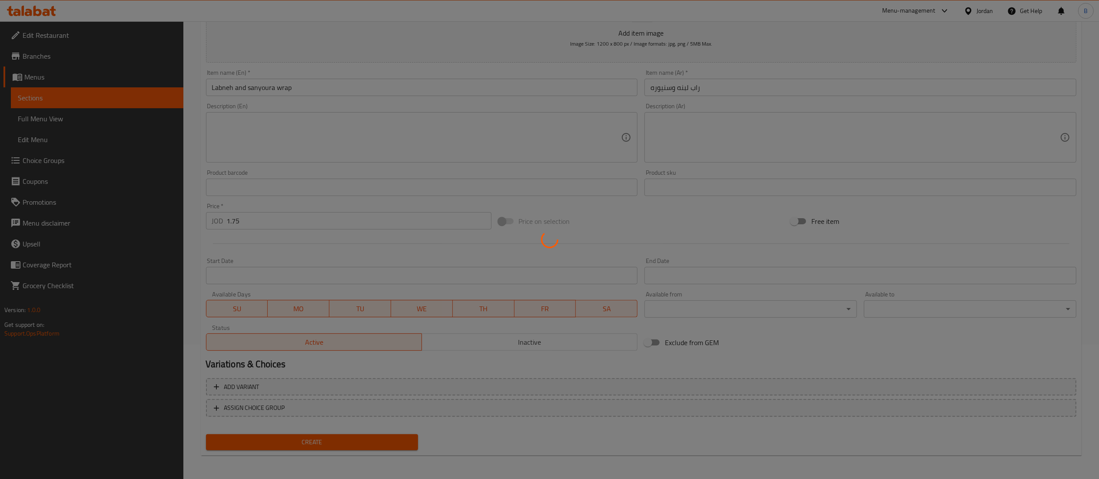
type input "0"
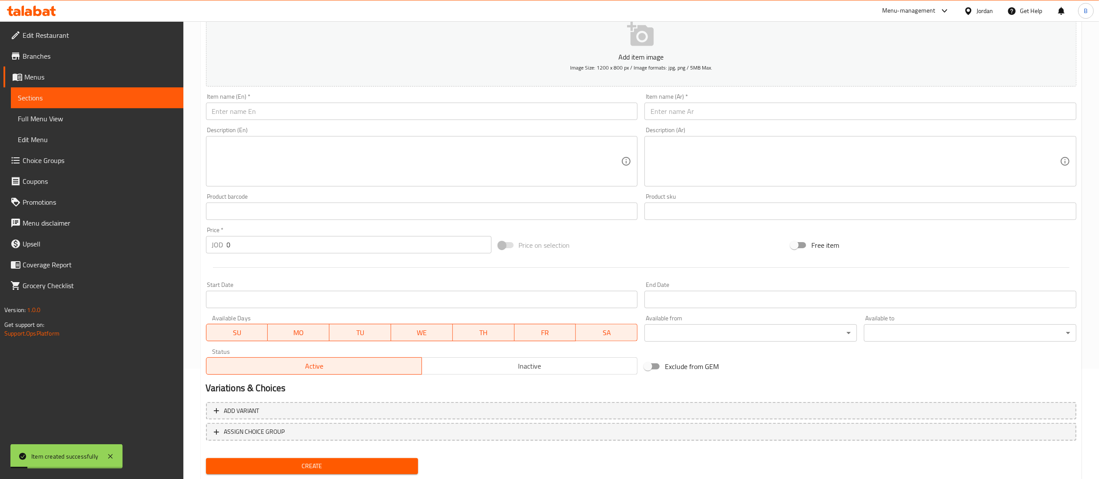
scroll to position [0, 0]
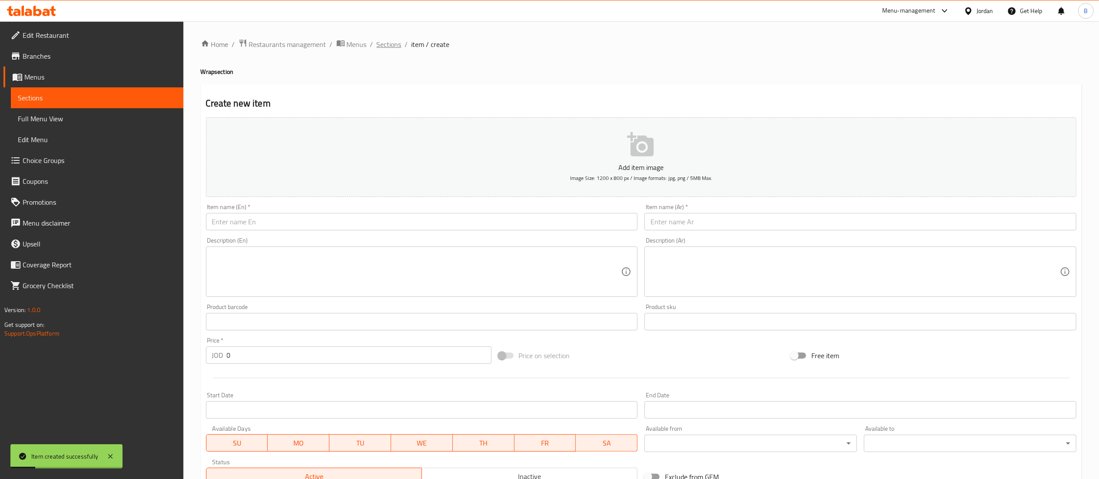
click at [388, 50] on span "Sections" at bounding box center [389, 44] width 25 height 10
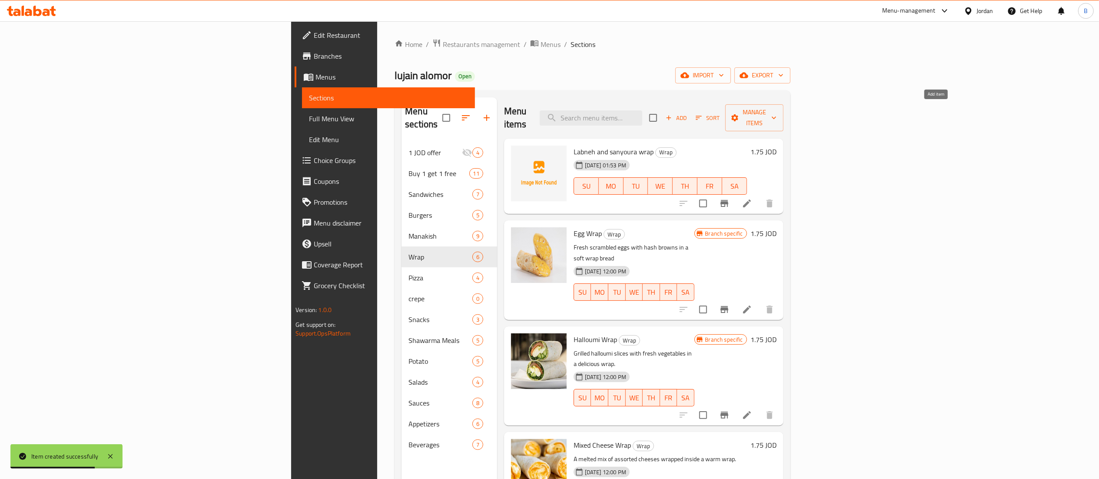
click at [688, 113] on span "Add" at bounding box center [675, 118] width 23 height 10
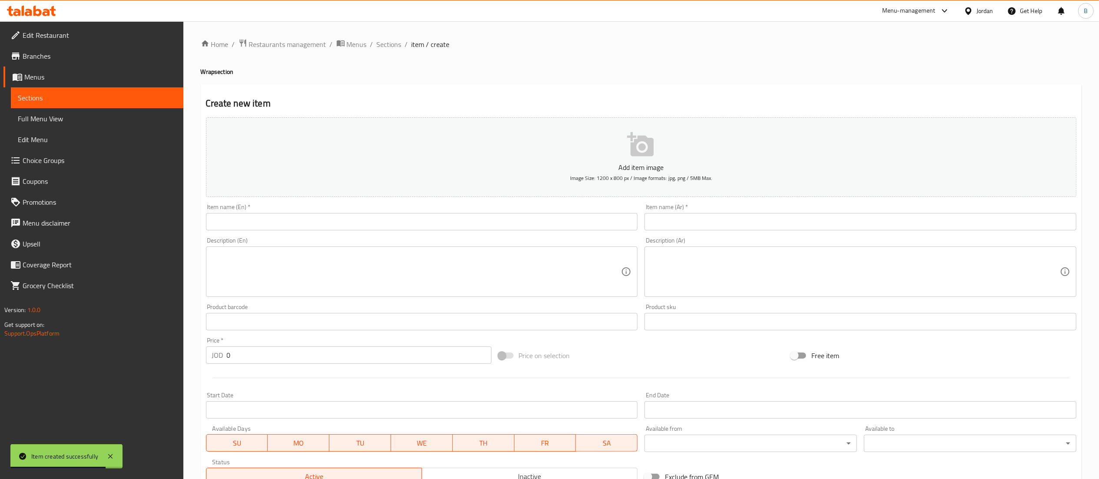
click at [713, 227] on input "text" at bounding box center [860, 221] width 432 height 17
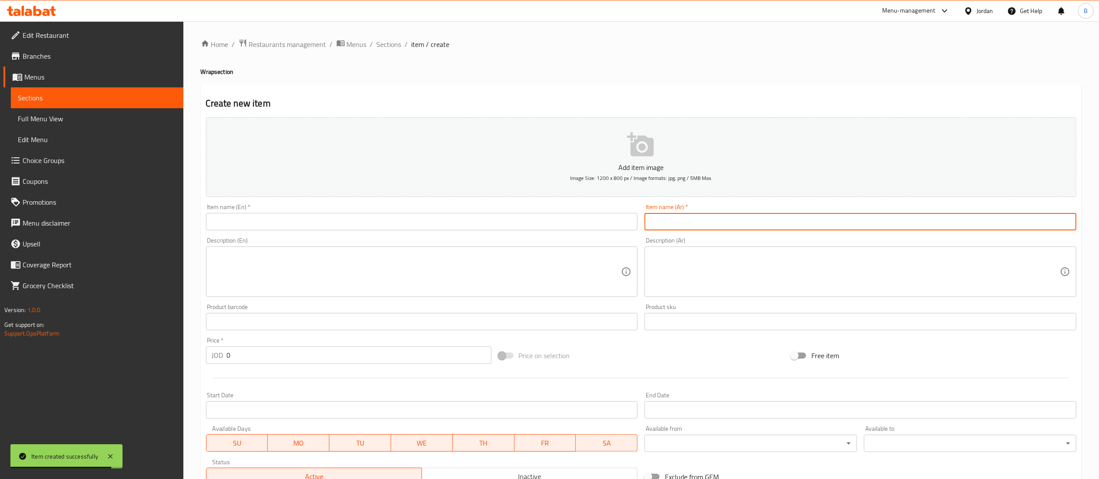
paste input "راب زعتر ولبنه"
type input "راب زعتر ولبنه"
click at [560, 222] on input "text" at bounding box center [422, 221] width 432 height 17
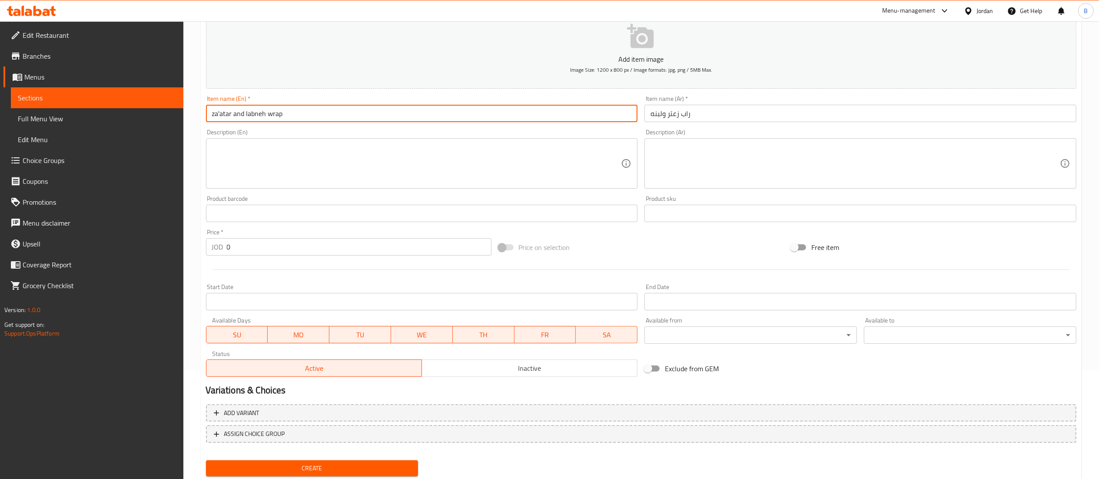
scroll to position [134, 0]
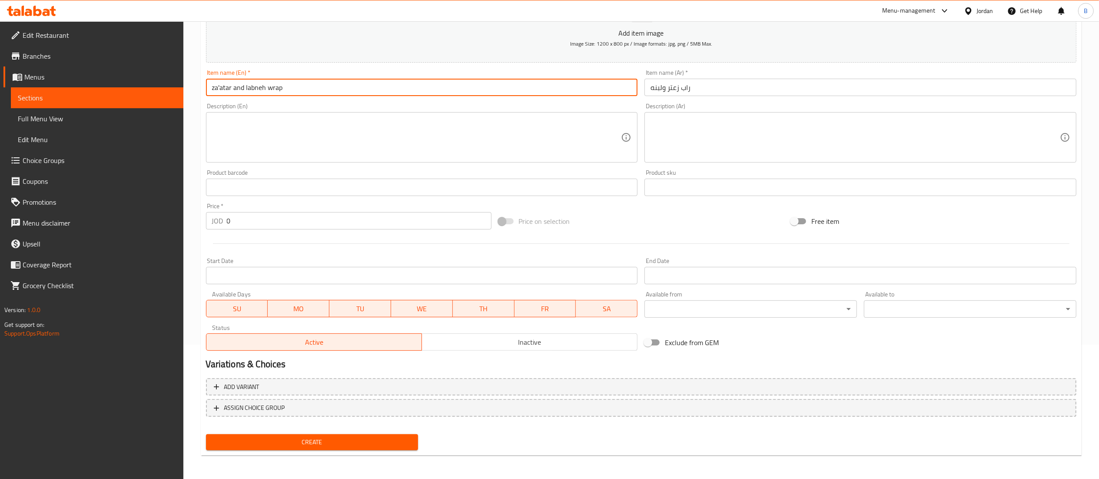
type input "za'atar and labneh wrap"
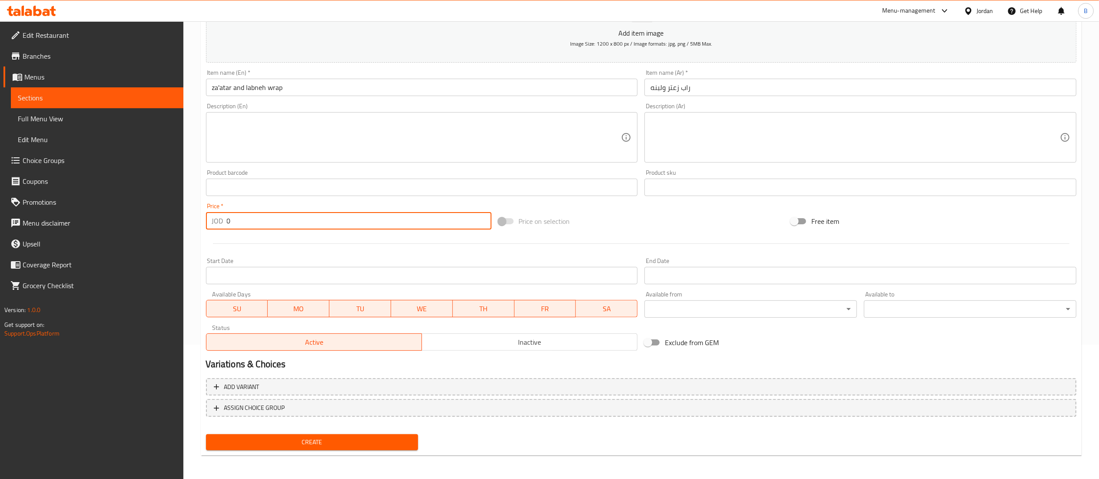
drag, startPoint x: 239, startPoint y: 218, endPoint x: 67, endPoint y: 210, distance: 171.8
click at [84, 210] on div "Edit Restaurant Branches Menus Sections Full Menu View Edit Menu Choice Groups …" at bounding box center [549, 183] width 1099 height 593
type input "1.75"
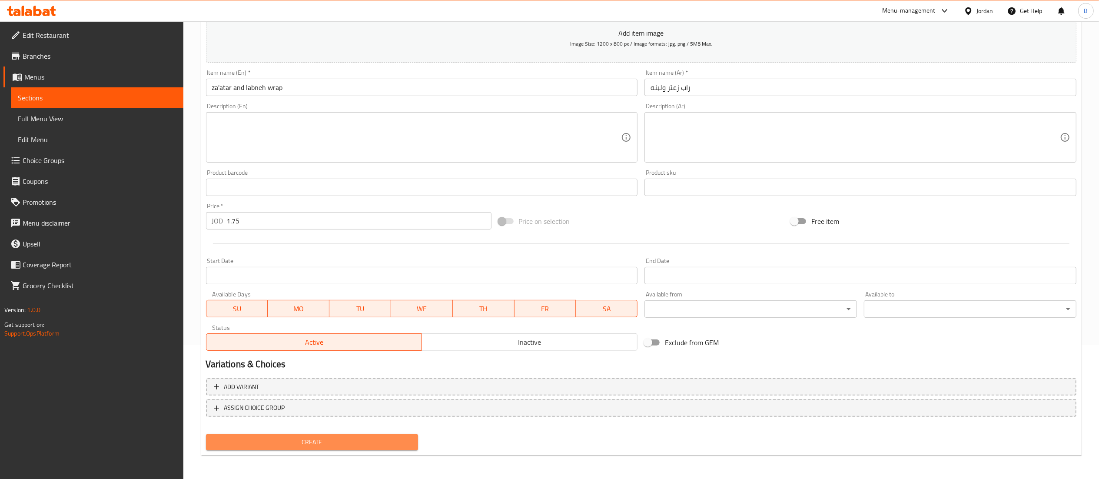
click at [324, 443] on span "Create" at bounding box center [312, 442] width 199 height 11
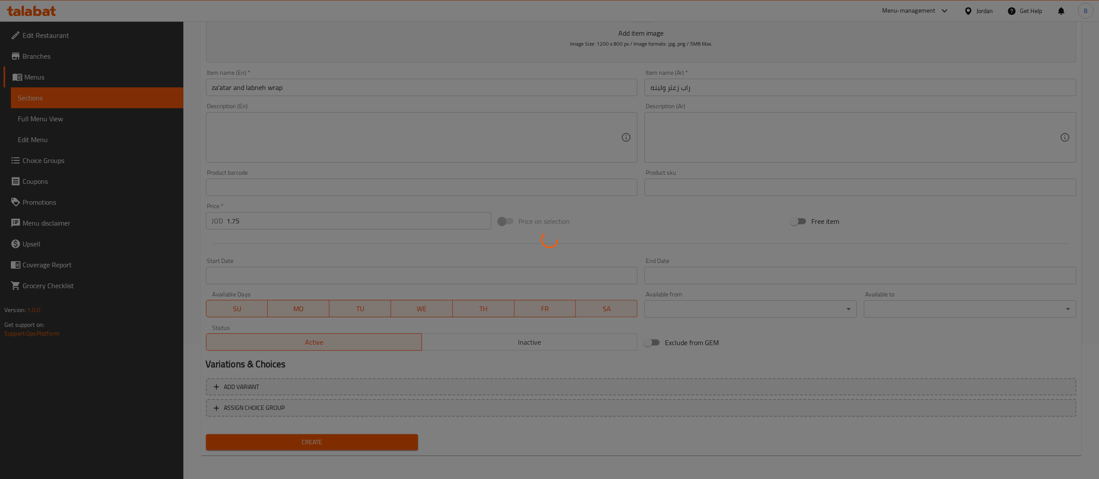
type input "0"
